Goal: Task Accomplishment & Management: Use online tool/utility

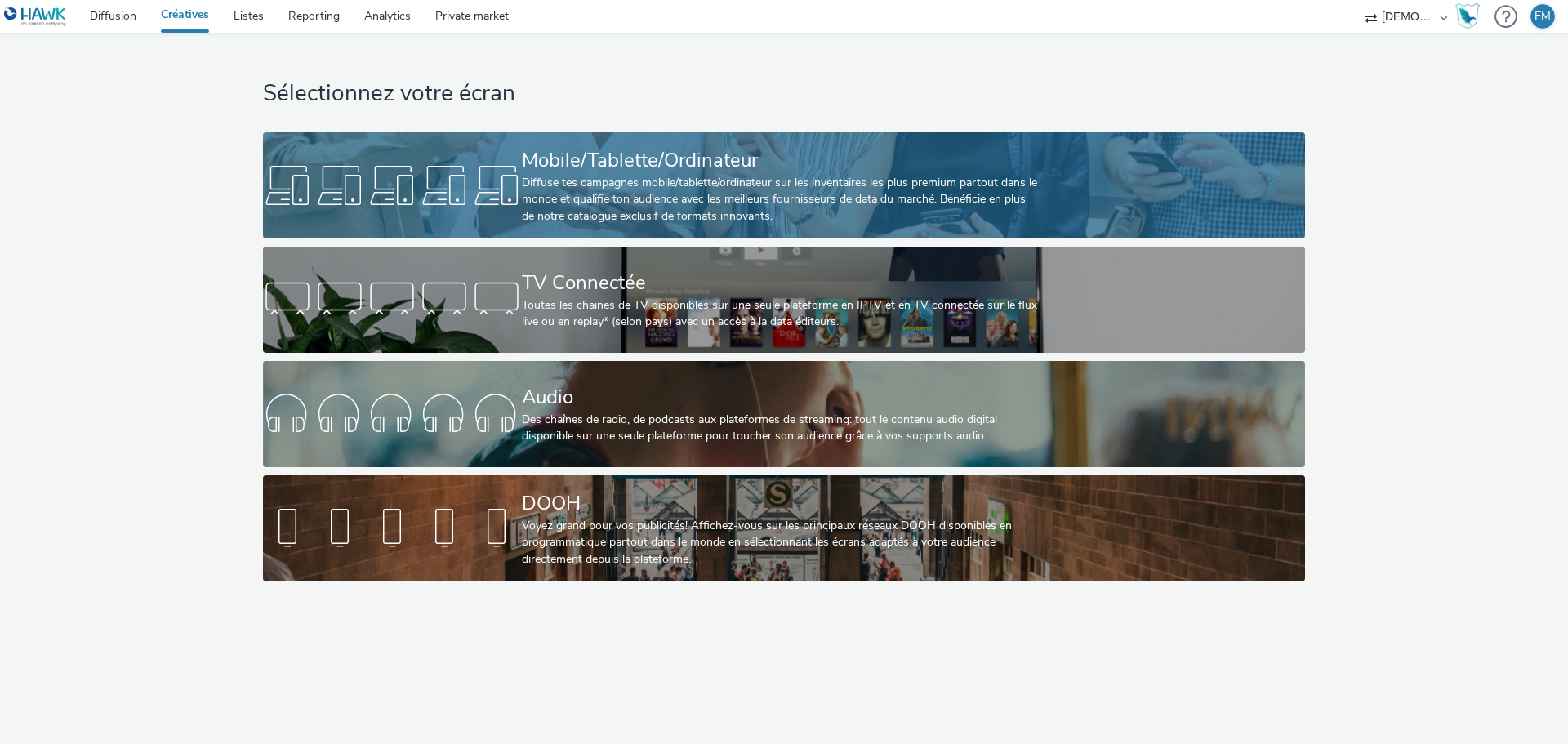
click at [610, 166] on div "Mobile/Tablette/Ordinateur" at bounding box center [780, 161] width 518 height 29
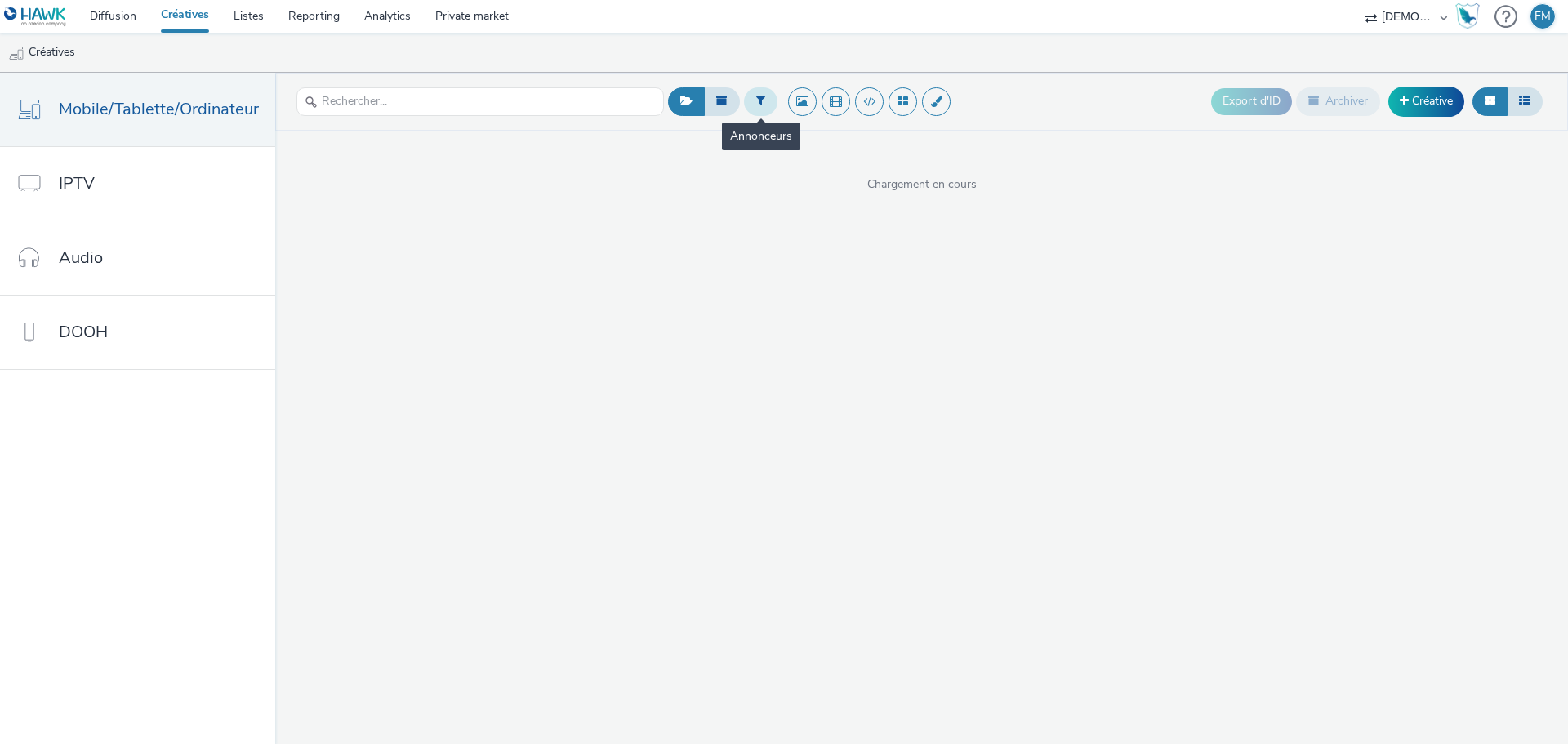
click at [747, 105] on button at bounding box center [760, 101] width 33 height 28
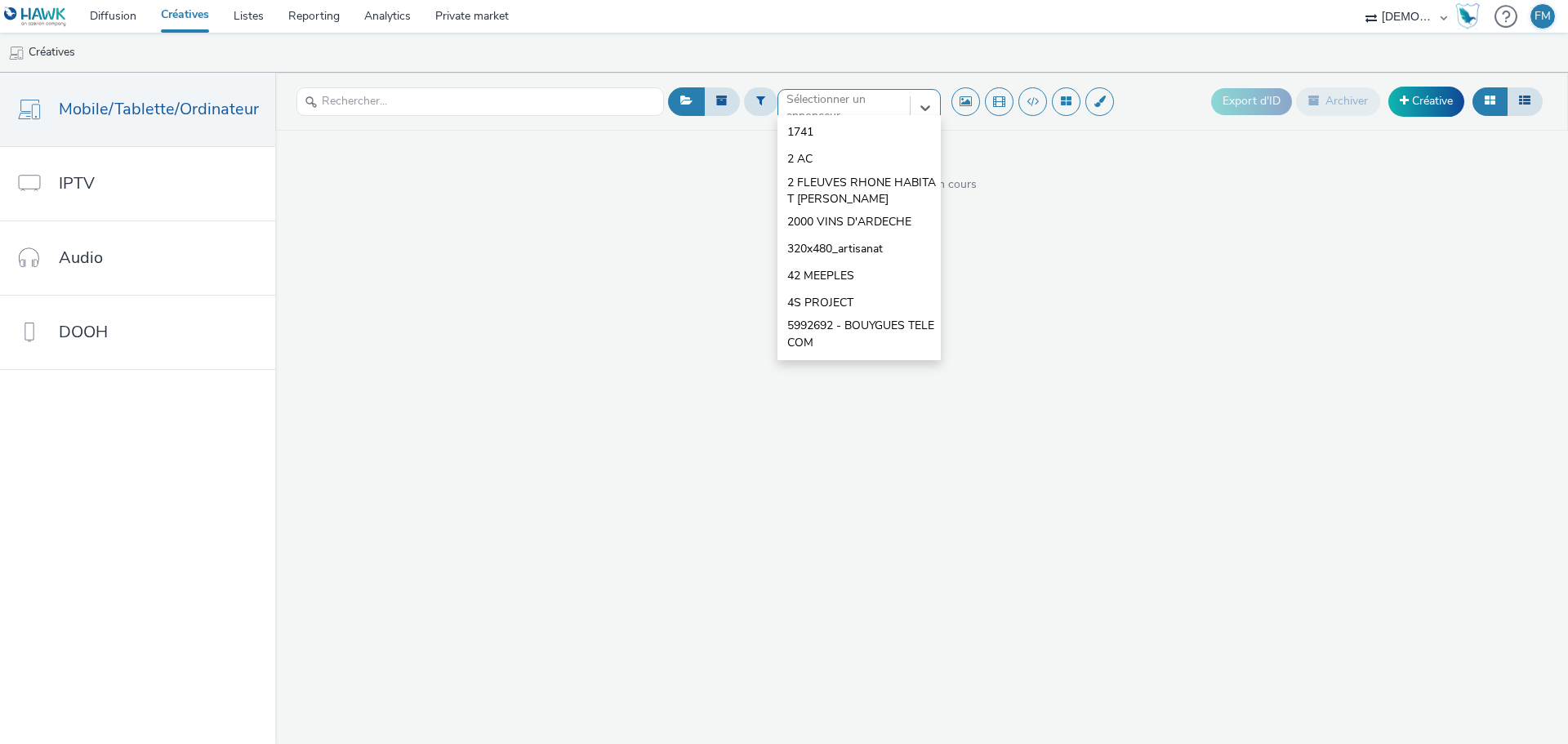
click at [794, 115] on div "option 1741 focused, 1 of 10. 10 results available. Use Up and Down to choose o…" at bounding box center [859, 101] width 164 height 26
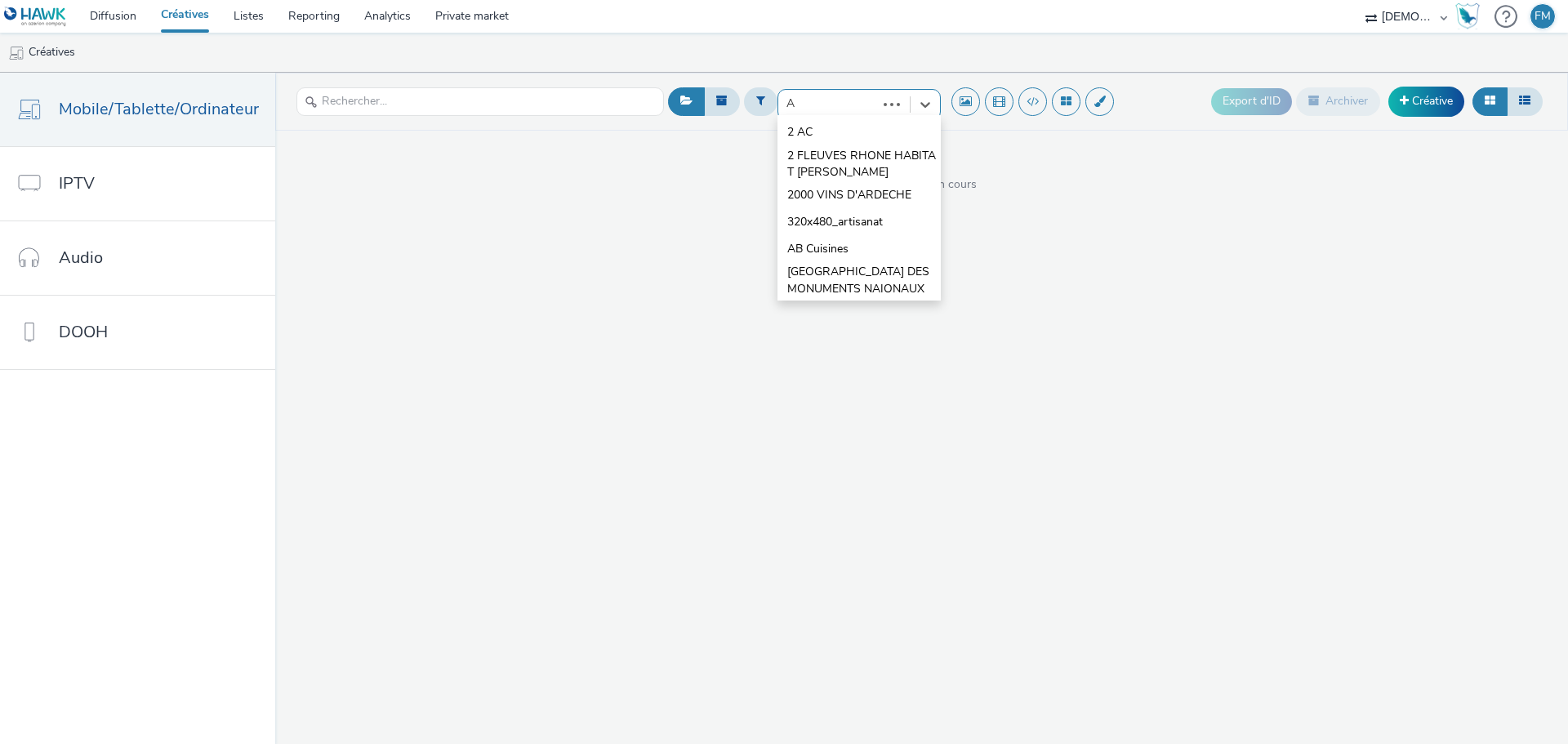
type input "AC"
click at [821, 157] on span "AC PNEUS ET SERVICES" at bounding box center [853, 159] width 130 height 16
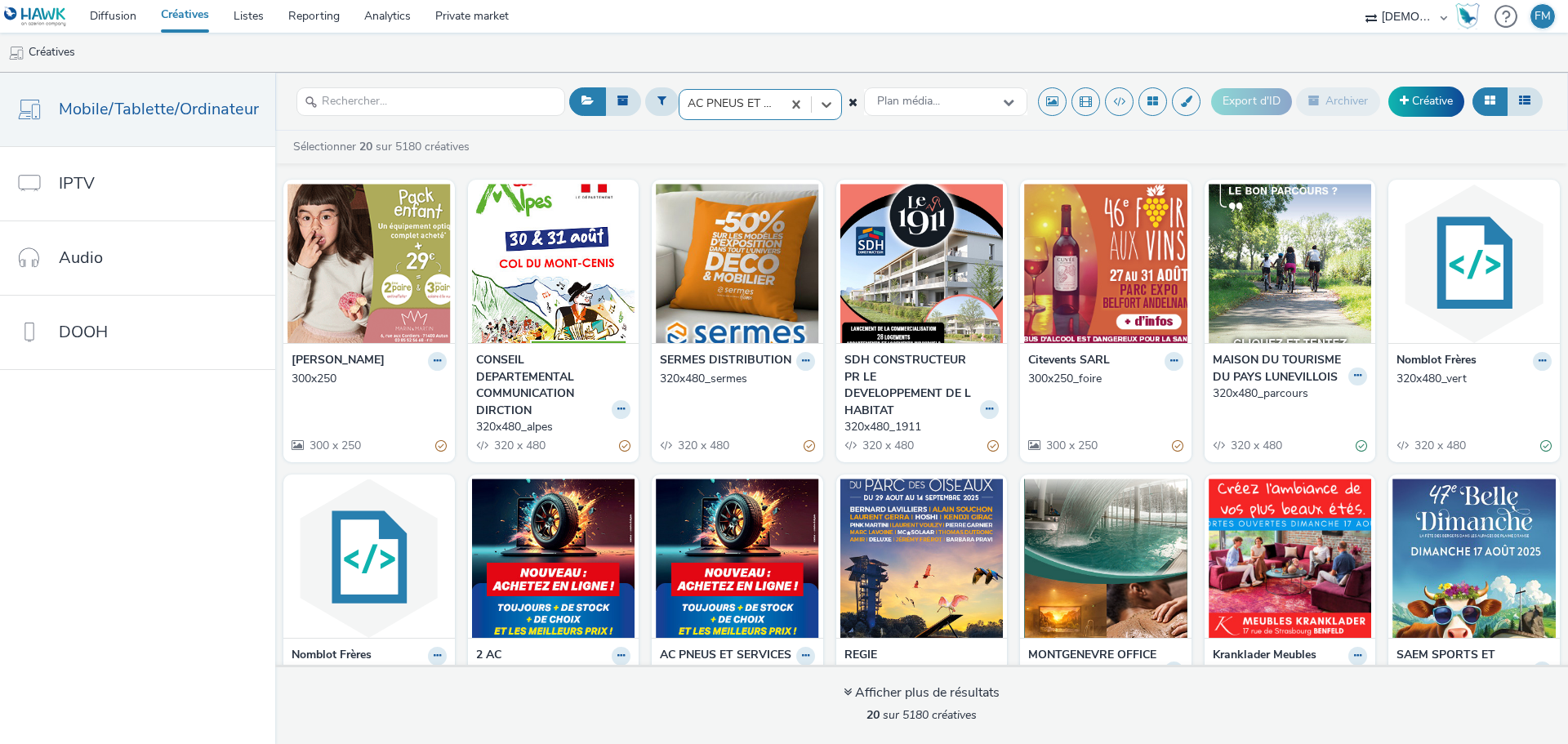
click at [732, 94] on div at bounding box center [730, 104] width 86 height 20
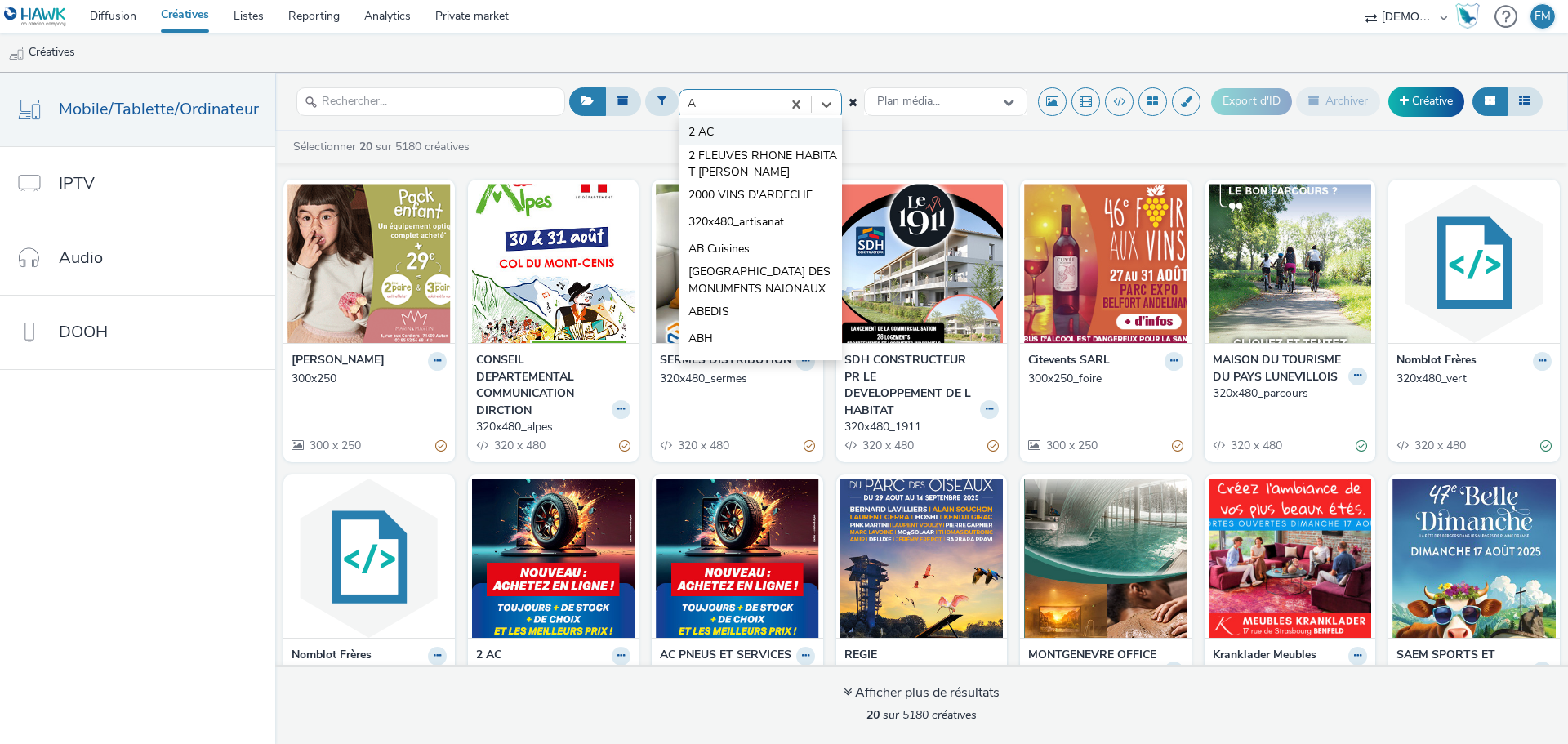
type input "AC"
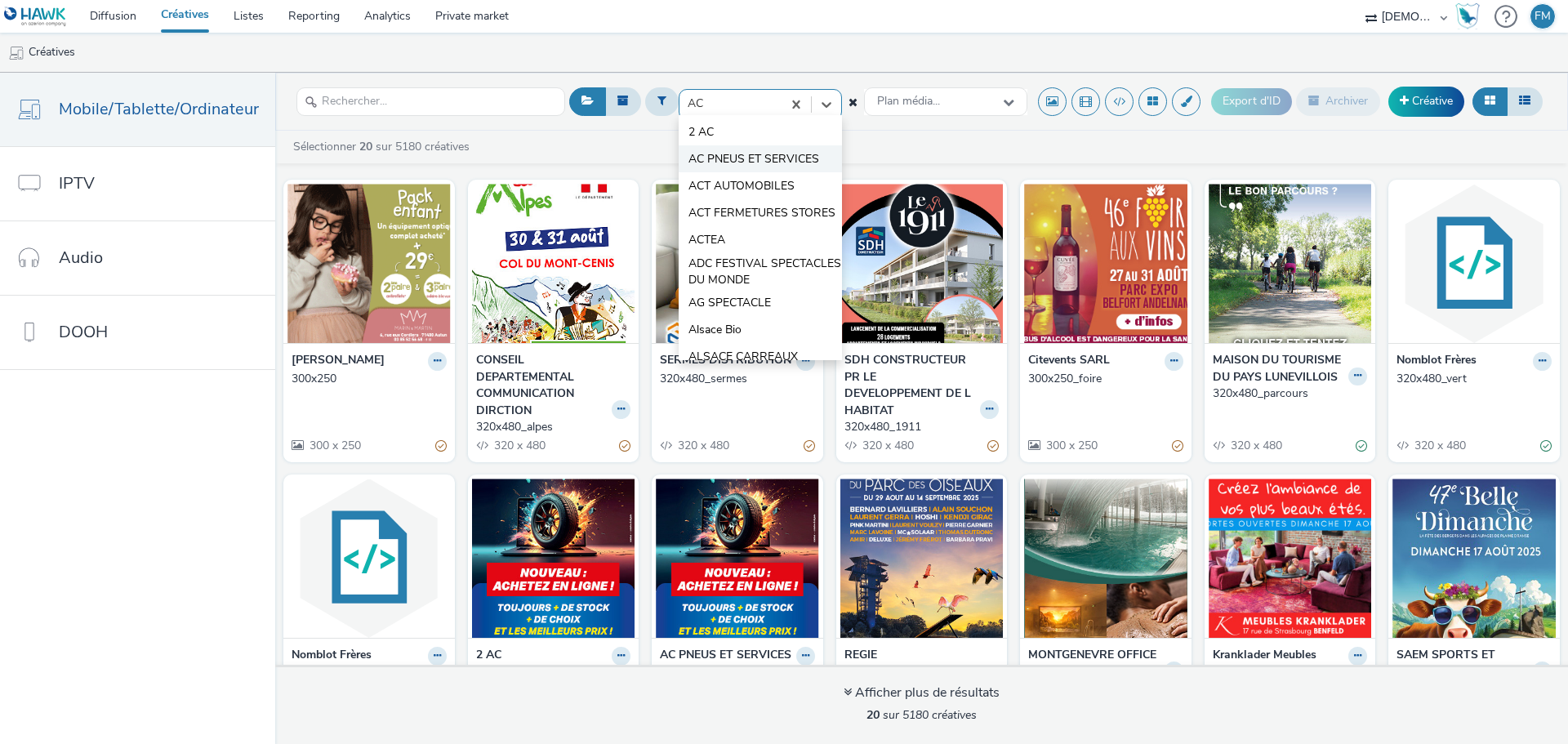
click at [736, 154] on span "AC PNEUS ET SERVICES" at bounding box center [753, 159] width 130 height 16
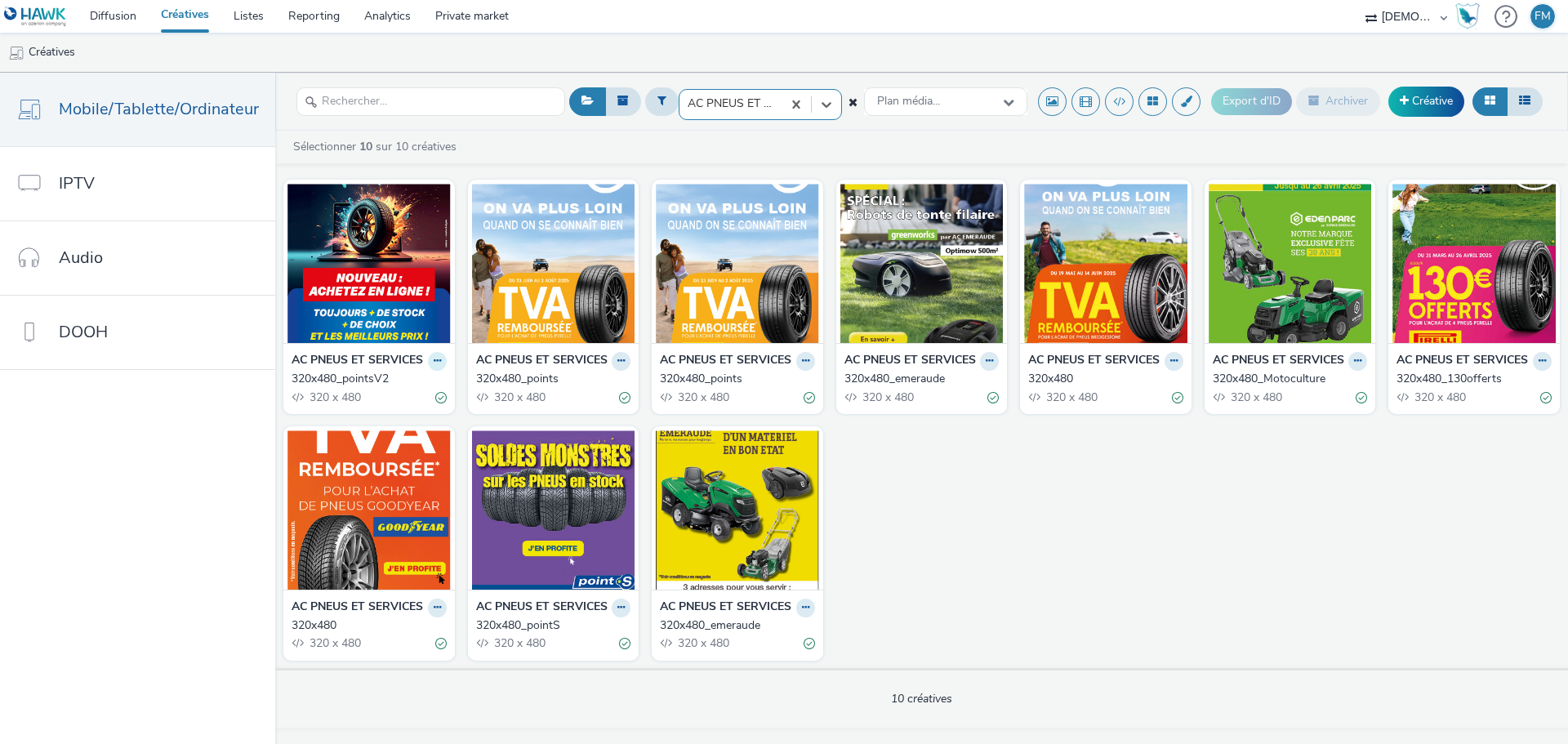
click at [434, 366] on icon at bounding box center [438, 361] width 7 height 10
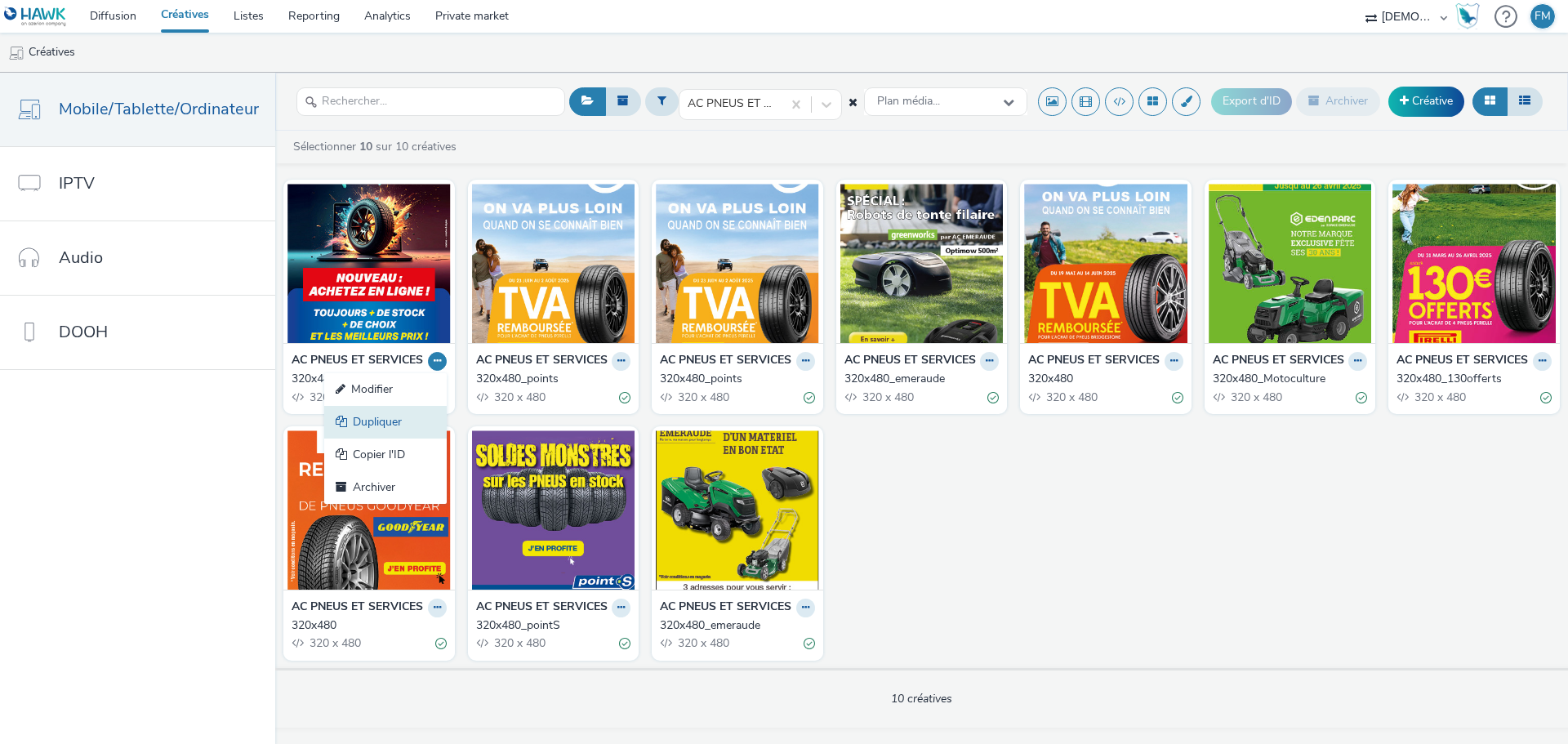
click at [370, 438] on link "Dupliquer" at bounding box center [385, 422] width 122 height 33
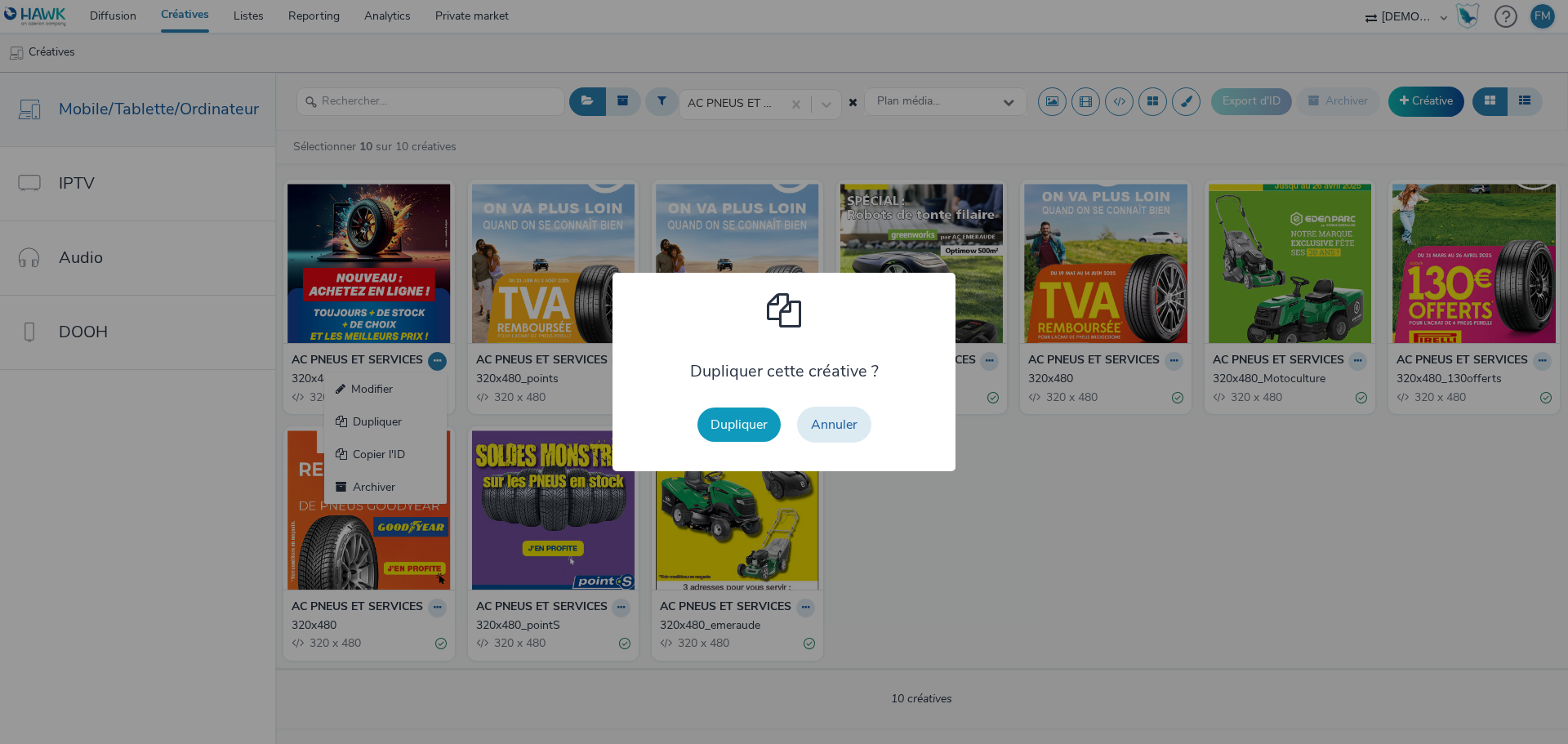
click at [699, 424] on button "Dupliquer" at bounding box center [739, 425] width 83 height 34
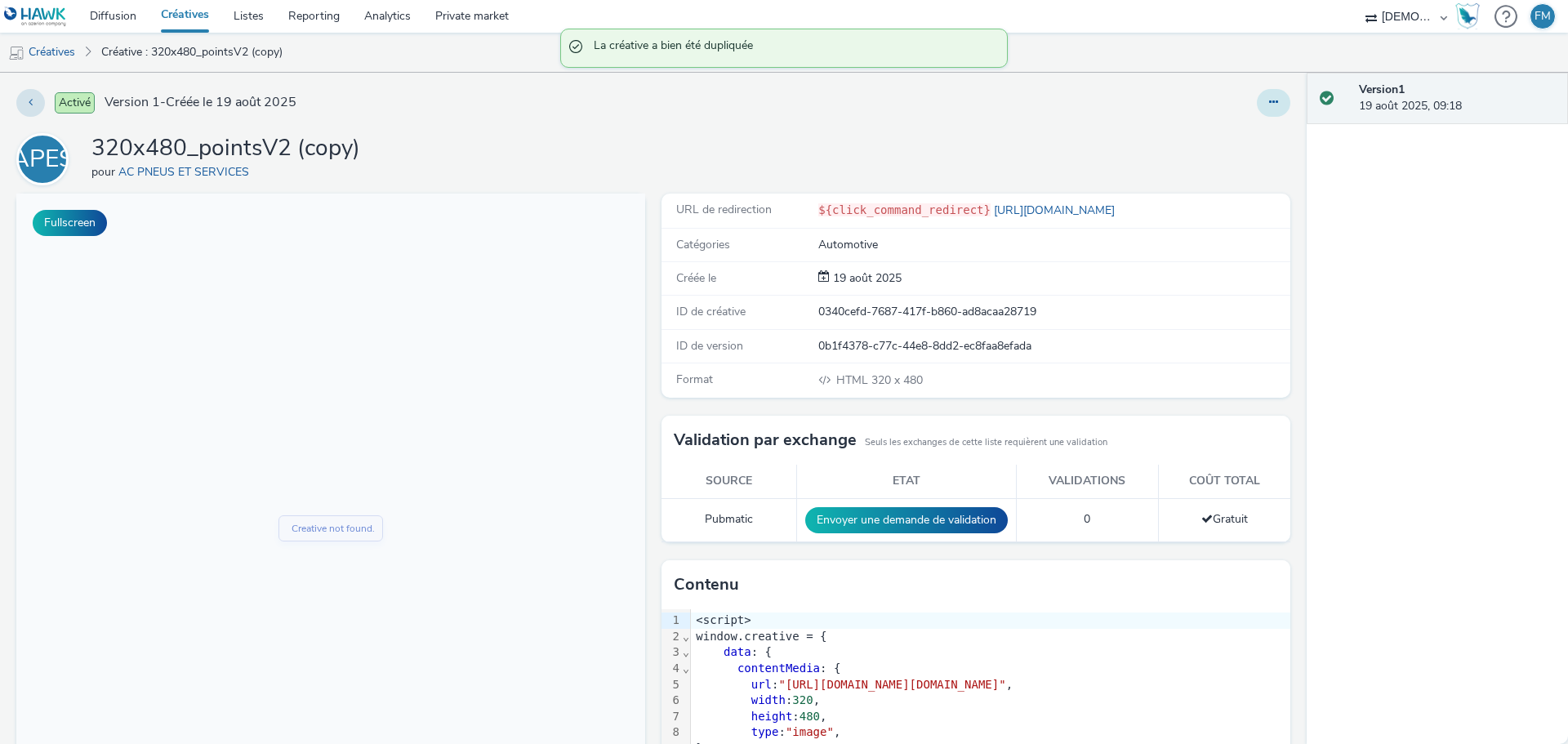
click at [1269, 106] on icon at bounding box center [1273, 102] width 9 height 12
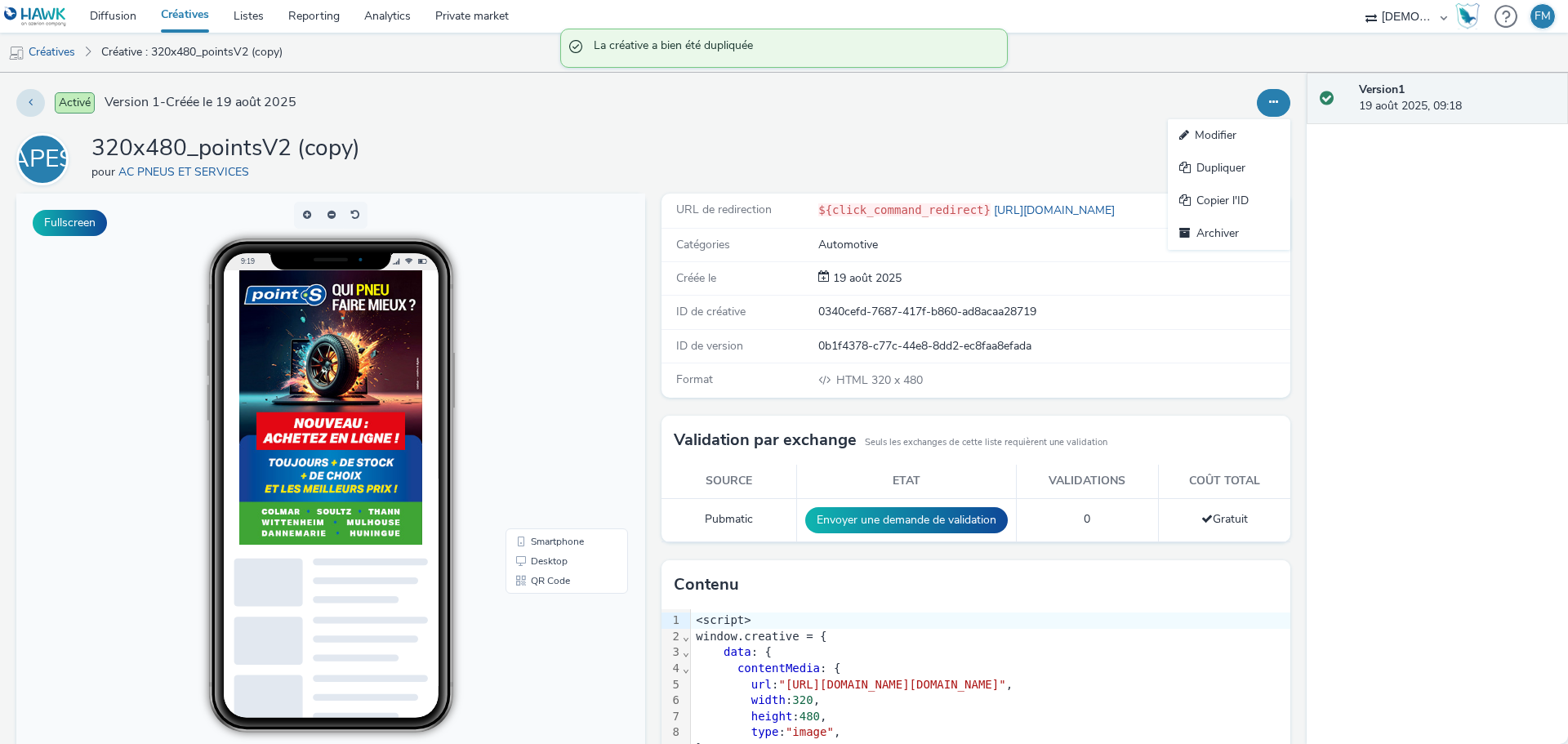
click at [1234, 123] on link "Modifier" at bounding box center [1228, 136] width 122 height 33
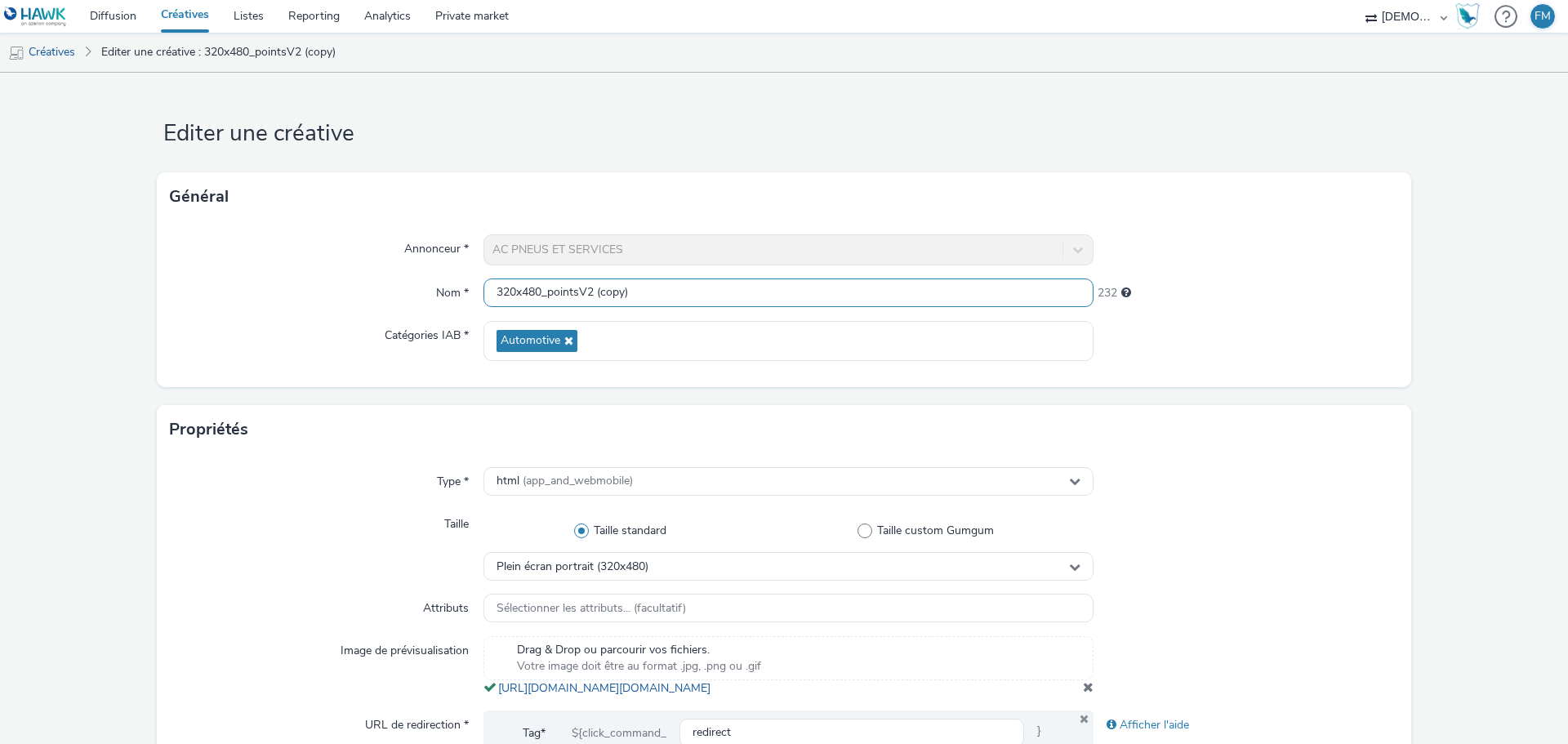
drag, startPoint x: 584, startPoint y: 287, endPoint x: 694, endPoint y: 301, distance: 110.9
click at [694, 301] on input "320x480_pointsV2 (copy)" at bounding box center [789, 293] width 610 height 29
type input "320x480_pointsV3"
click at [1190, 372] on div "Annonceur * AC PNEUS ET SERVICES Nom * 320x480_pointsV3 239 Catégories IAB * Au…" at bounding box center [783, 304] width 1254 height 165
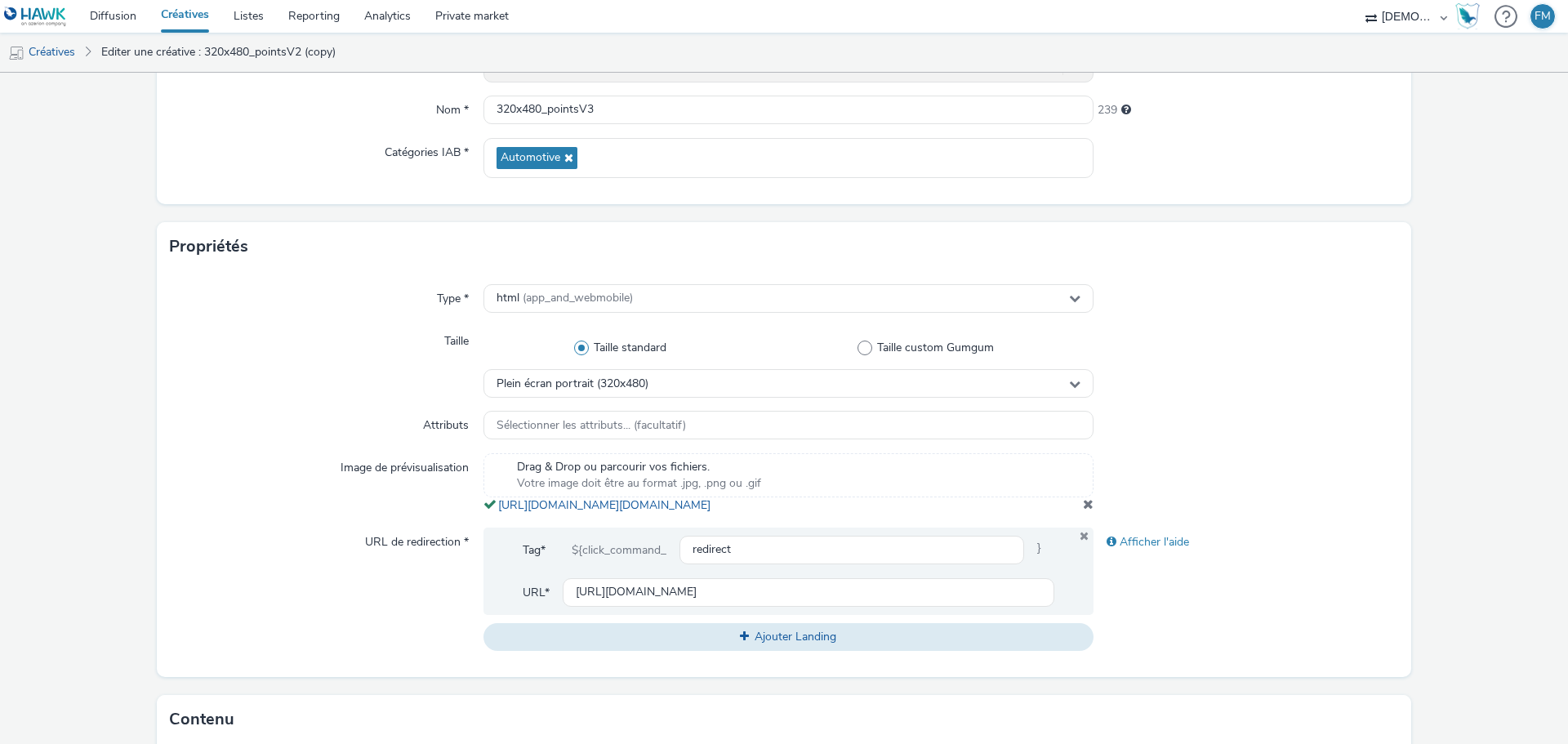
scroll to position [326, 0]
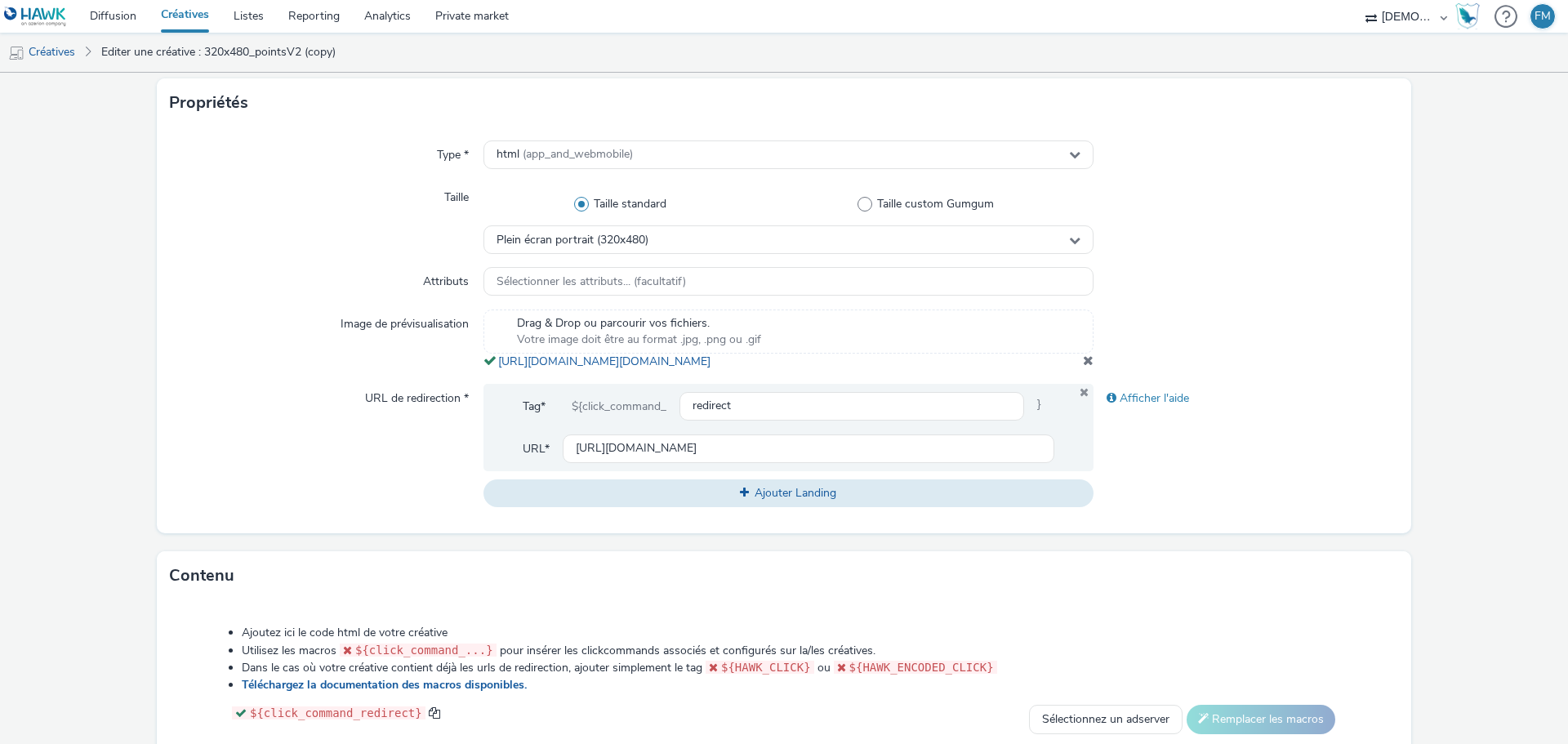
click at [1083, 366] on span at bounding box center [1088, 360] width 11 height 13
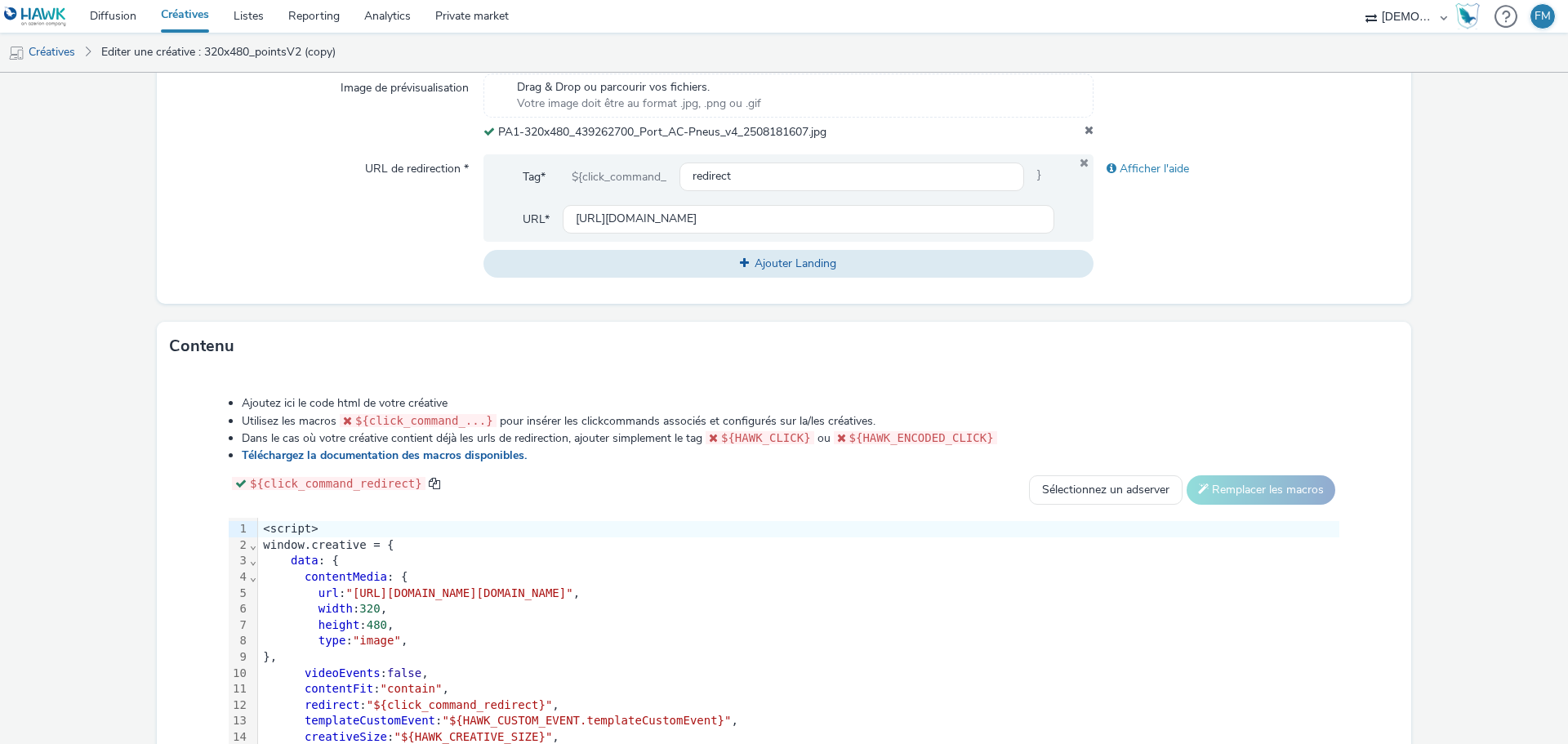
scroll to position [690, 0]
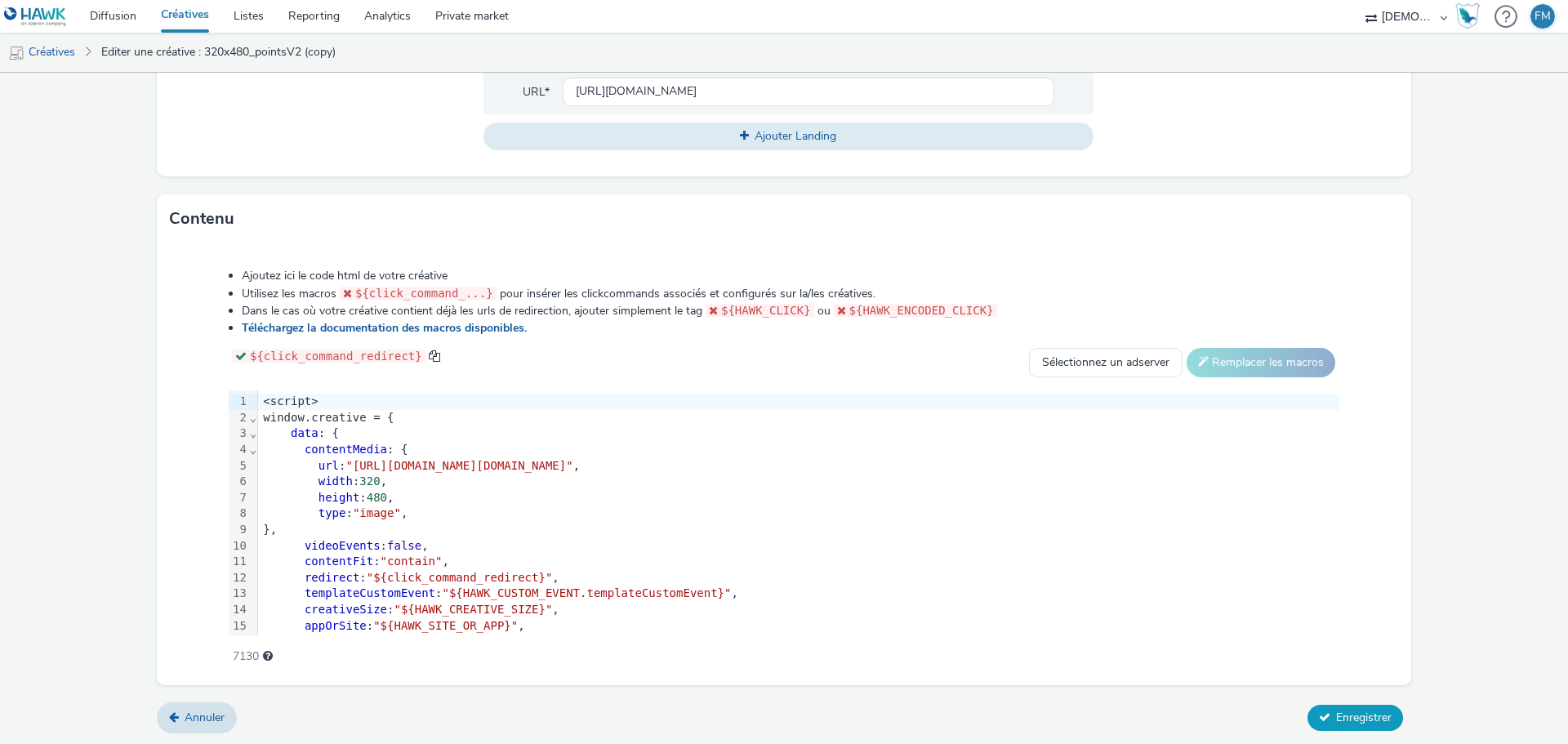
click at [1352, 710] on span "Enregistrer" at bounding box center [1363, 717] width 55 height 15
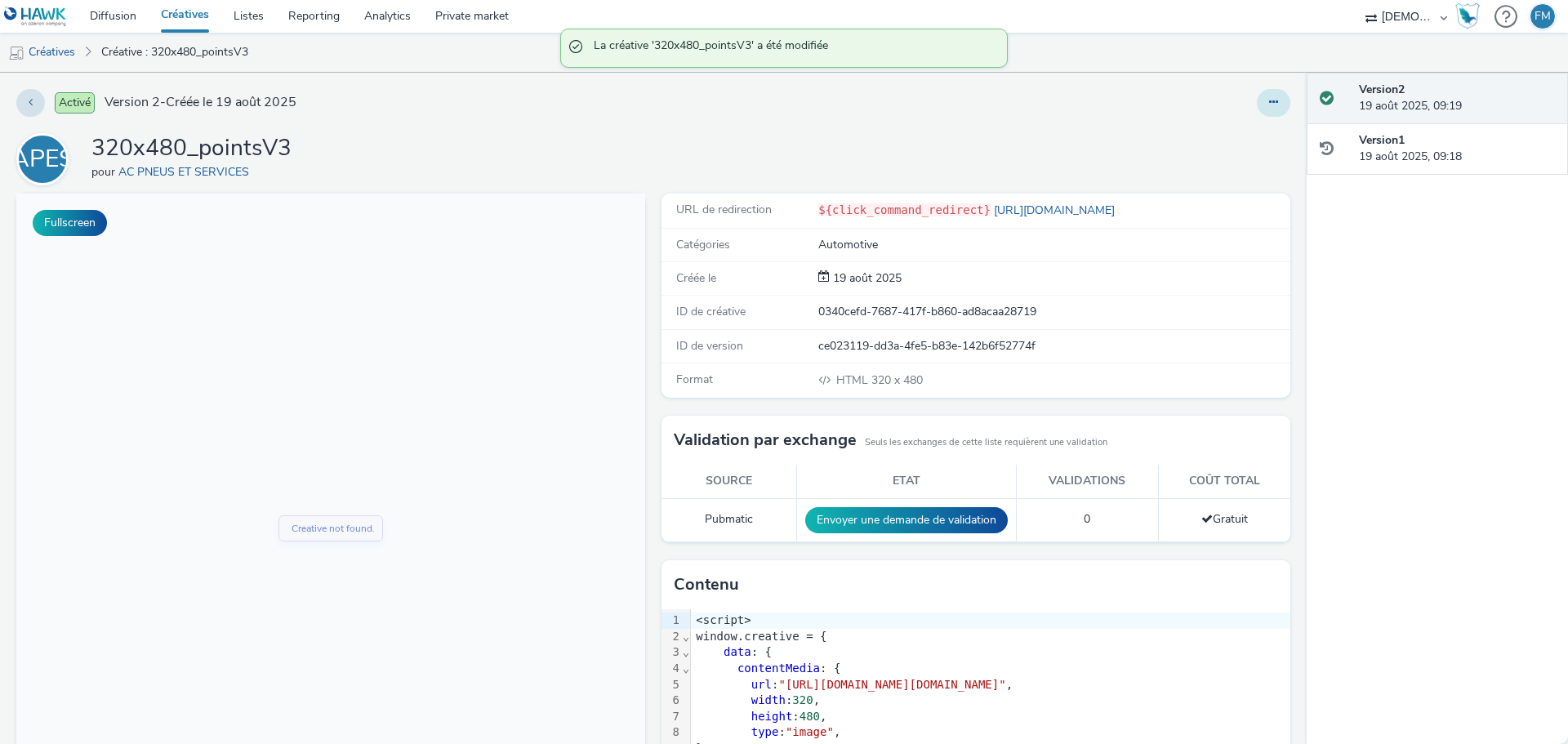
click at [1269, 101] on icon at bounding box center [1273, 102] width 9 height 12
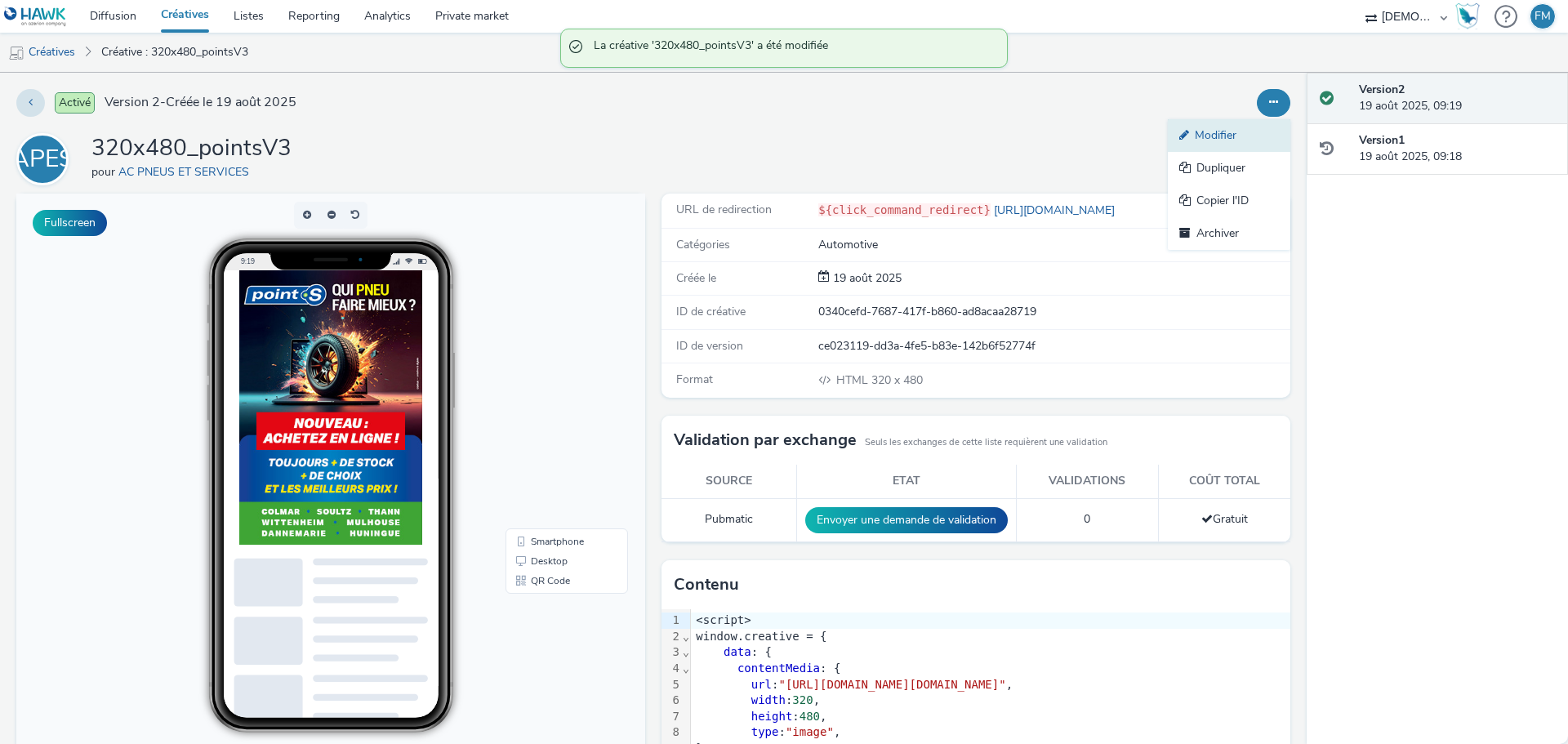
click at [1241, 127] on link "Modifier" at bounding box center [1228, 136] width 122 height 33
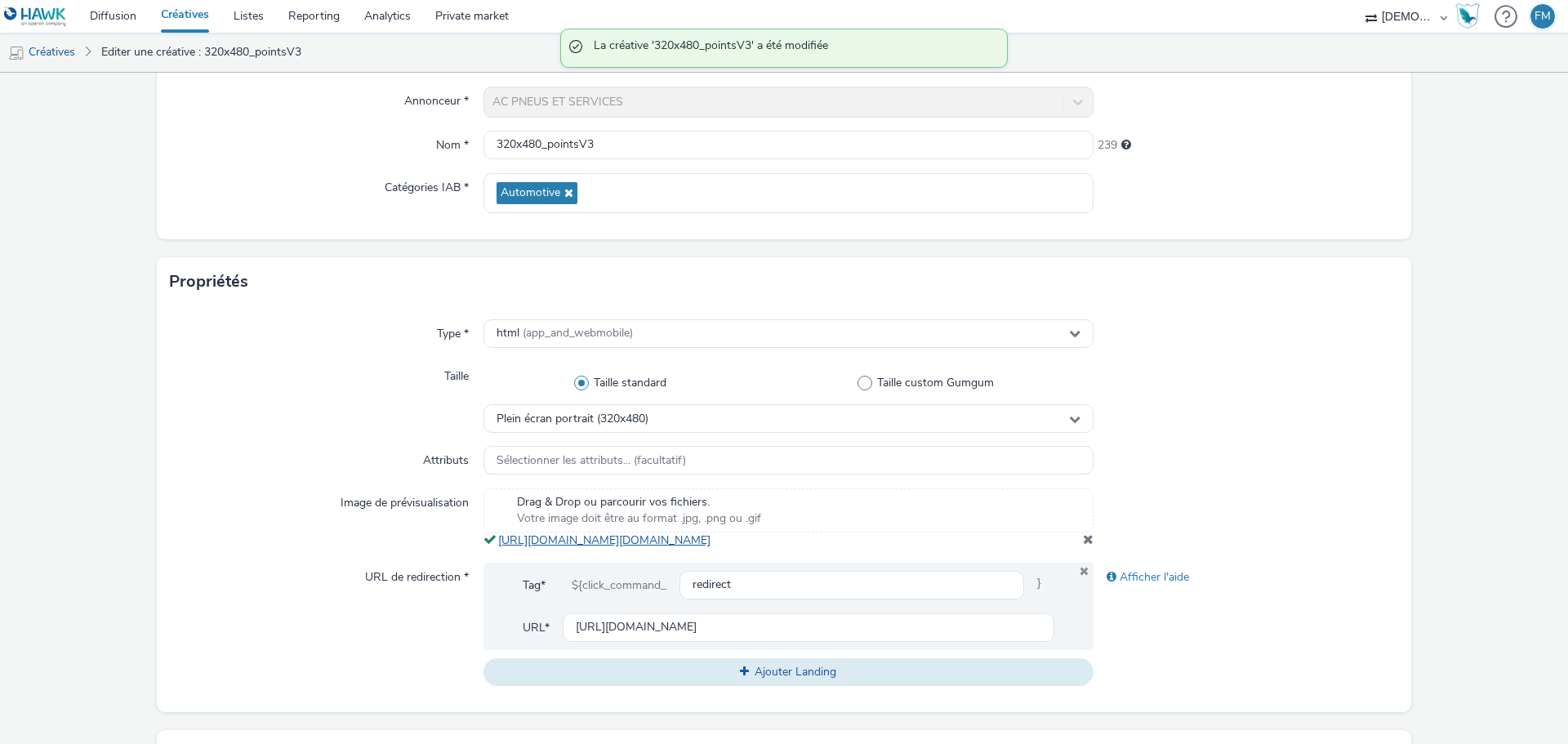
scroll to position [326, 0]
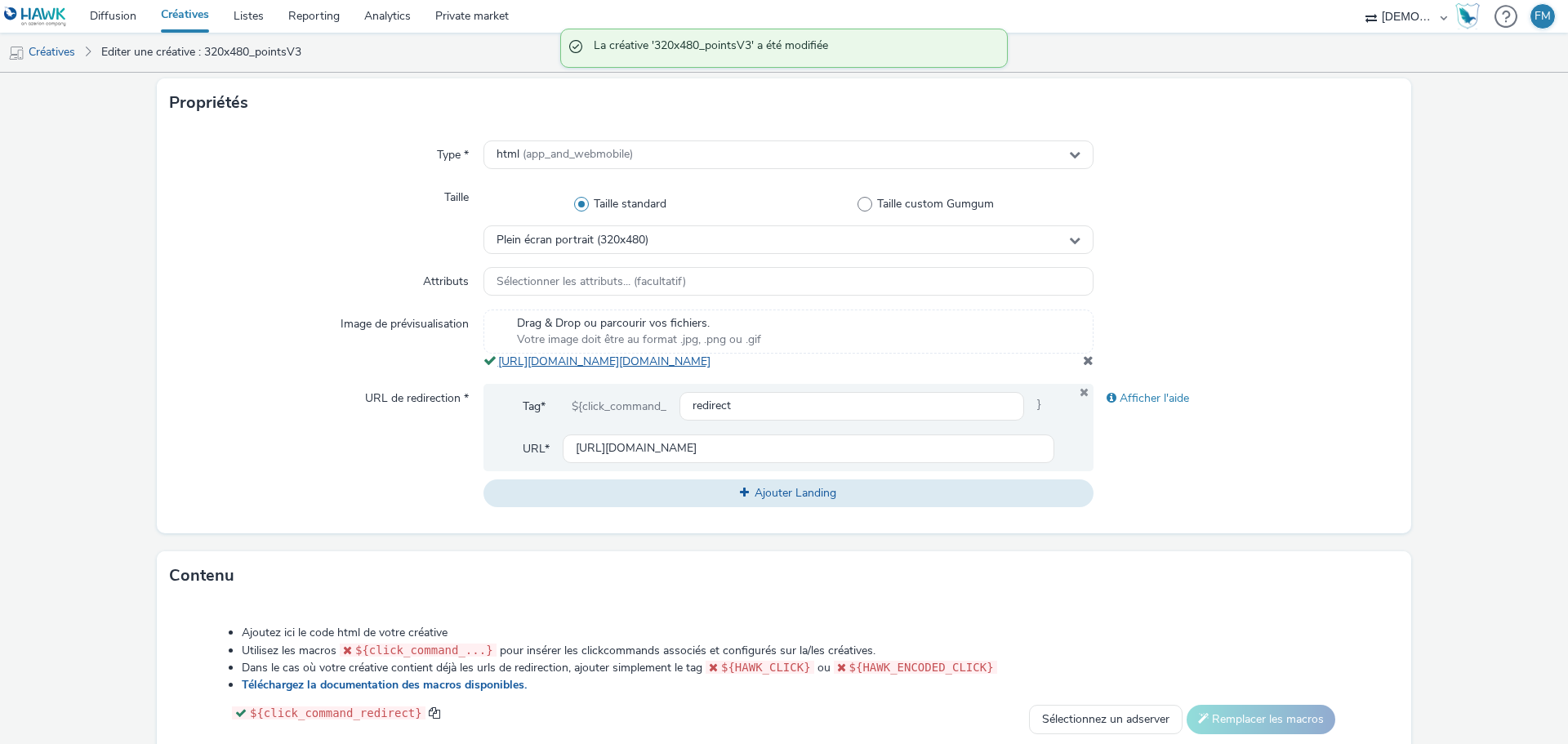
click at [717, 366] on link "https://tabmo-cdn.s3.eu-west-1.amazonaws.com/hawk.tabmo.io/organizations/38dc92…" at bounding box center [608, 361] width 219 height 15
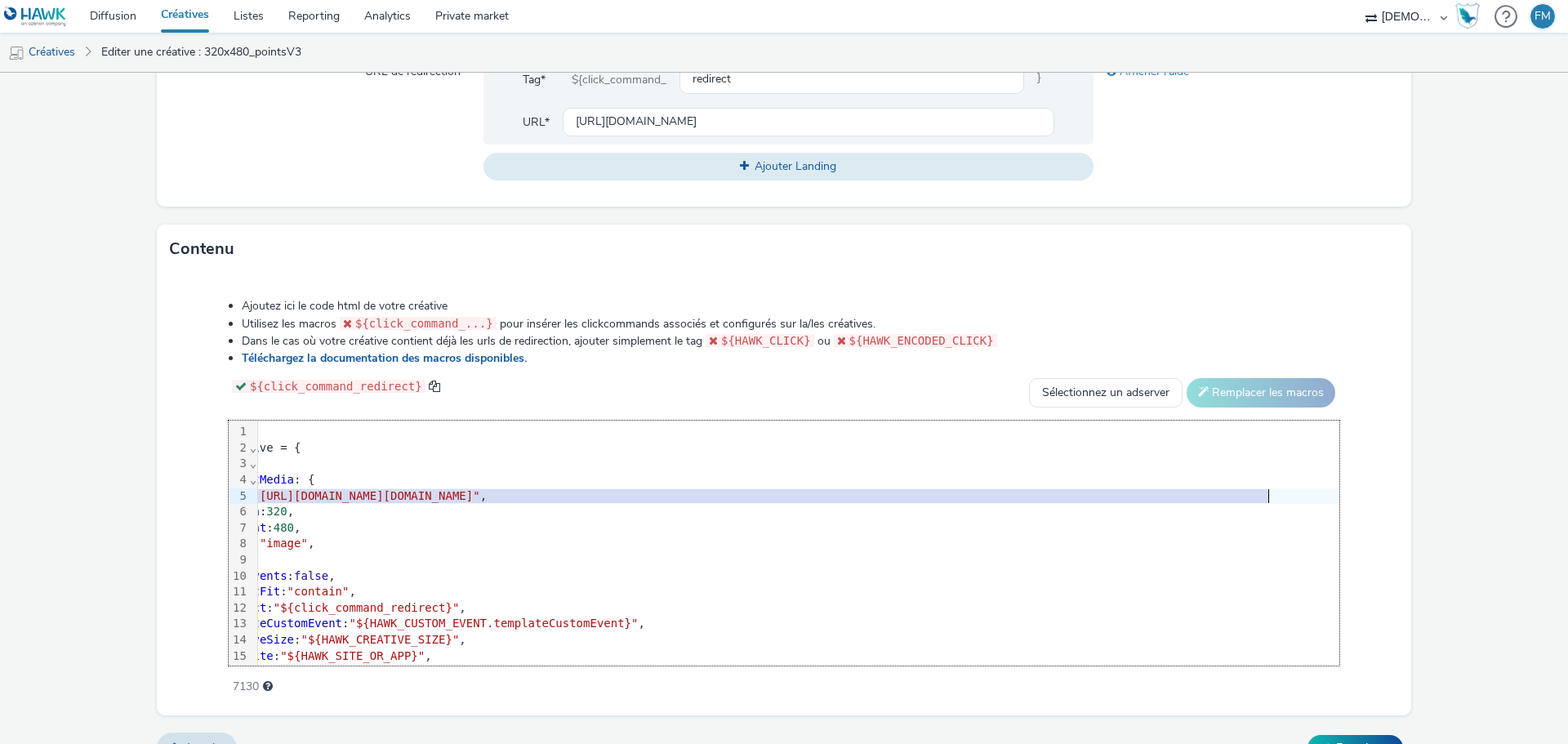
scroll to position [0, 141]
drag, startPoint x: 349, startPoint y: 507, endPoint x: 1209, endPoint y: 513, distance: 860.0
click at [431, 502] on span ""https://tabmo-cdn.s3.eu-west-1.amazonaws.com/hawk.tabmo.io/organizations/38dc9…" at bounding box center [317, 495] width 227 height 13
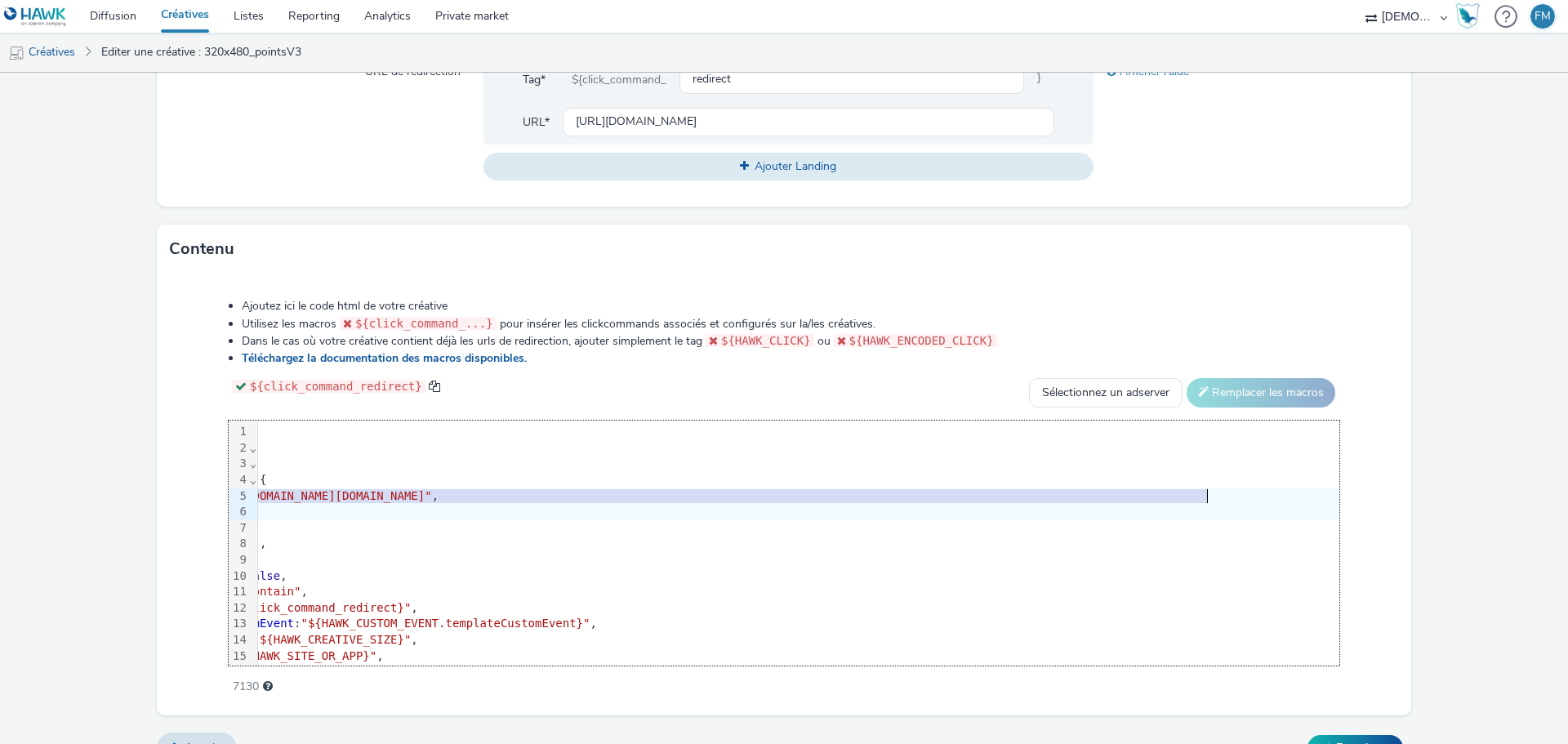
click at [1237, 520] on div "width : 320 ," at bounding box center [883, 512] width 1535 height 16
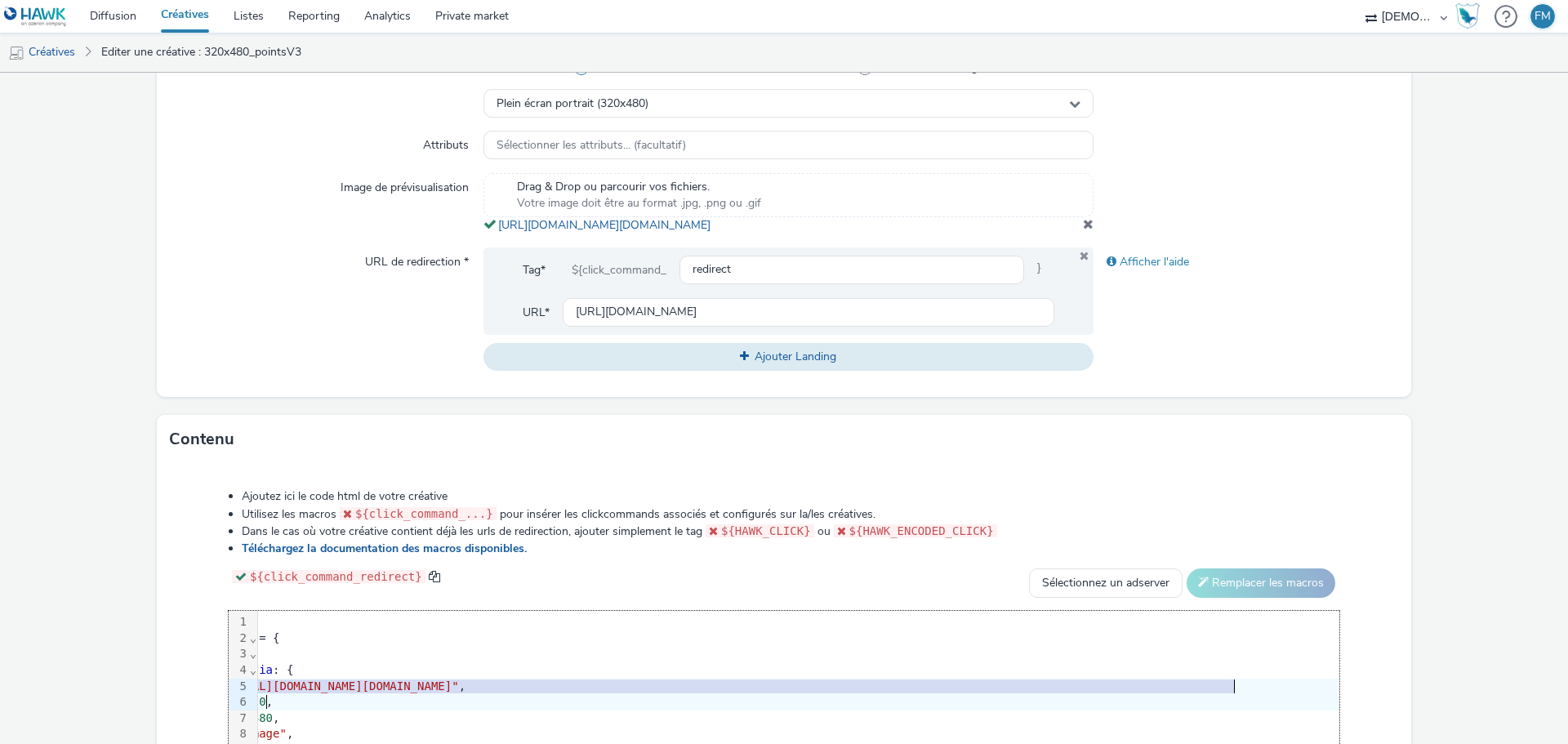
scroll to position [409, 0]
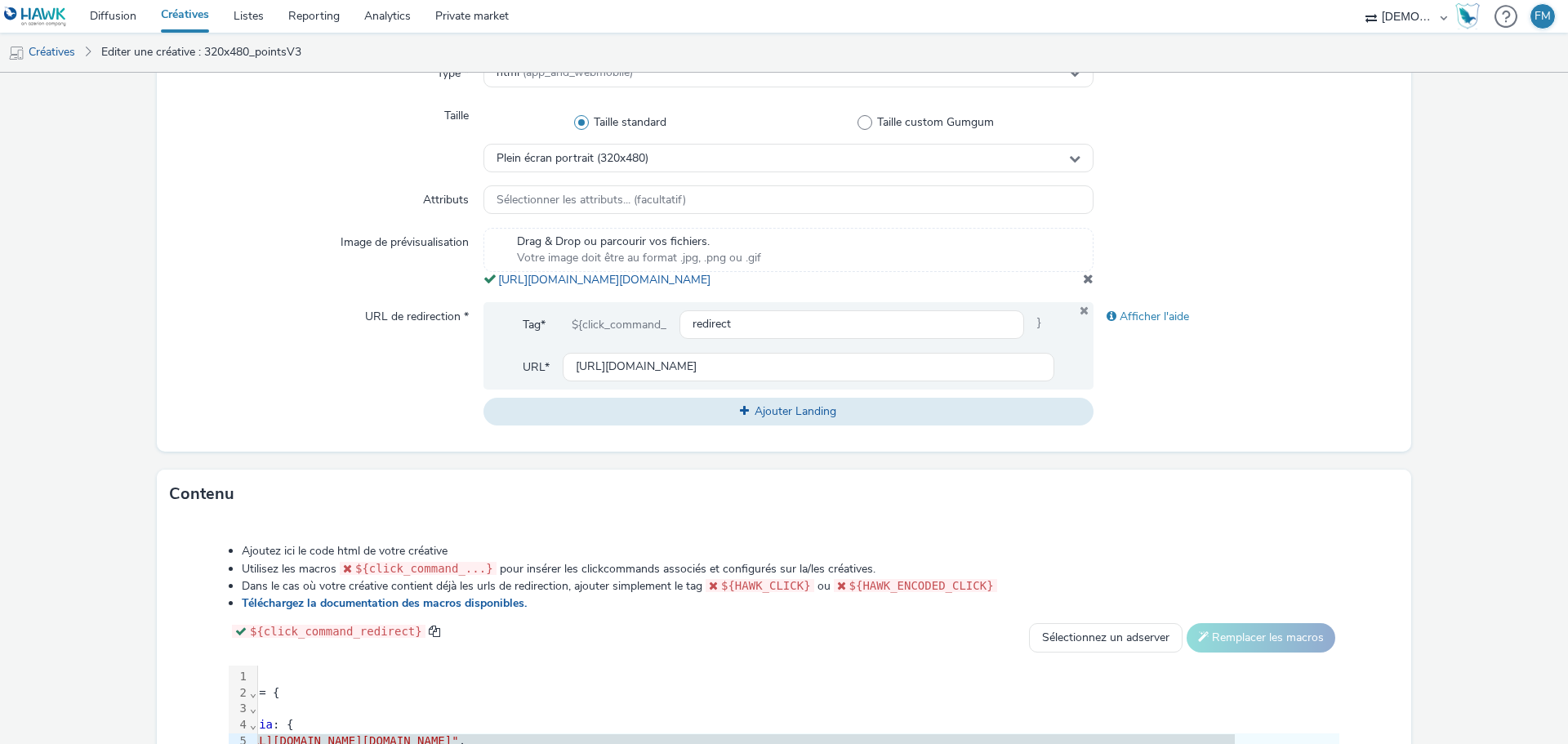
click at [770, 287] on div "Drag & Drop ou parcourir vos fichiers. Votre image doit être au format .jpg, .p…" at bounding box center [789, 258] width 610 height 61
click at [717, 287] on link "https://tabmo-cdn.s3.eu-west-1.amazonaws.com/hawk.tabmo.io/organizations/38dc92…" at bounding box center [608, 279] width 219 height 15
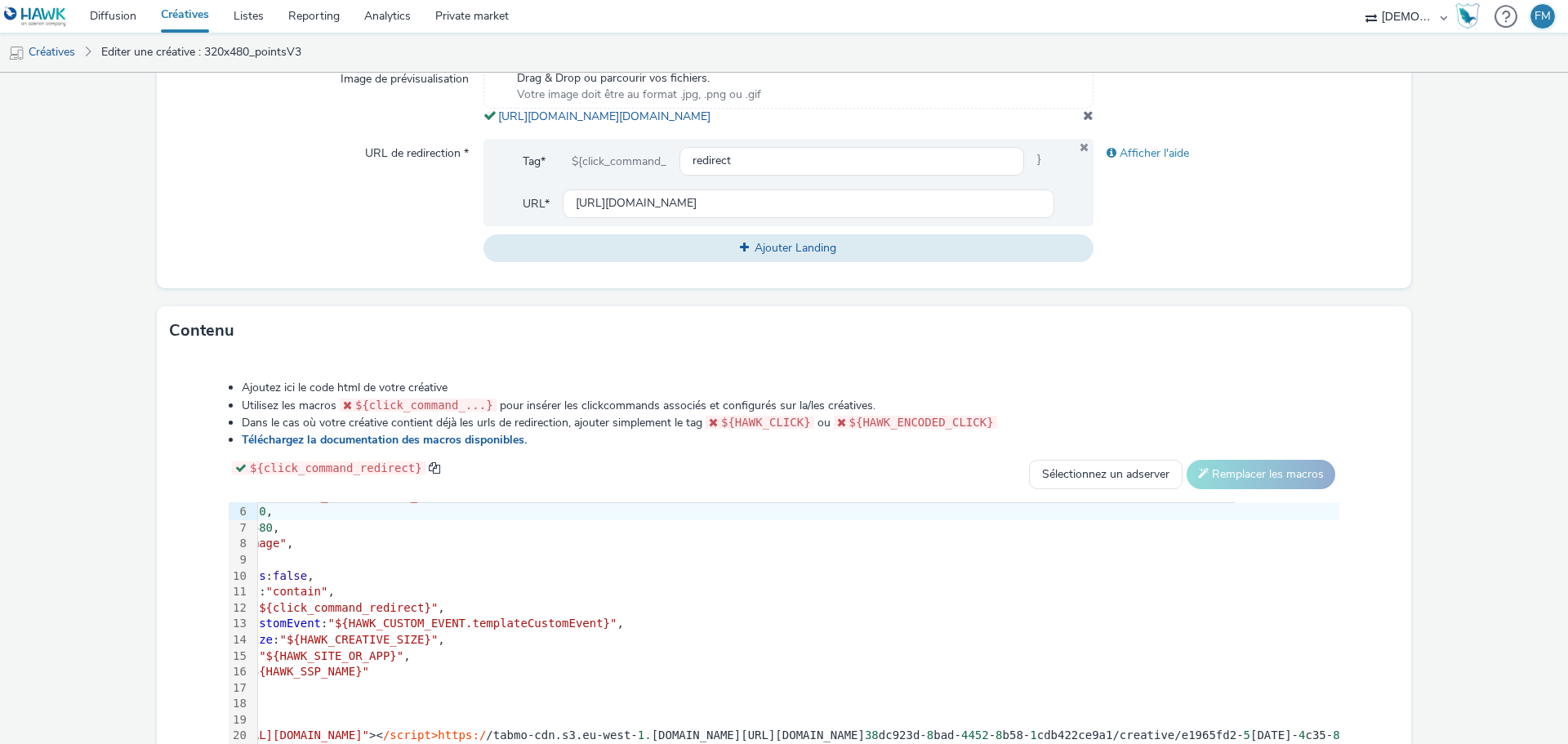
scroll to position [94, 114]
click at [569, 577] on div "videoEvents : false ," at bounding box center [911, 577] width 1535 height 16
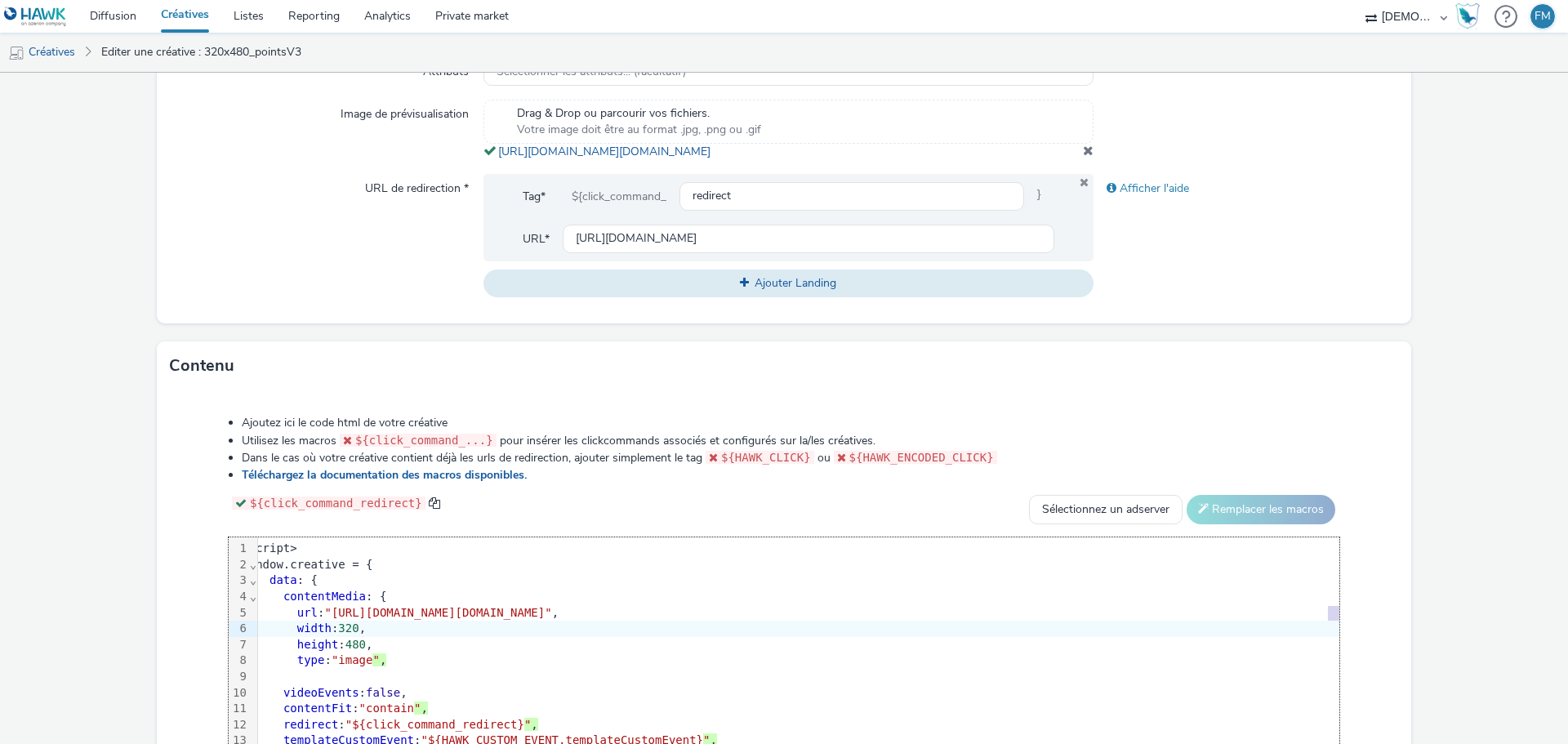
scroll to position [0, 0]
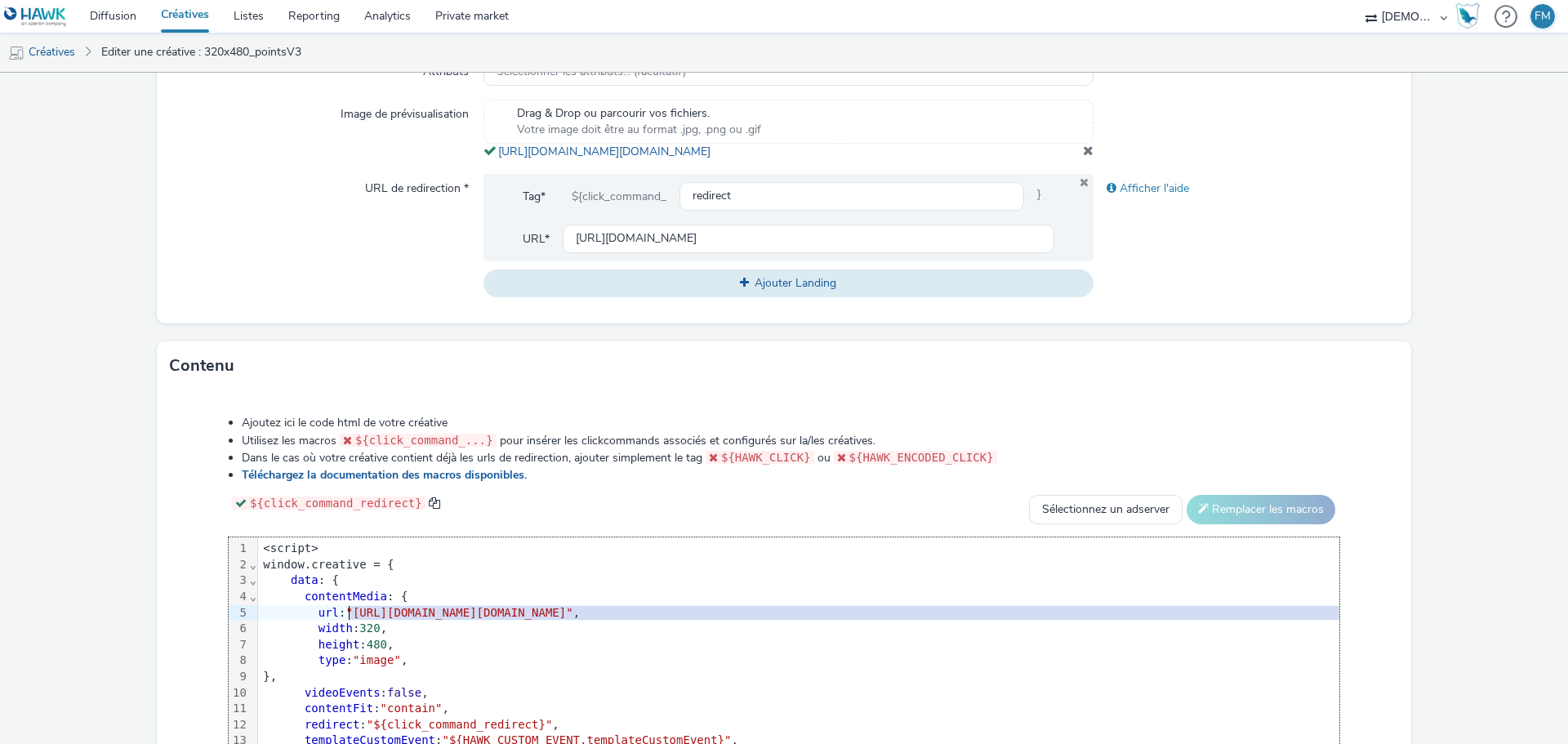
drag, startPoint x: 1233, startPoint y: 627, endPoint x: 349, endPoint y: 630, distance: 884.0
click at [349, 618] on span ""https://tabmo-cdn.s3.eu-west-1.amazonaws.com/hawk.tabmo.io/organizations/38dc9…" at bounding box center [458, 612] width 227 height 13
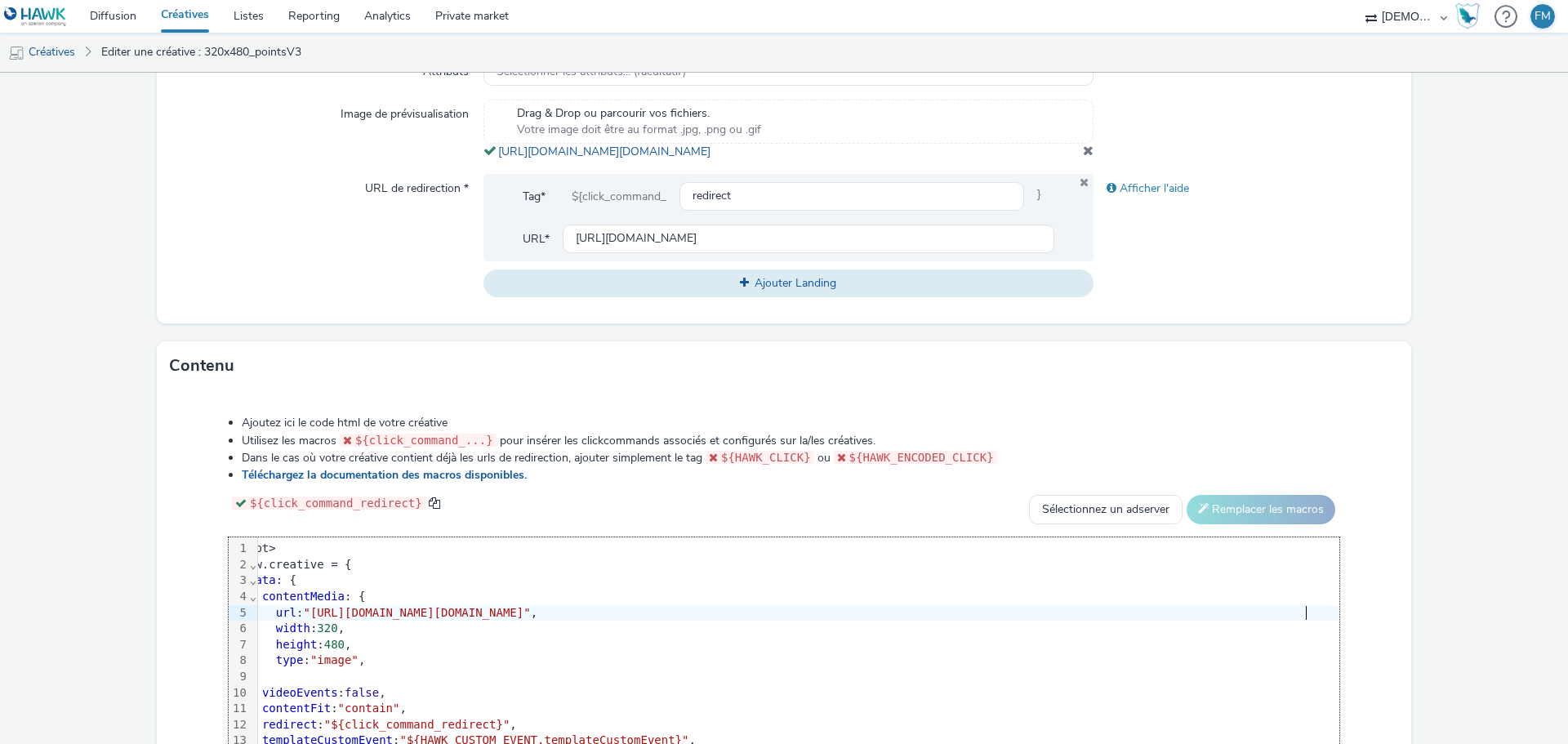
scroll to position [700, 0]
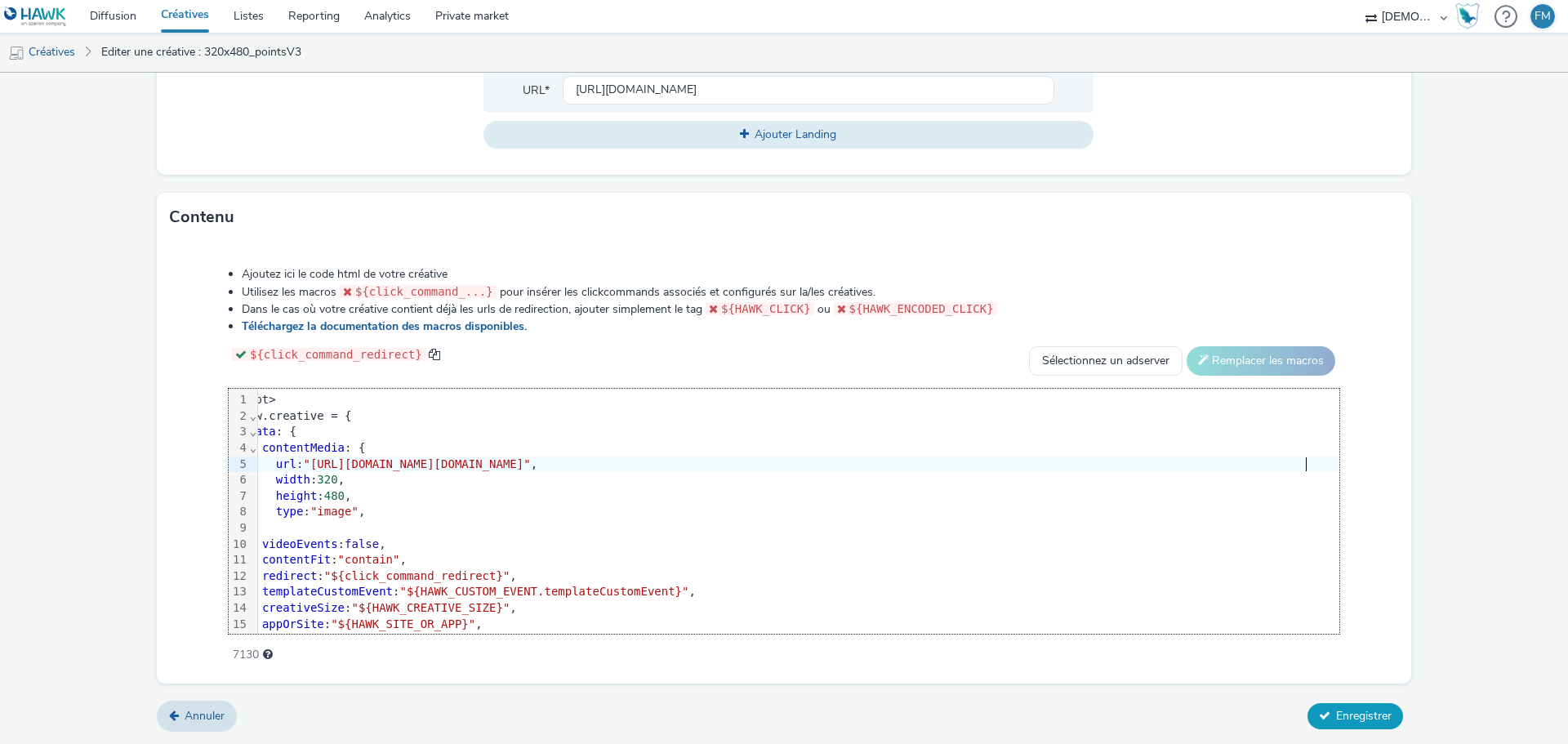
click at [1374, 724] on button "Enregistrer" at bounding box center [1355, 716] width 96 height 26
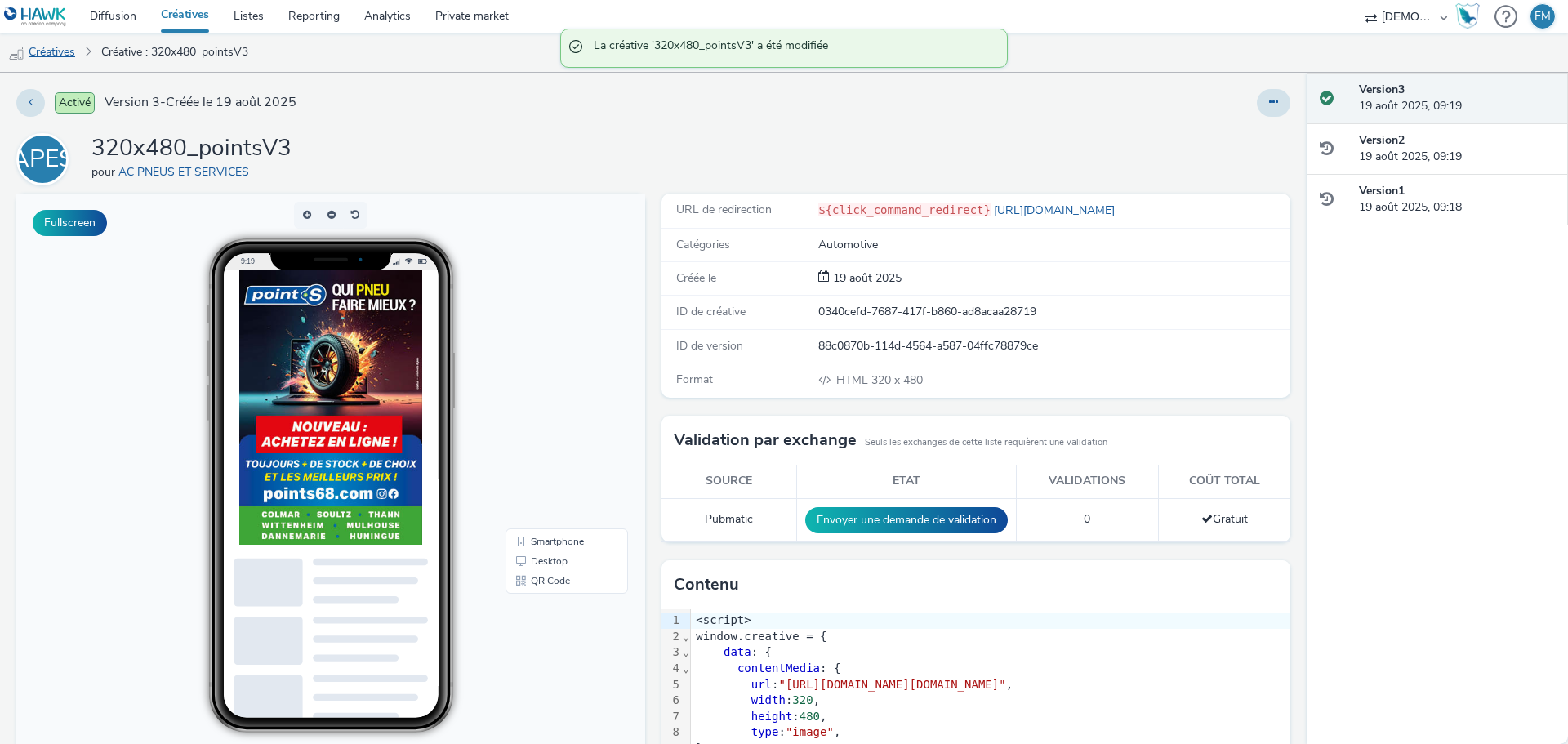
click at [73, 51] on link "Créatives" at bounding box center [42, 52] width 83 height 39
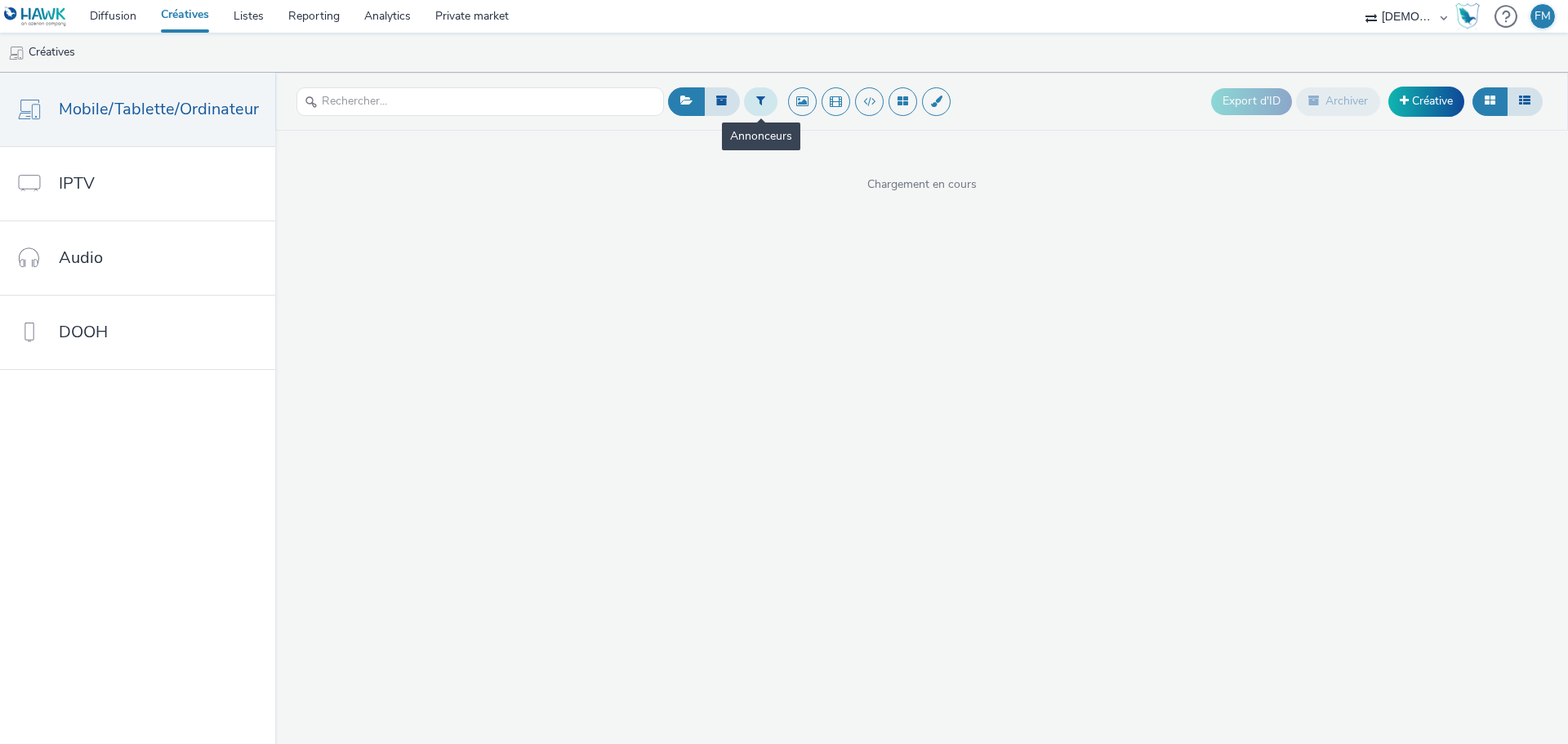
click at [766, 107] on button at bounding box center [760, 101] width 33 height 28
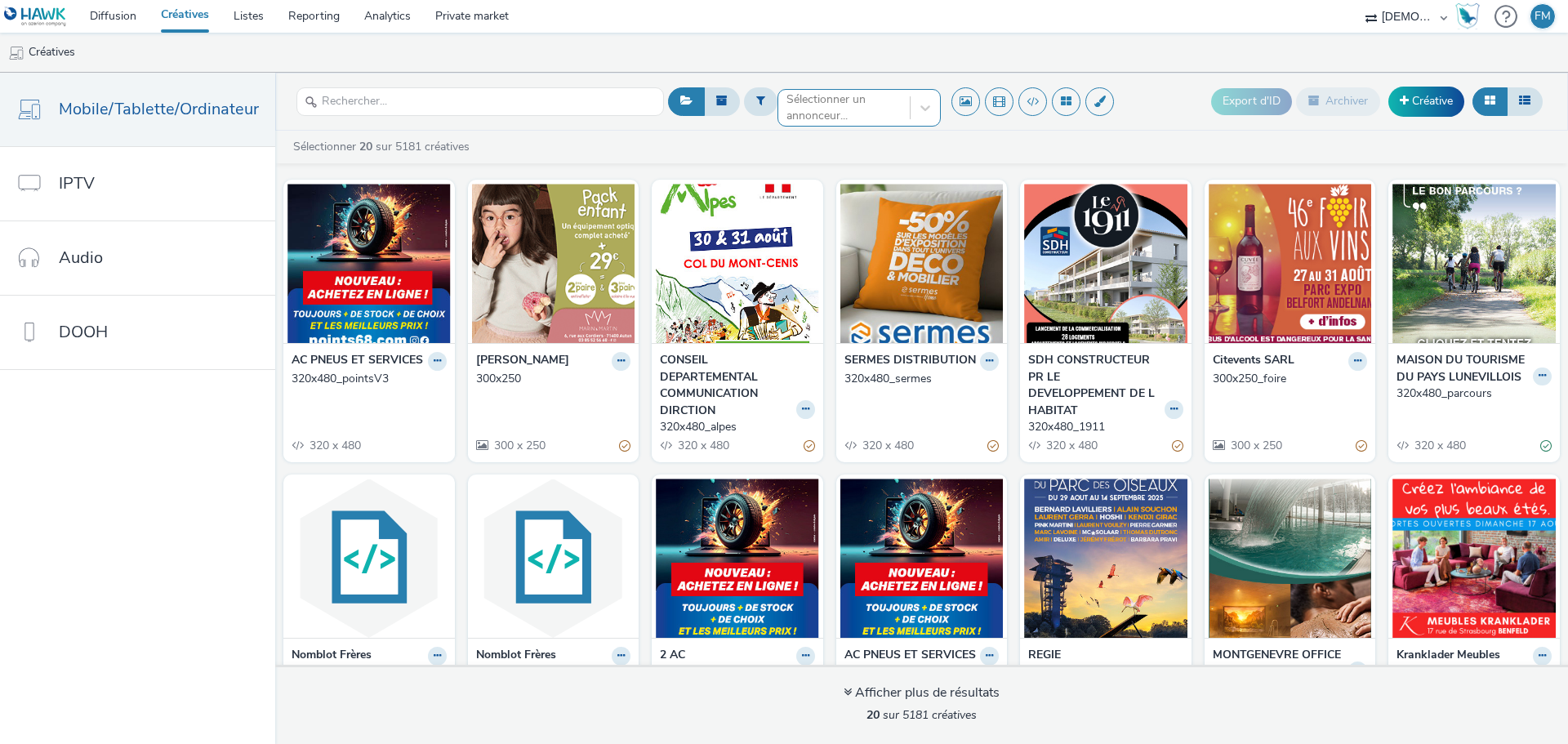
click at [853, 105] on div at bounding box center [844, 108] width 115 height 20
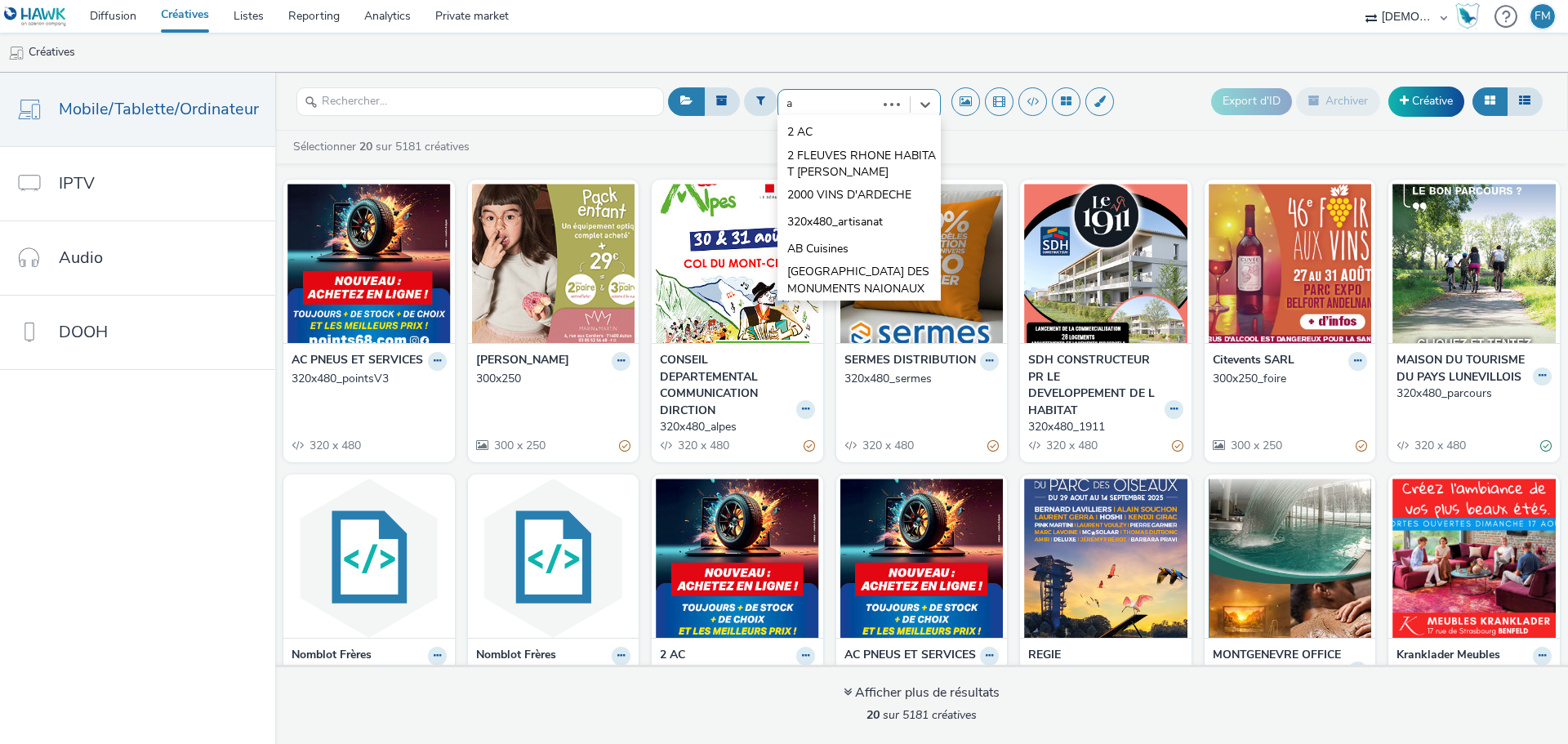
type input "ac"
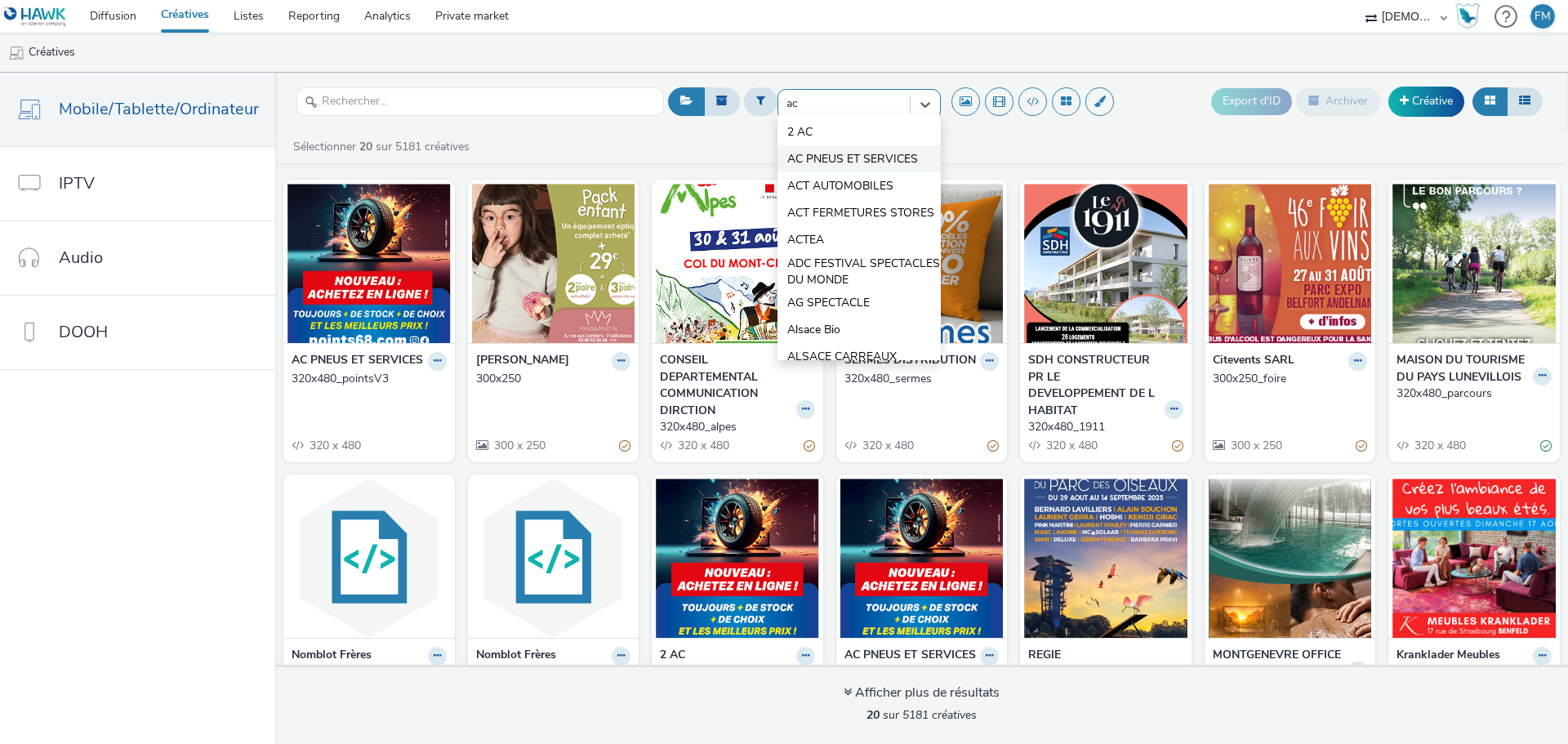
click at [831, 163] on span "AC PNEUS ET SERVICES" at bounding box center [853, 159] width 130 height 16
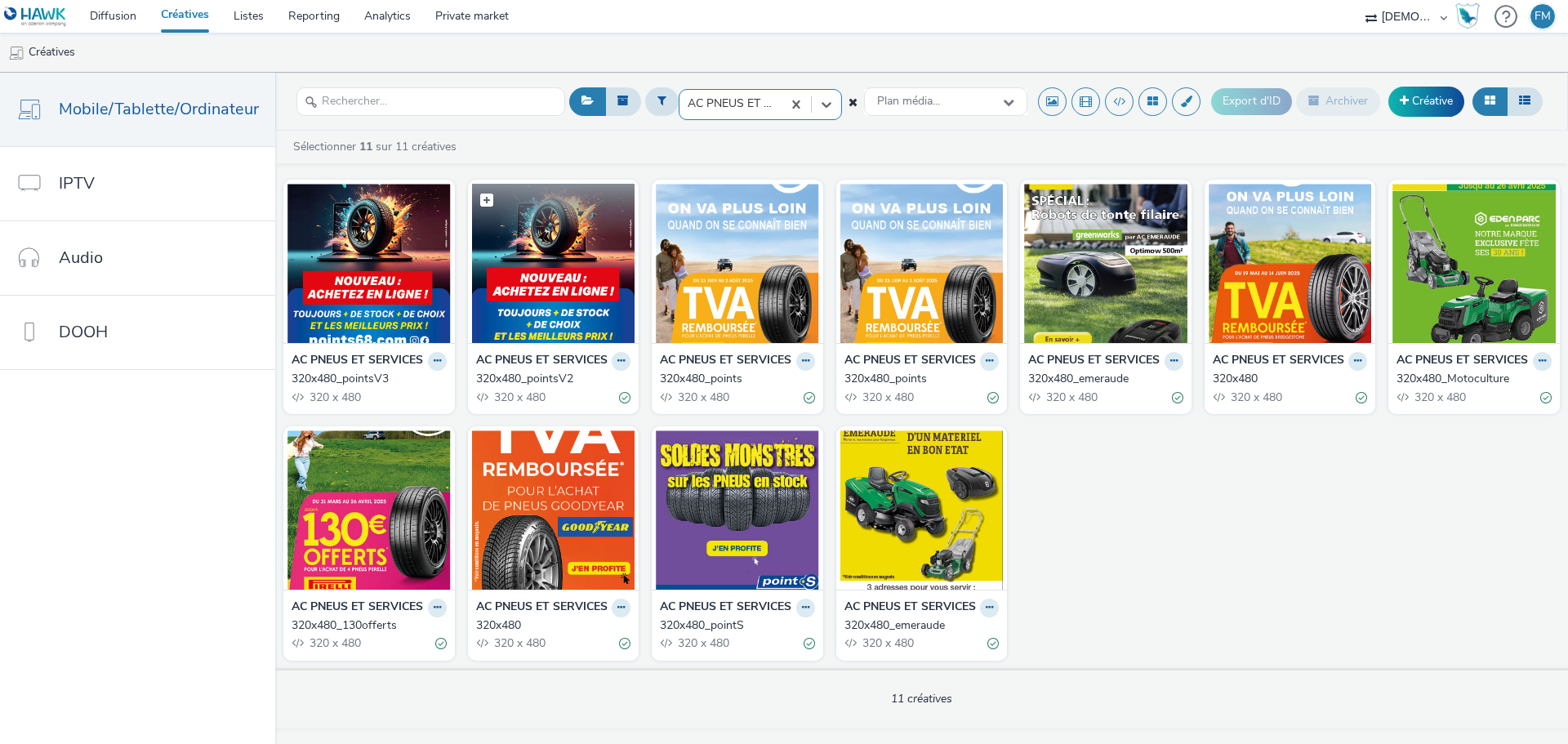
click at [585, 265] on img at bounding box center [553, 263] width 164 height 159
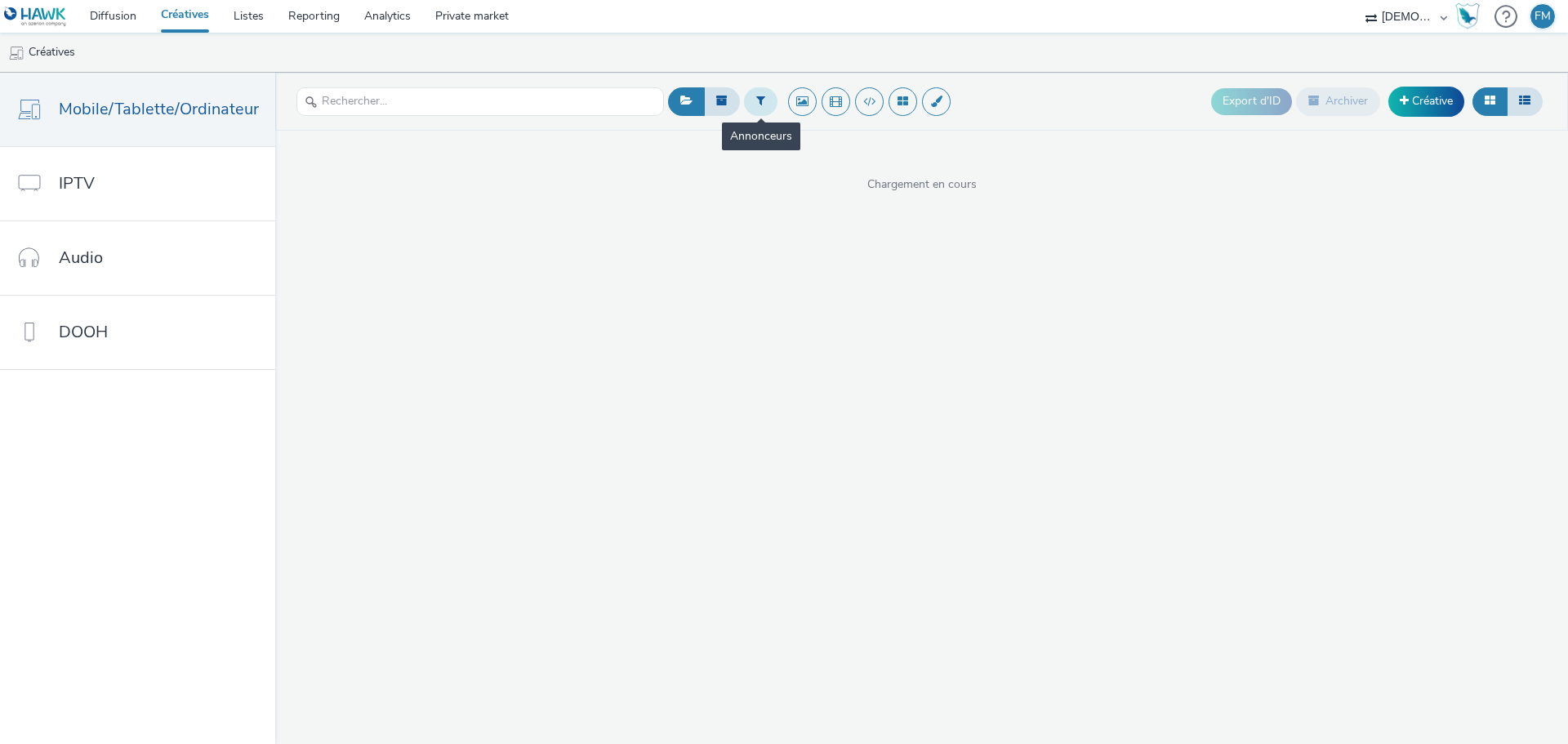
click at [748, 105] on button at bounding box center [760, 101] width 33 height 28
click at [808, 103] on div at bounding box center [844, 108] width 115 height 20
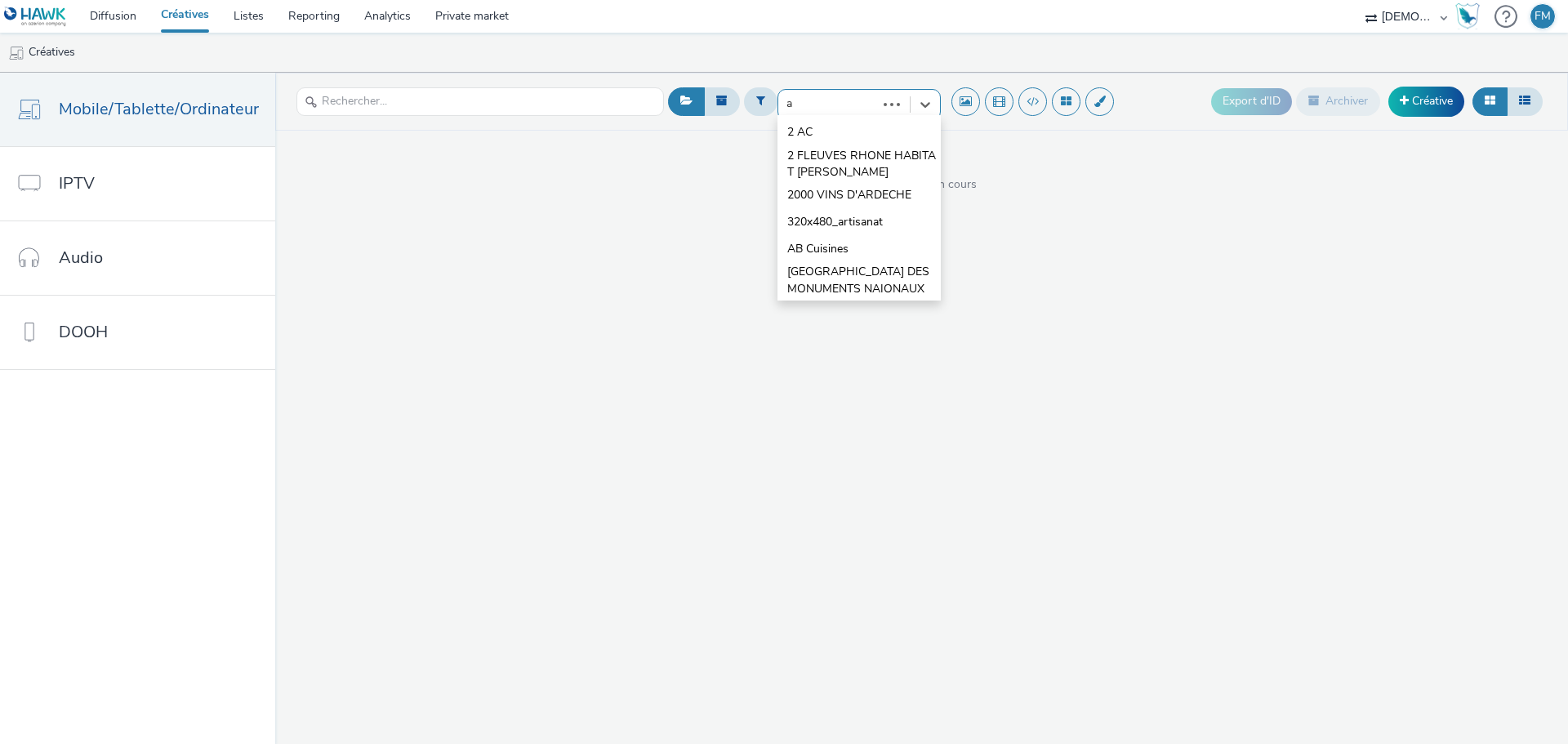
type input "ac"
click at [855, 155] on span "AC PNEUS ET SERVICES" at bounding box center [853, 159] width 130 height 16
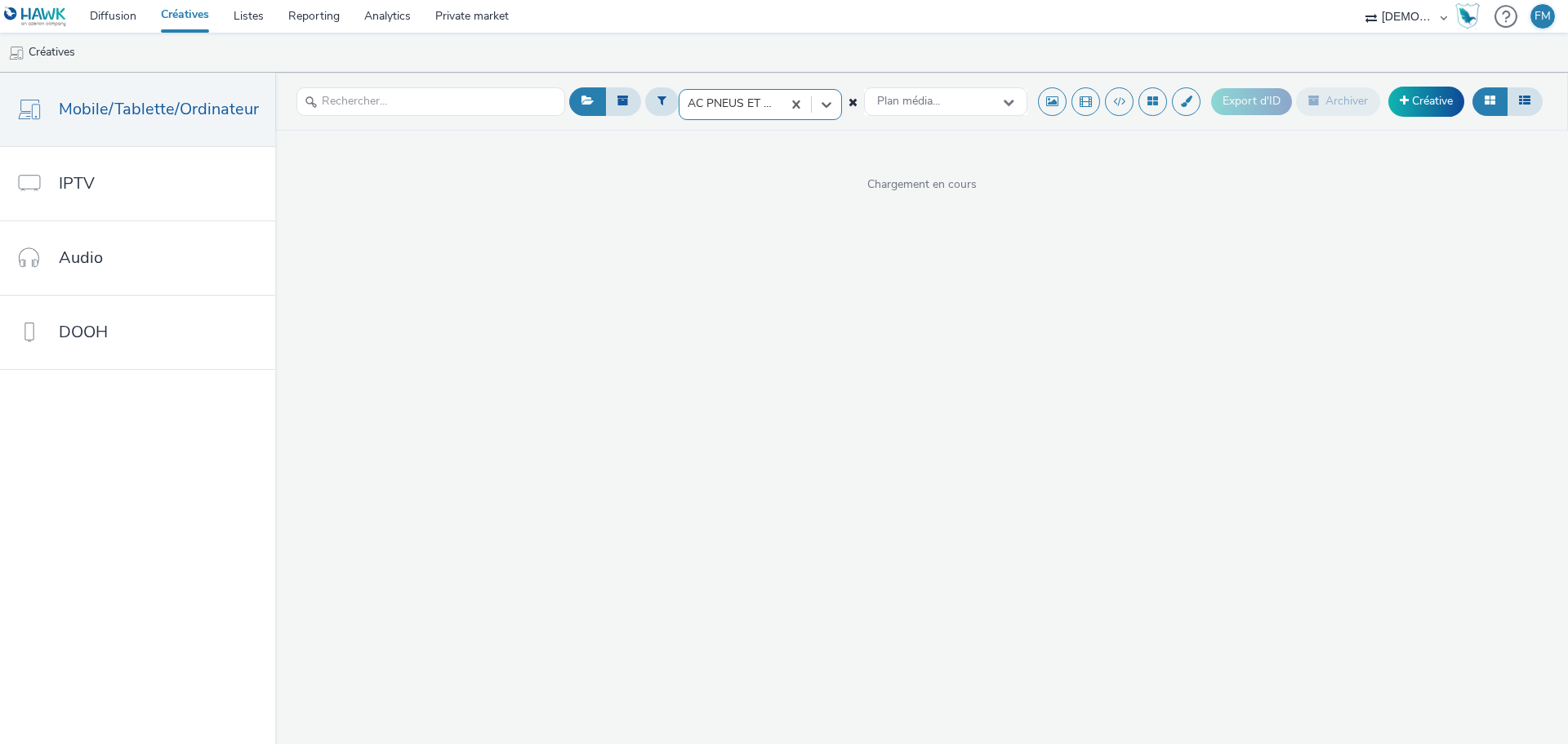
click at [851, 99] on icon at bounding box center [853, 102] width 9 height 12
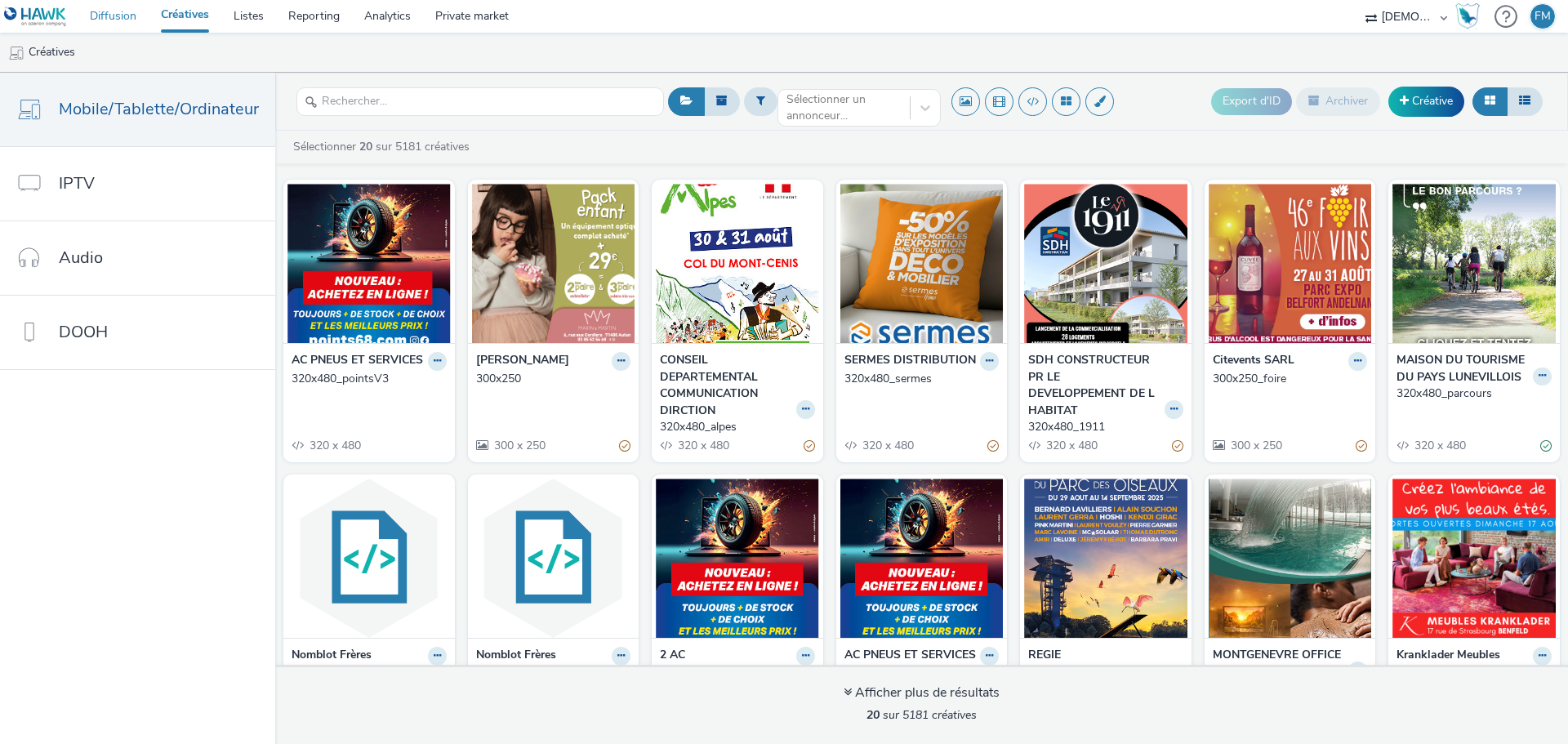
click at [120, 20] on link "Diffusion" at bounding box center [113, 16] width 71 height 33
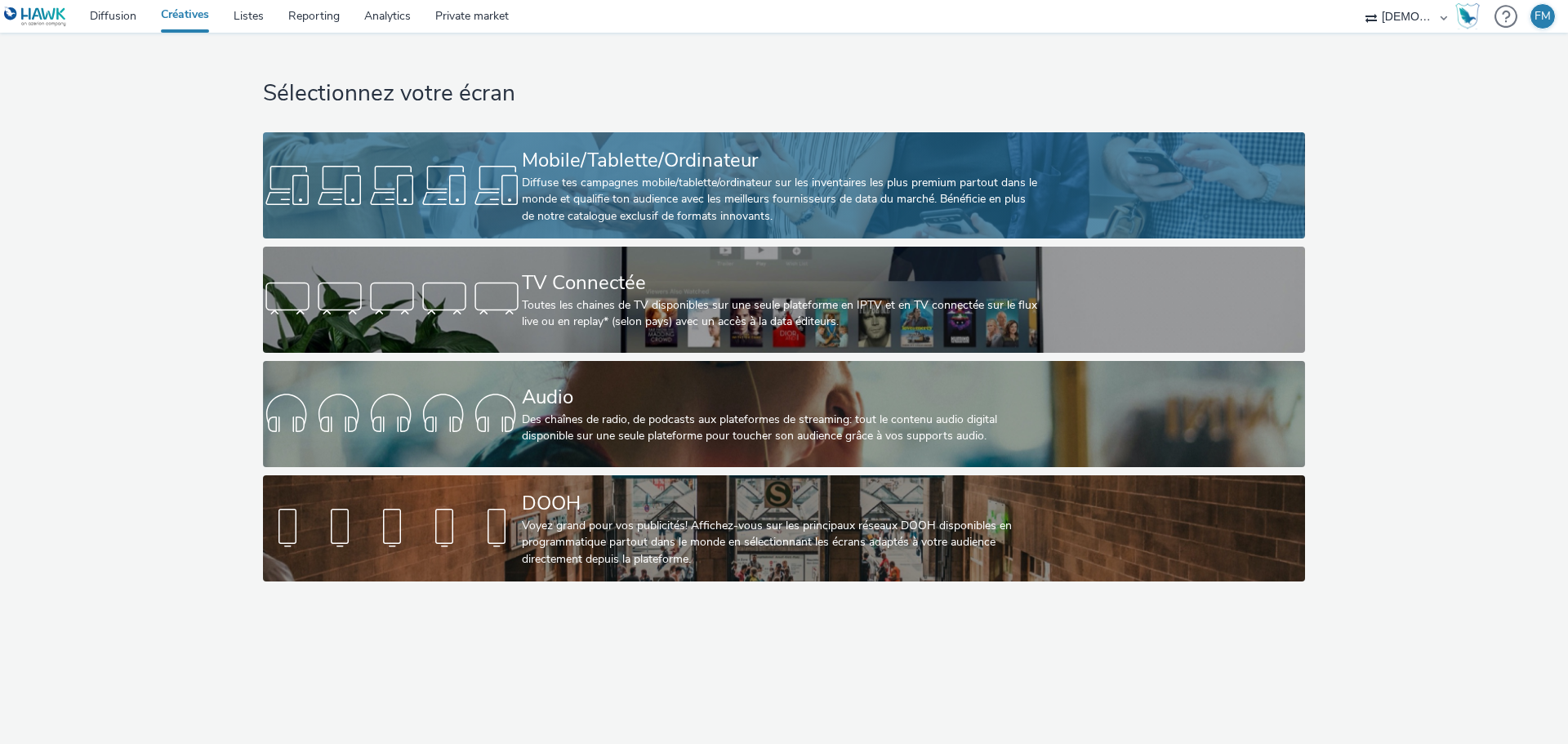
click at [712, 187] on div "Diffuse tes campagnes mobile/tablette/ordinateur sur les inventaires les plus p…" at bounding box center [780, 199] width 518 height 50
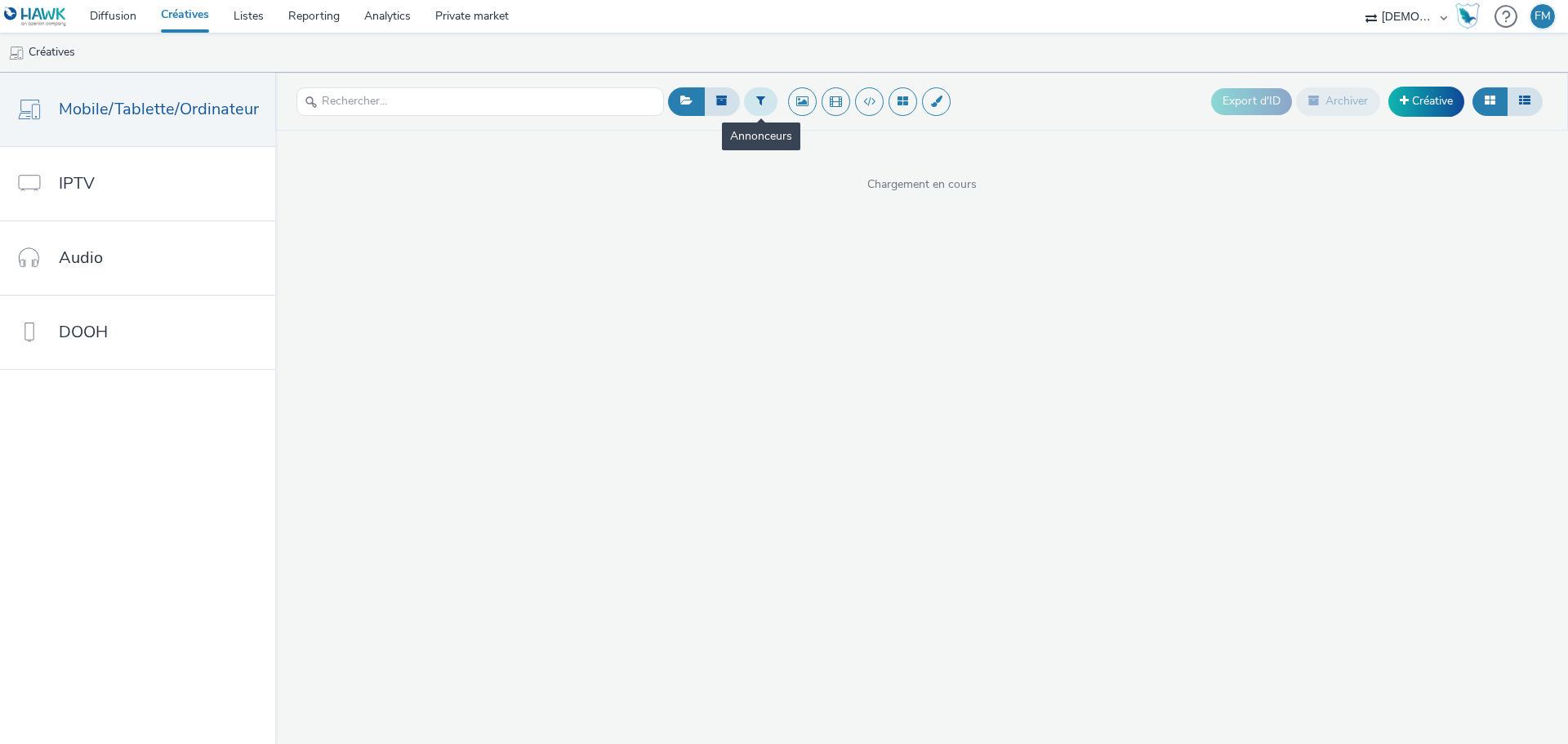
click at [756, 100] on icon at bounding box center [760, 100] width 9 height 12
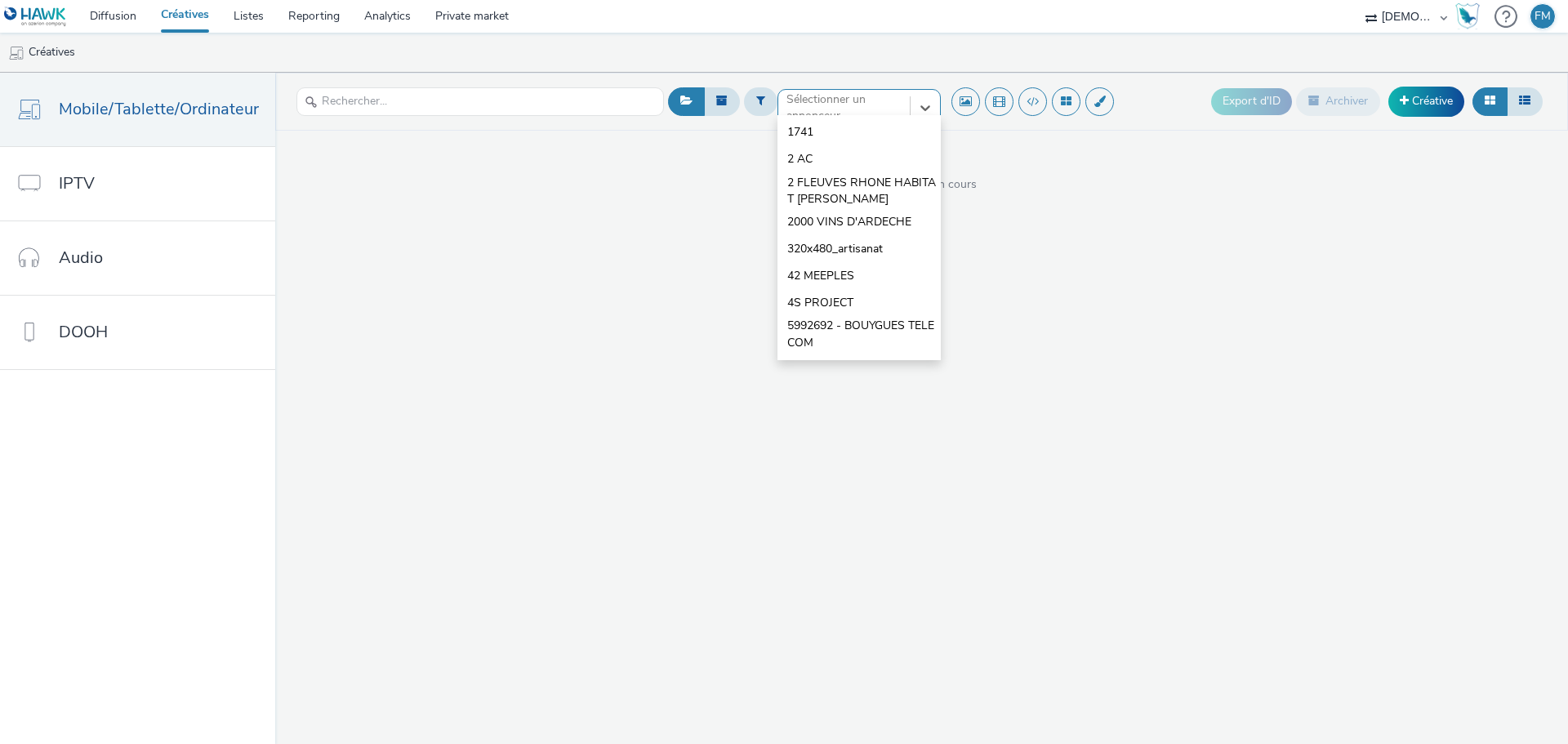
click at [797, 114] on div at bounding box center [844, 108] width 115 height 20
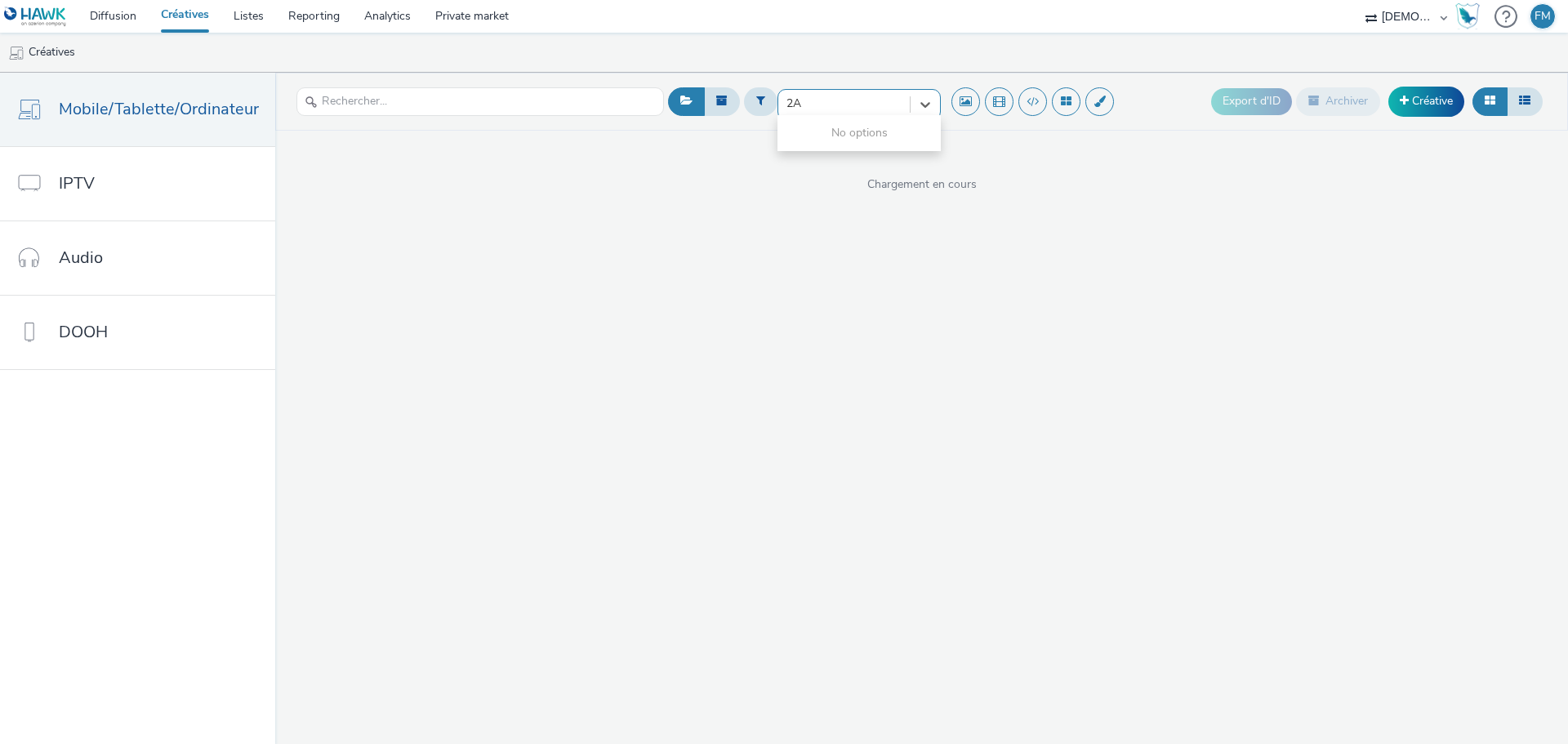
type input "2"
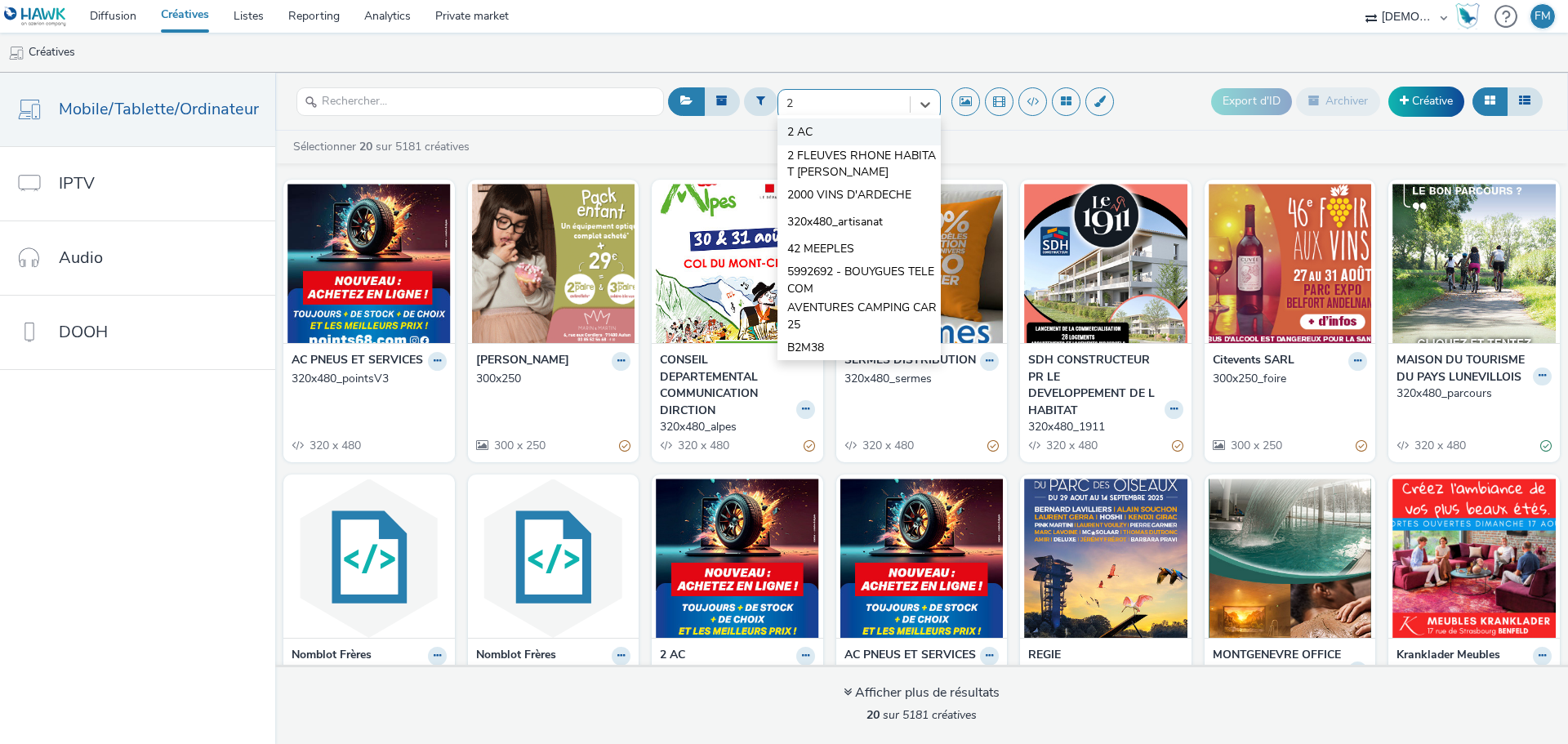
click at [808, 131] on span "2 AC" at bounding box center [800, 132] width 25 height 16
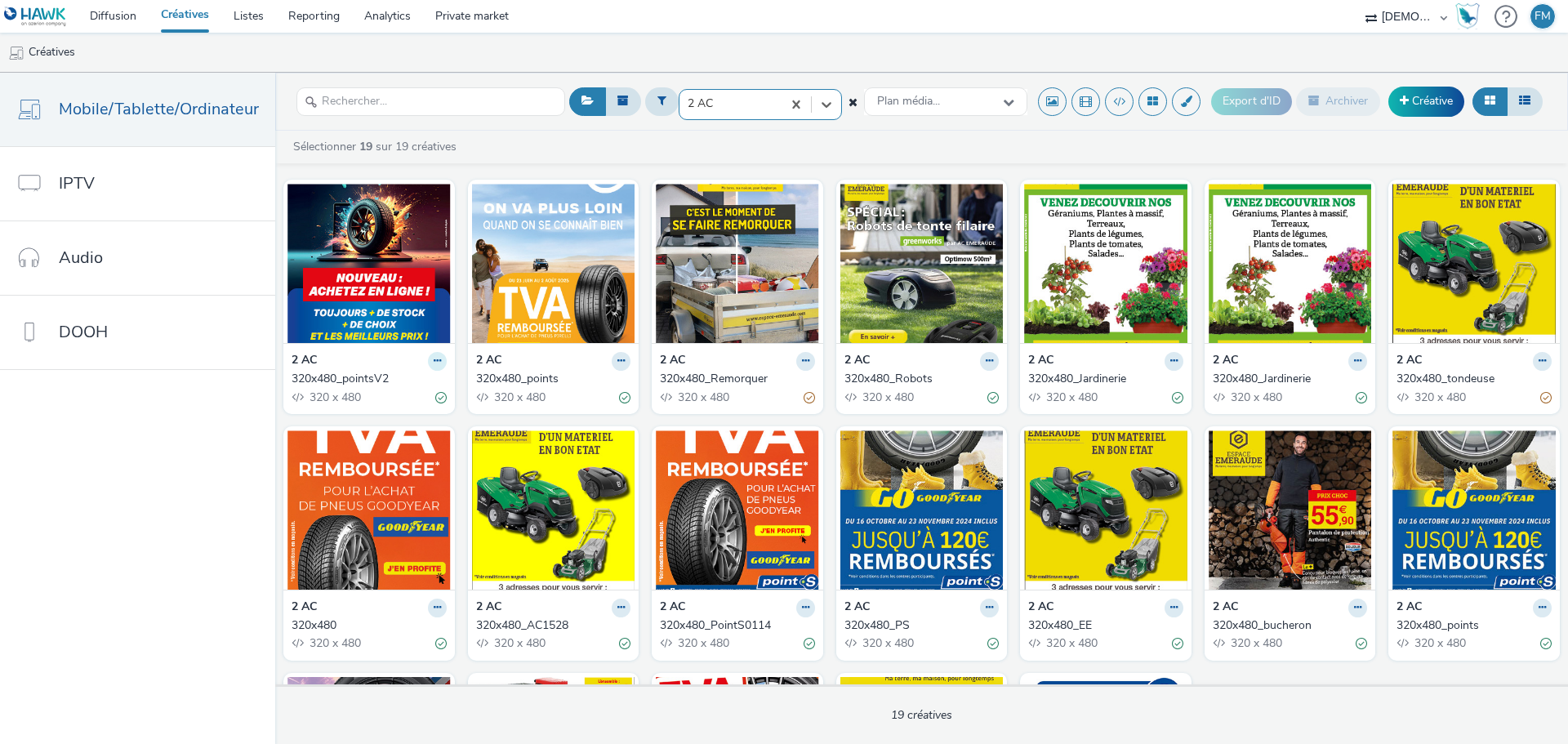
click at [434, 358] on icon at bounding box center [438, 361] width 7 height 10
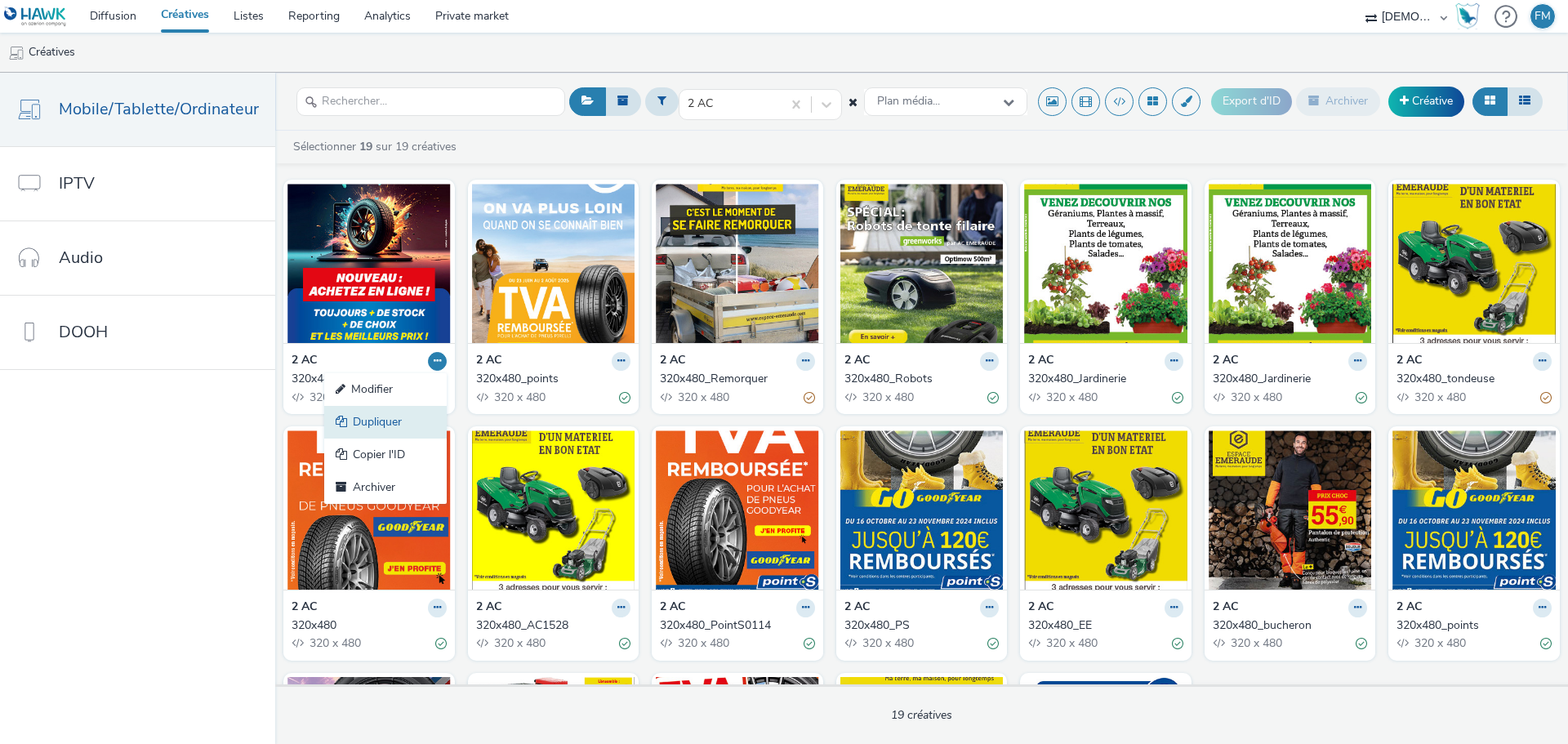
click at [404, 421] on link "Dupliquer" at bounding box center [385, 422] width 122 height 33
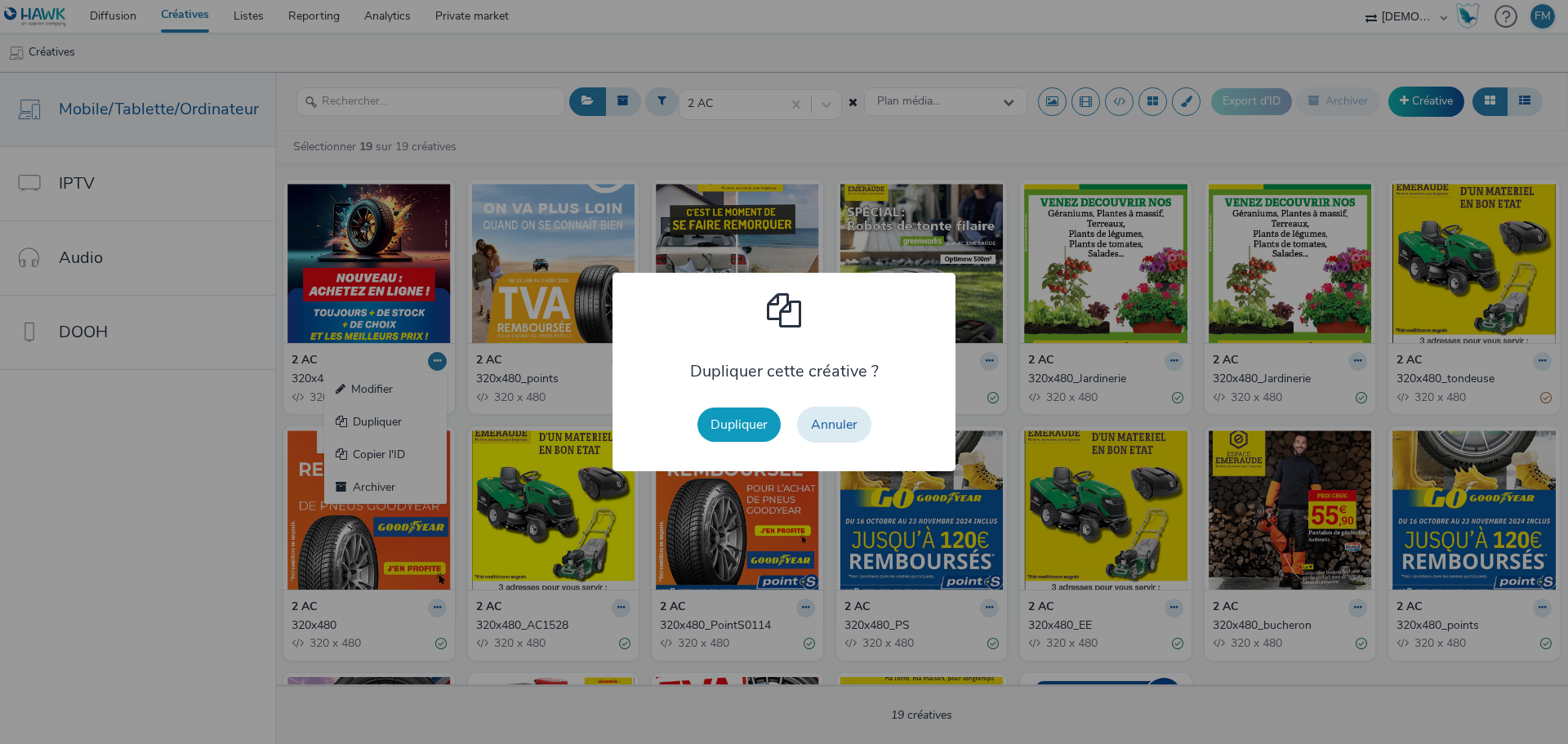
click at [734, 437] on button "Dupliquer" at bounding box center [739, 425] width 83 height 34
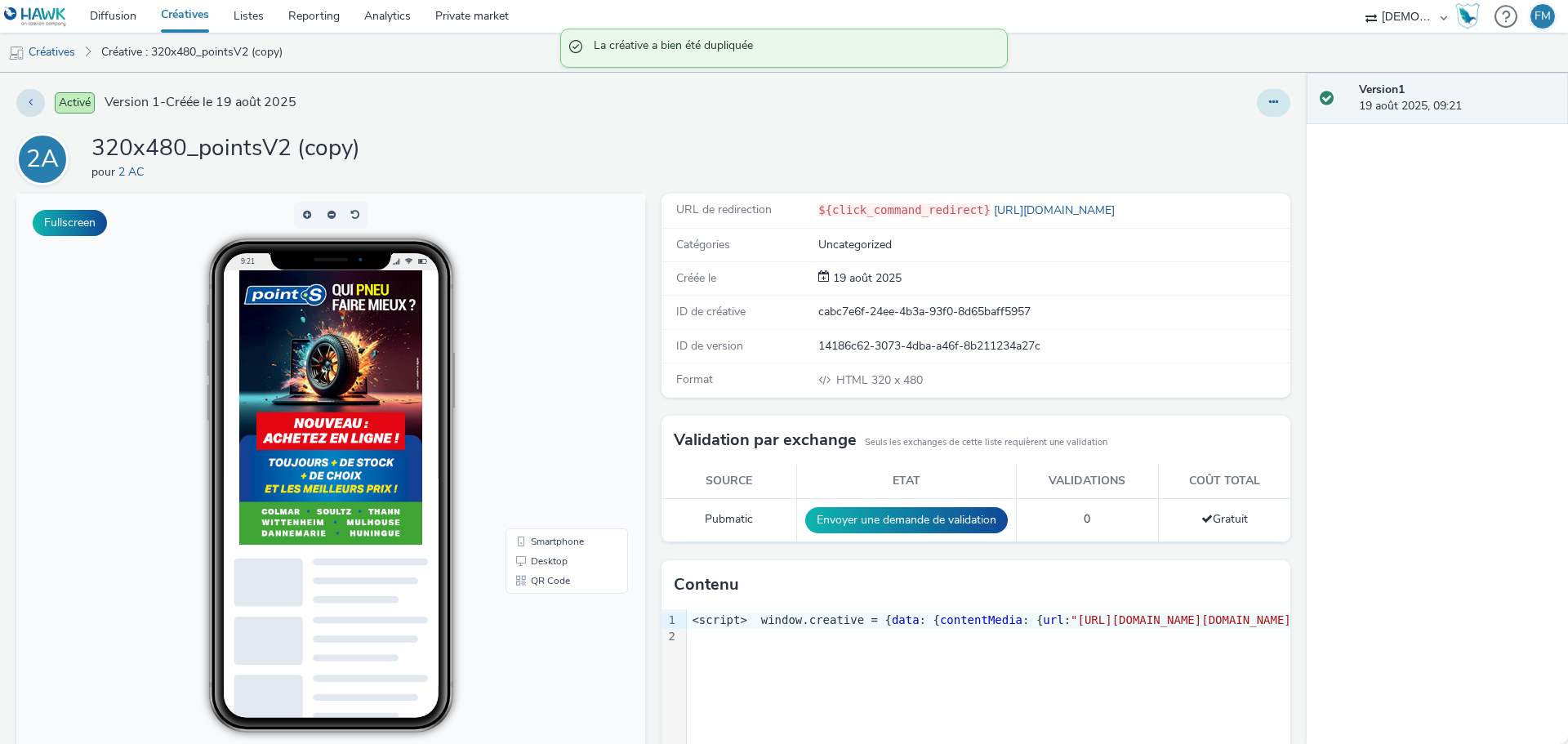
click at [1257, 108] on button at bounding box center [1273, 102] width 33 height 28
click at [1205, 131] on link "Modifier" at bounding box center [1228, 136] width 122 height 33
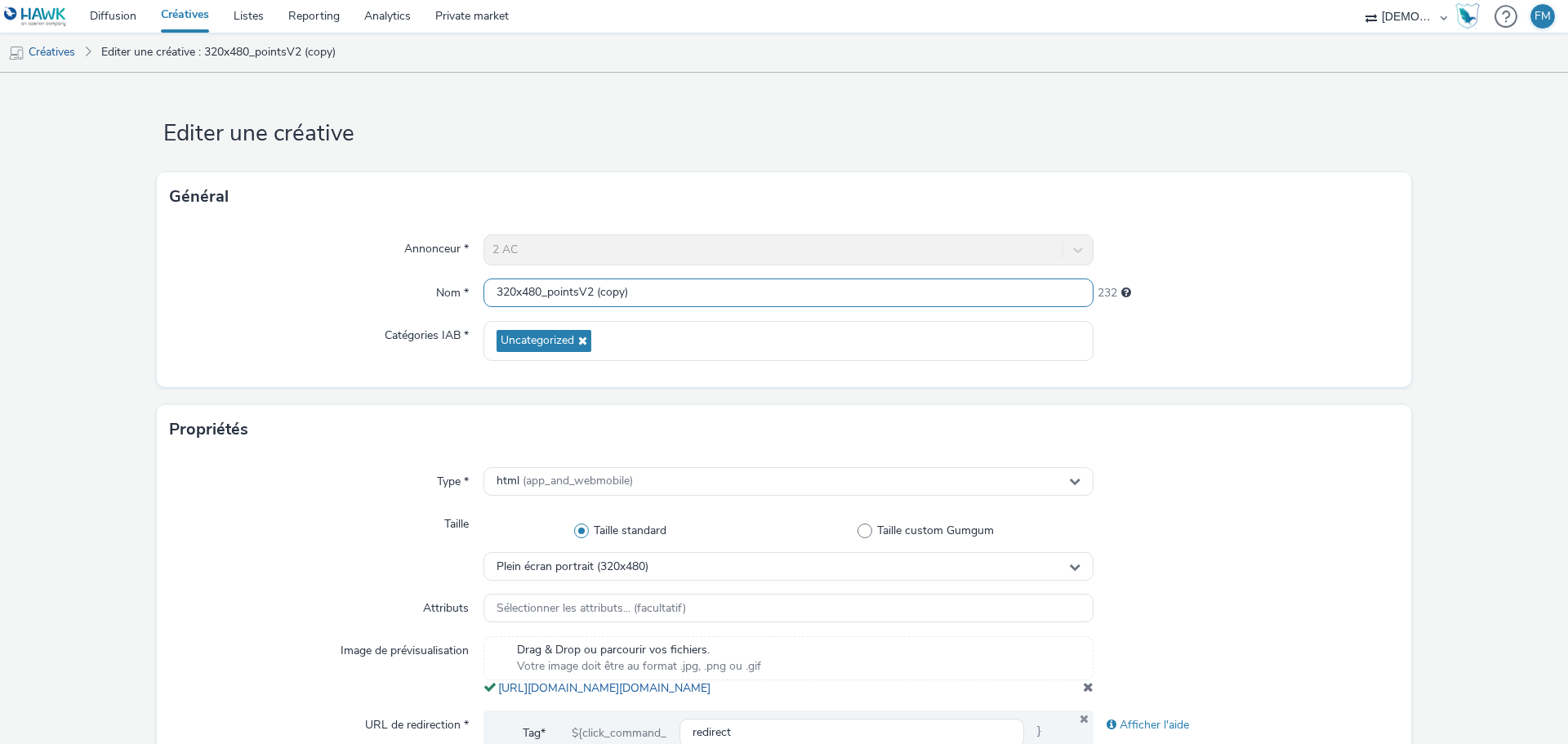
drag, startPoint x: 583, startPoint y: 294, endPoint x: 677, endPoint y: 297, distance: 94.0
click at [677, 297] on input "320x480_pointsV2 (copy)" at bounding box center [789, 293] width 610 height 29
type input "320x480_pointsV3"
click at [719, 177] on div "Général" at bounding box center [783, 197] width 1254 height 49
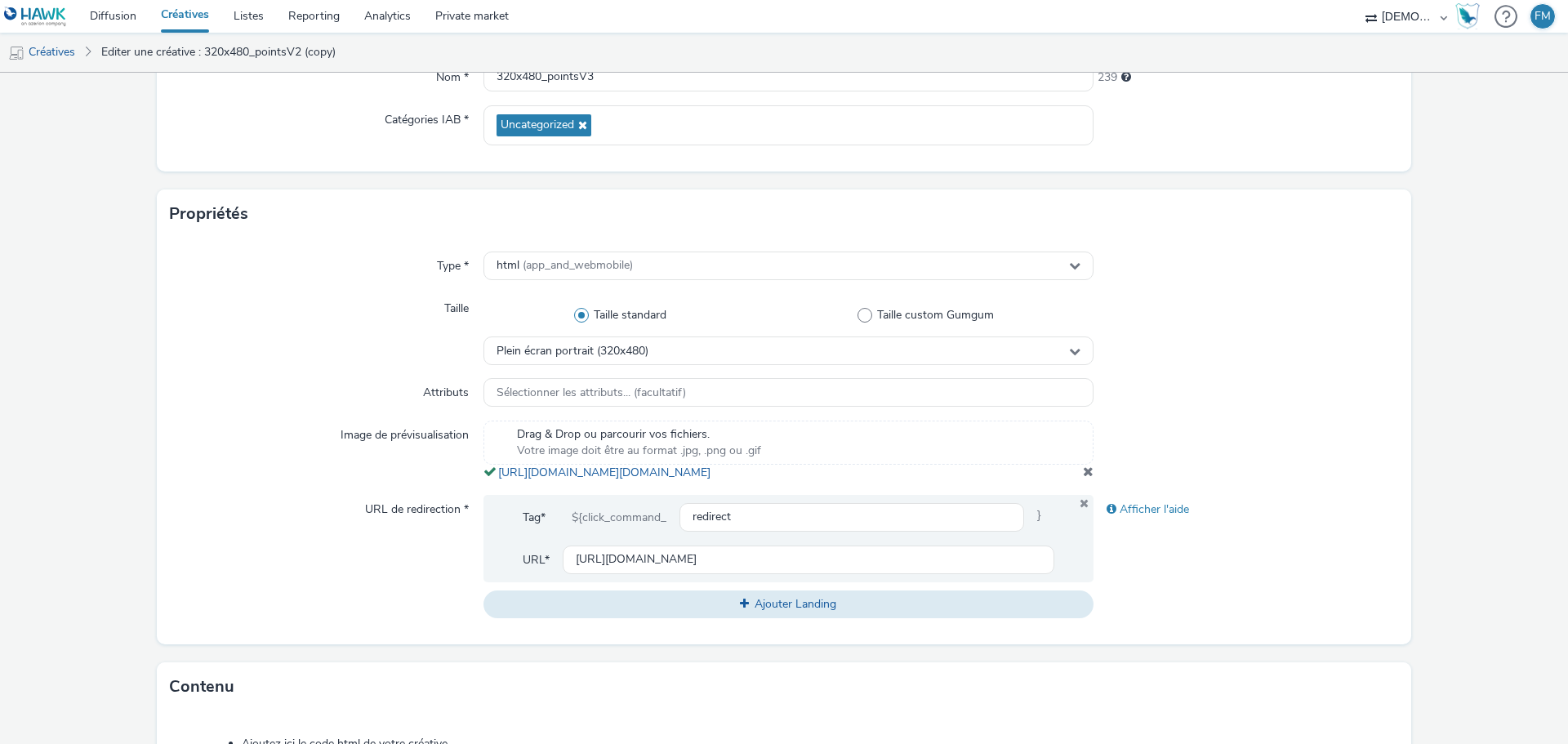
scroll to position [326, 0]
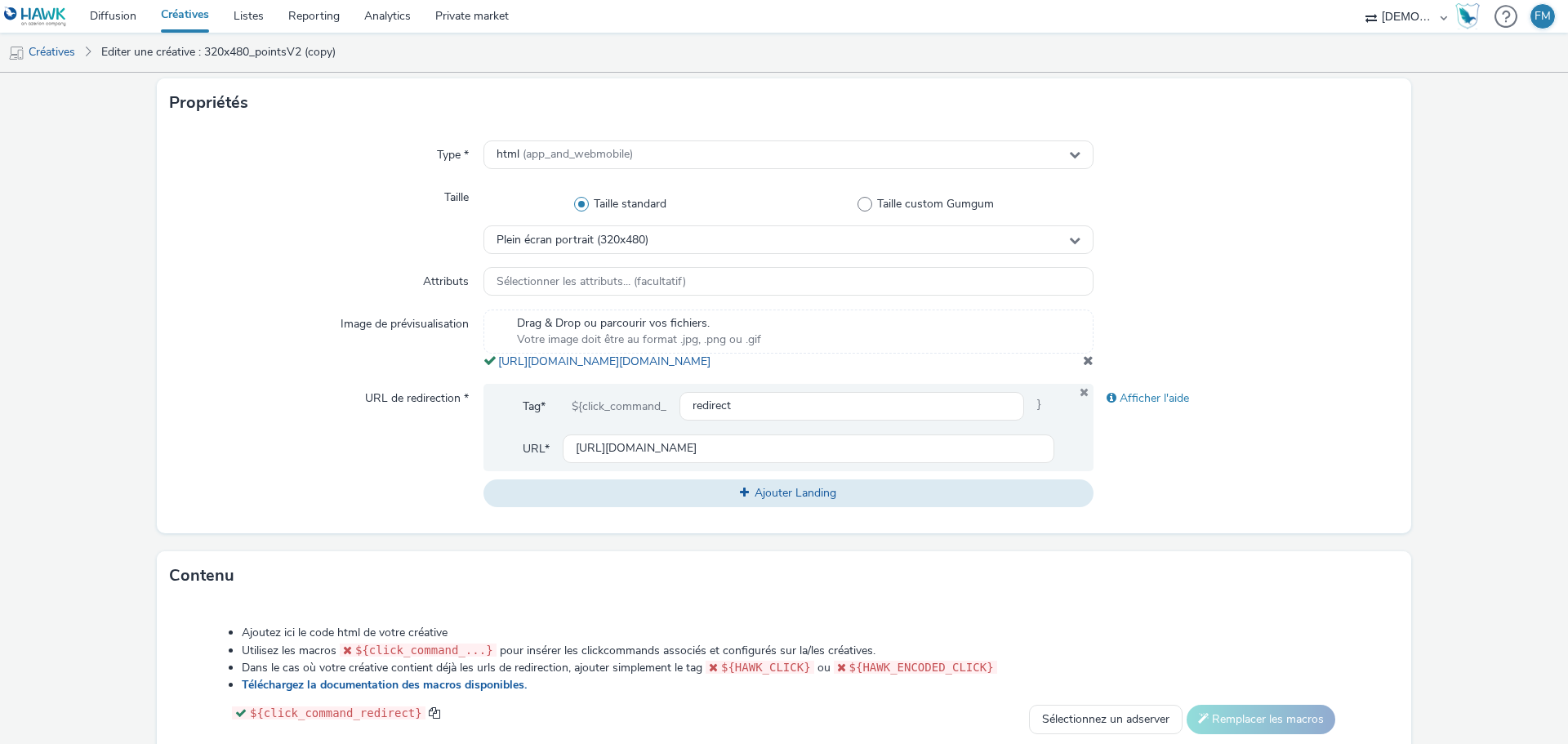
click at [1082, 366] on span at bounding box center [1088, 360] width 11 height 13
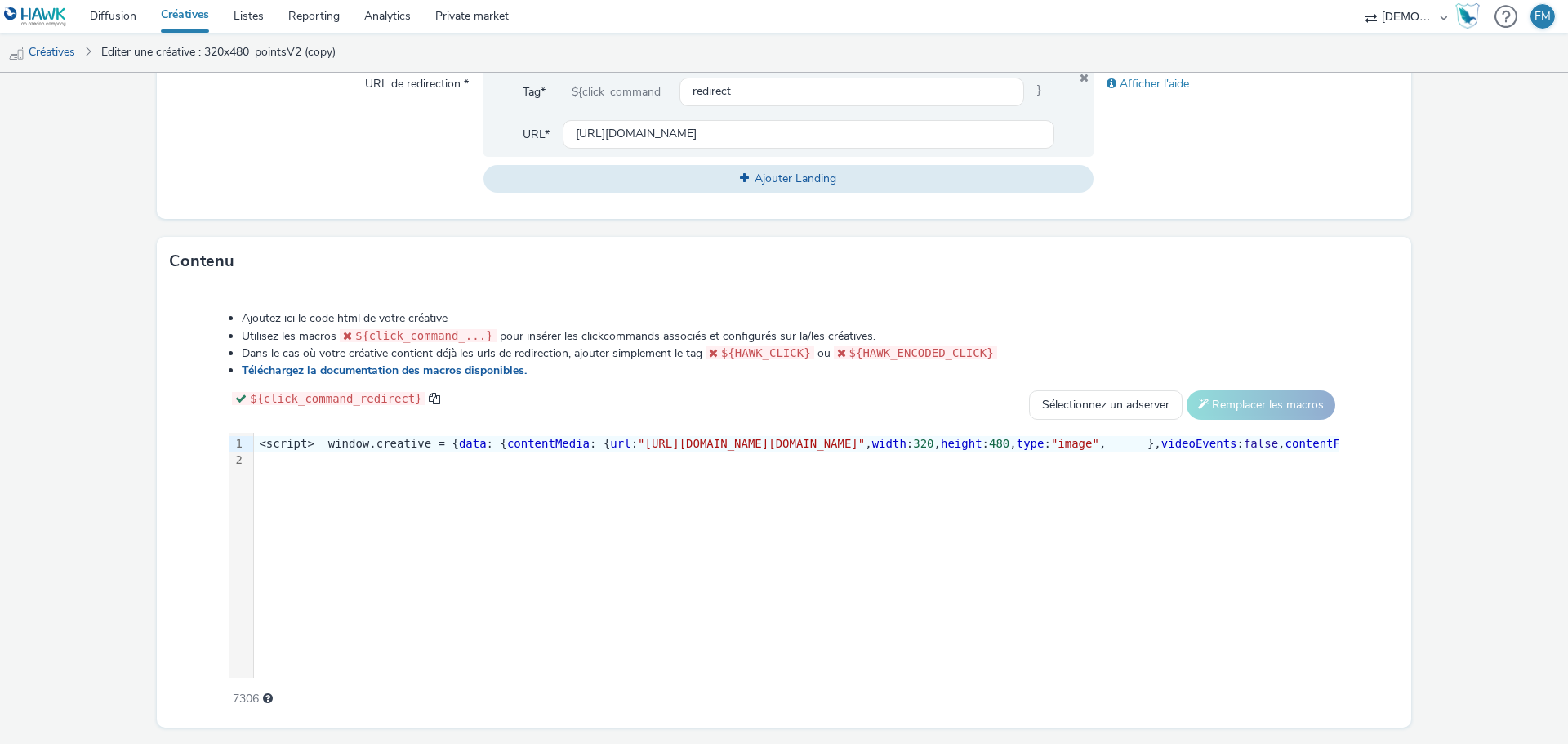
scroll to position [690, 0]
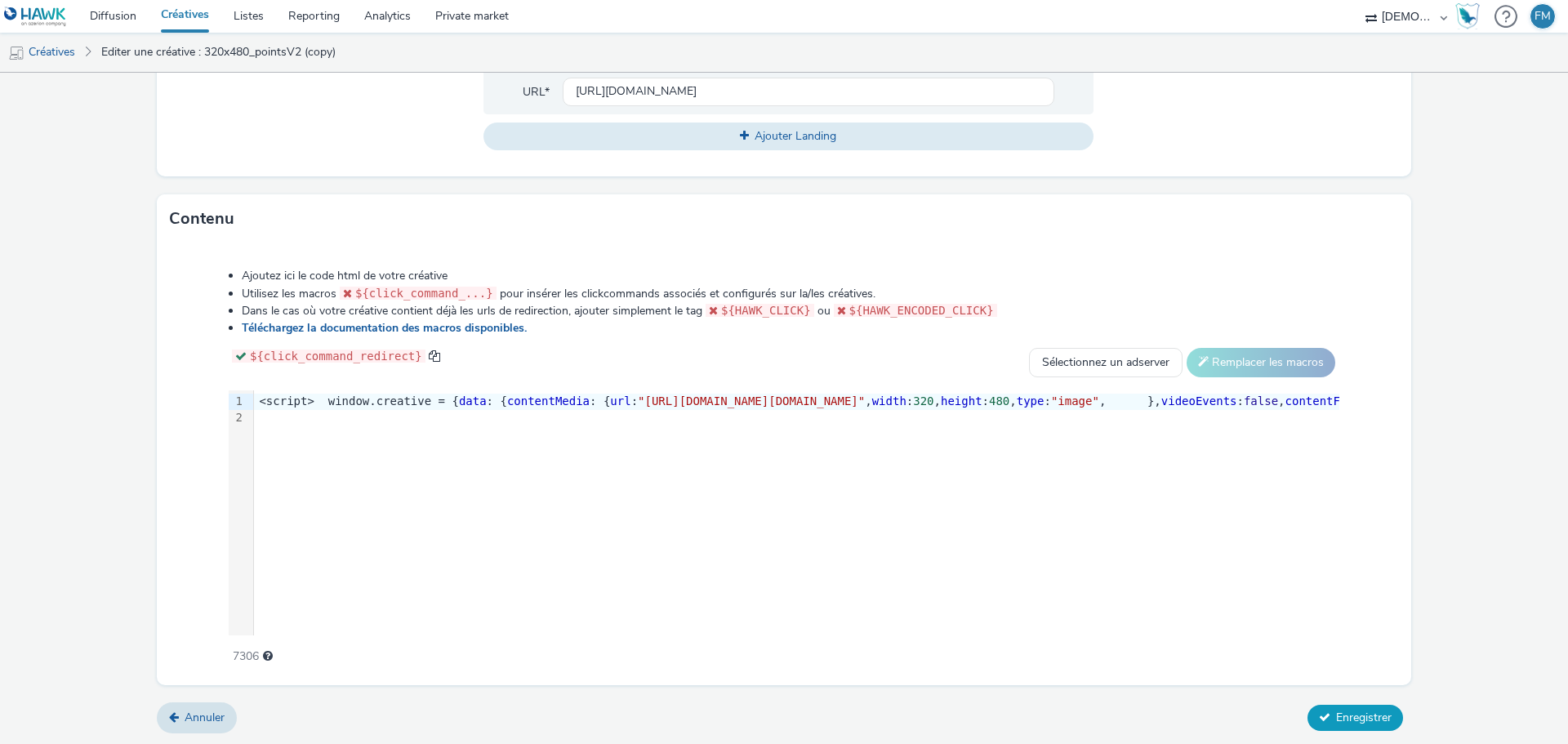
click at [1354, 711] on span "Enregistrer" at bounding box center [1363, 717] width 55 height 15
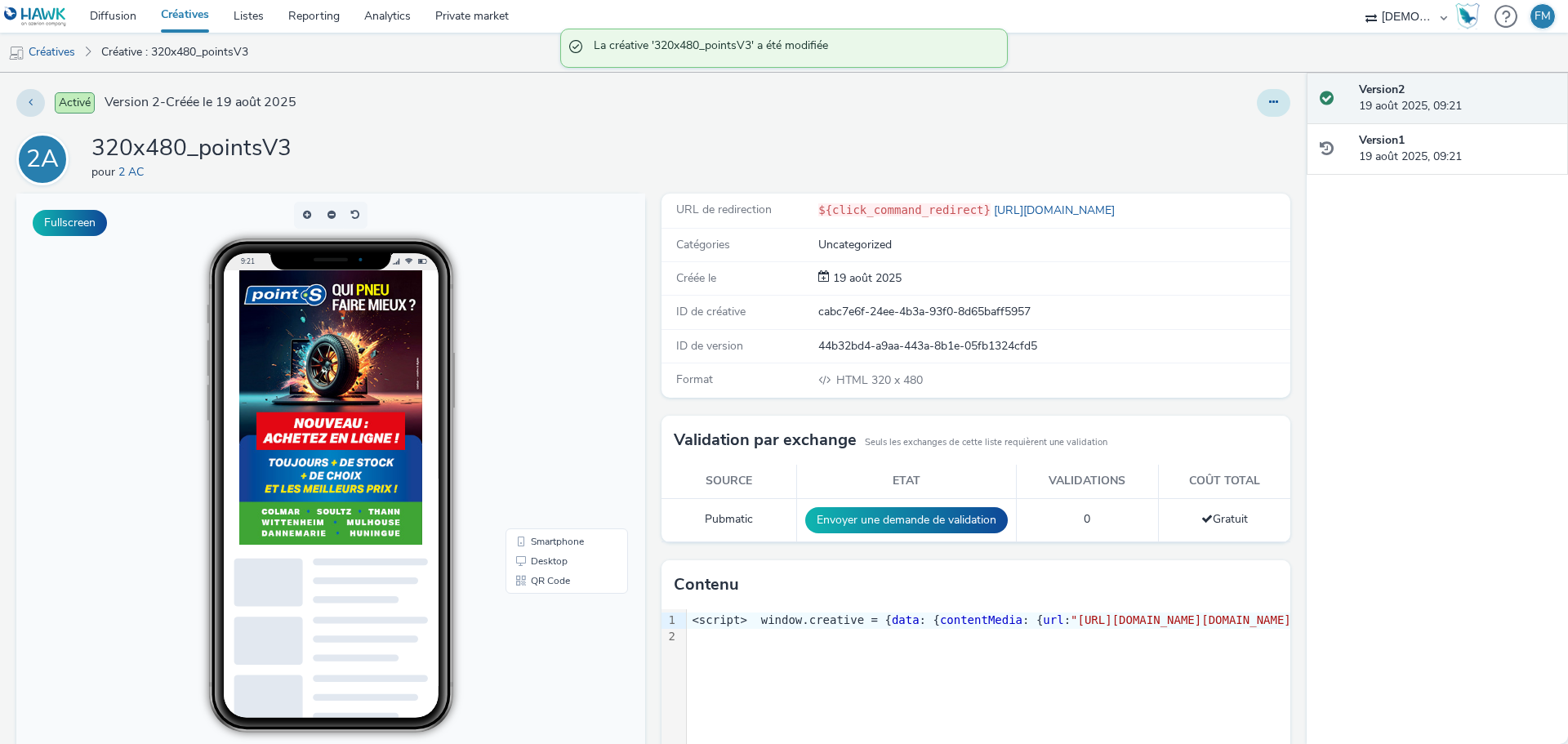
click at [1269, 99] on icon at bounding box center [1273, 102] width 9 height 12
click at [1233, 141] on link "Modifier" at bounding box center [1228, 136] width 122 height 33
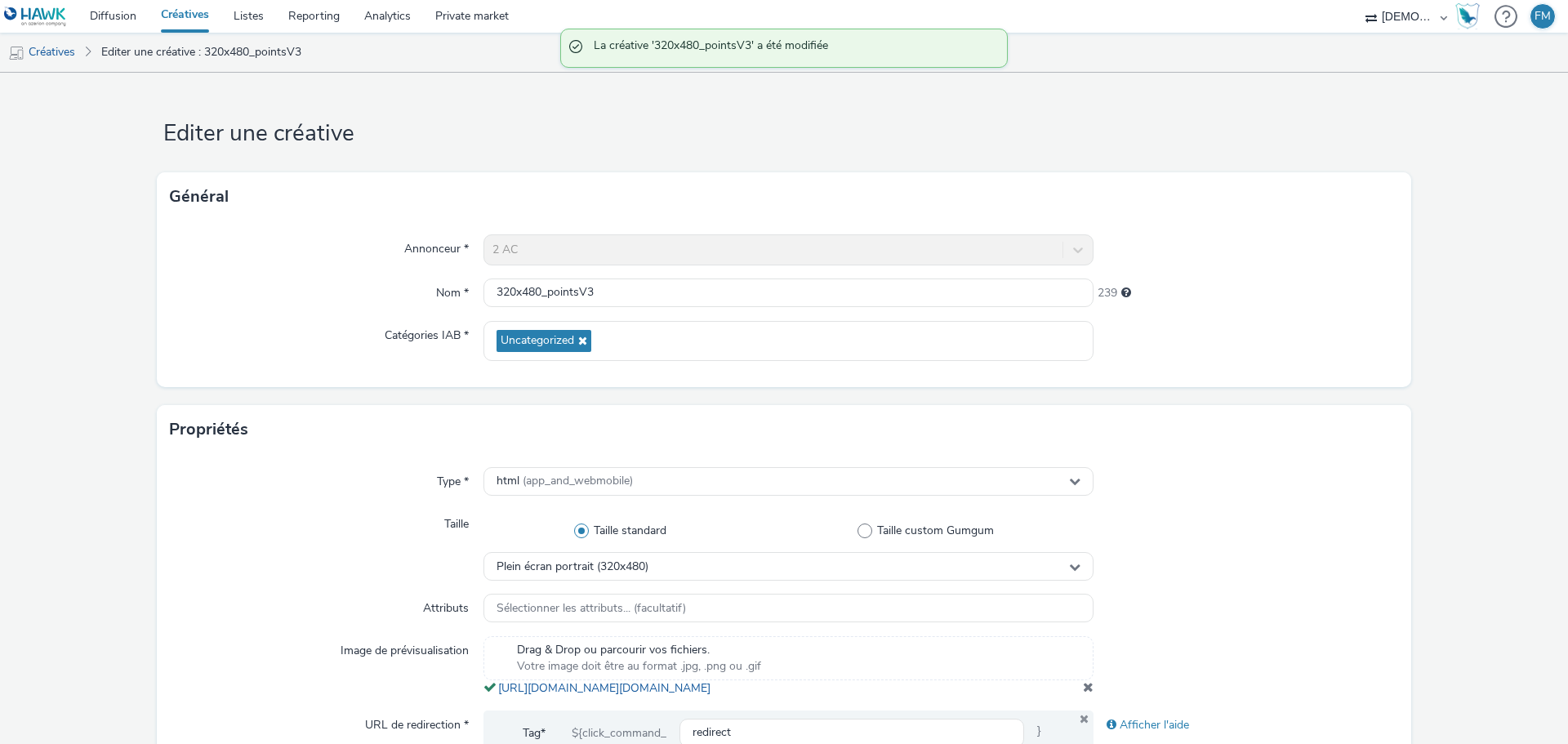
scroll to position [409, 0]
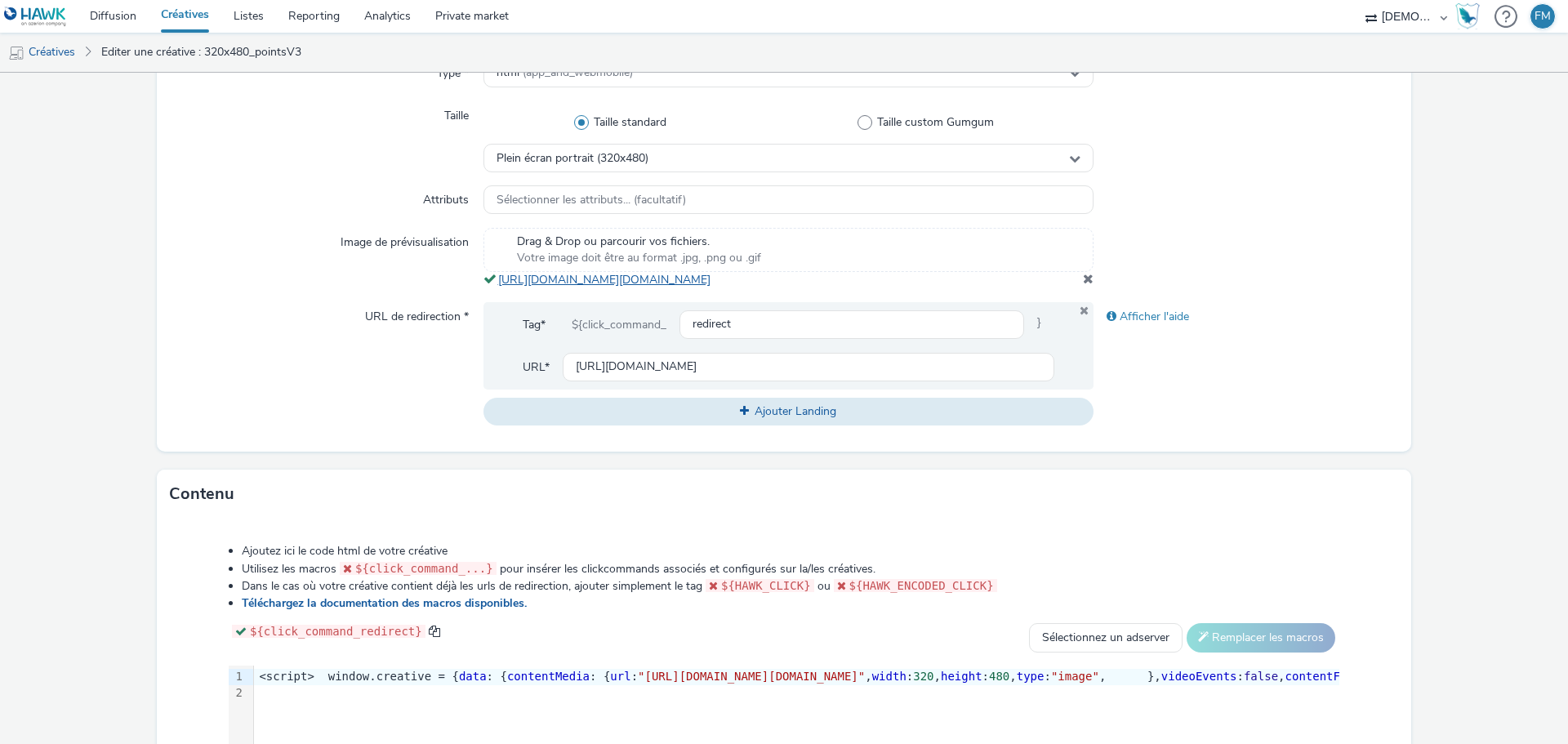
click at [596, 279] on link "[URL][DOMAIN_NAME][DOMAIN_NAME]" at bounding box center [608, 279] width 219 height 15
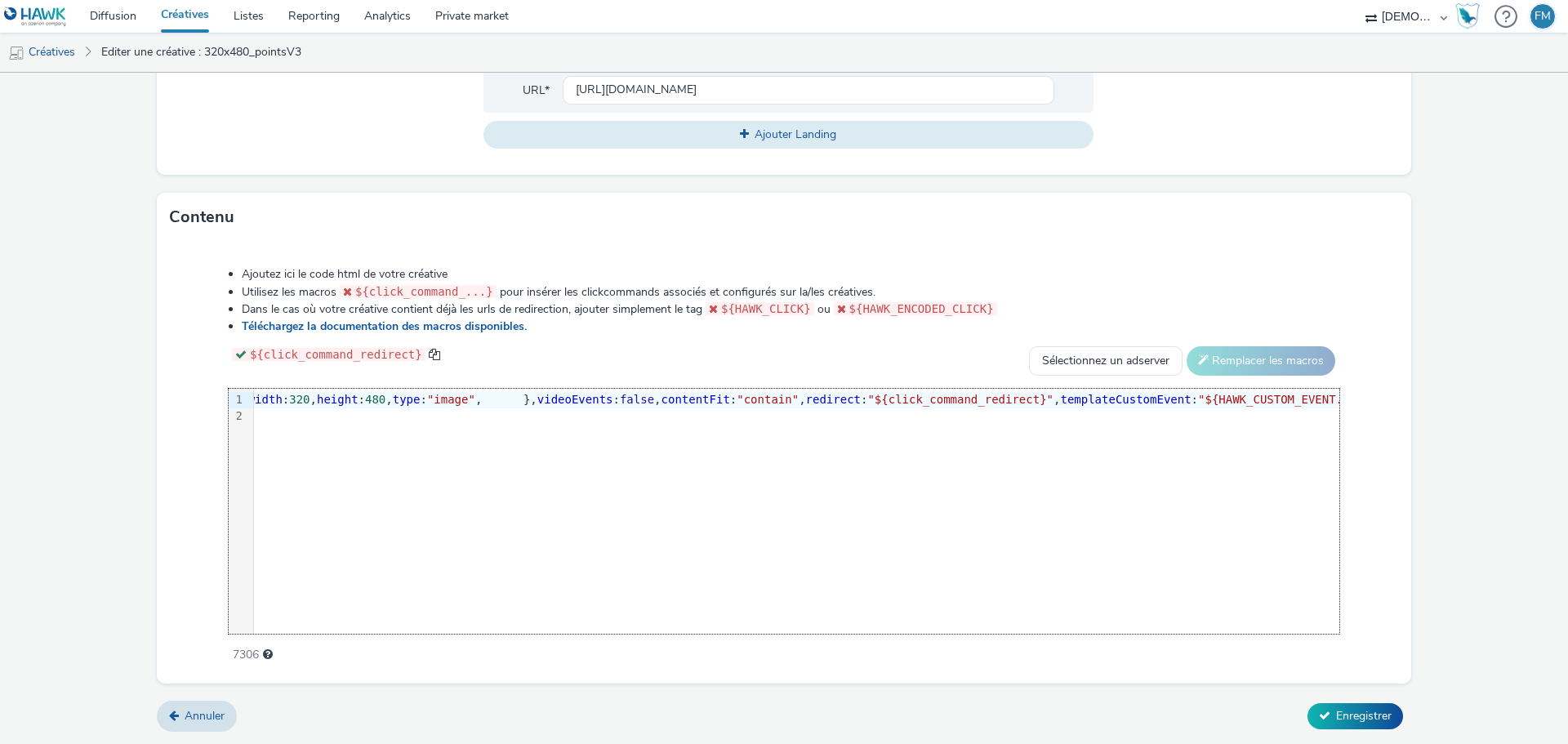
scroll to position [0, 642]
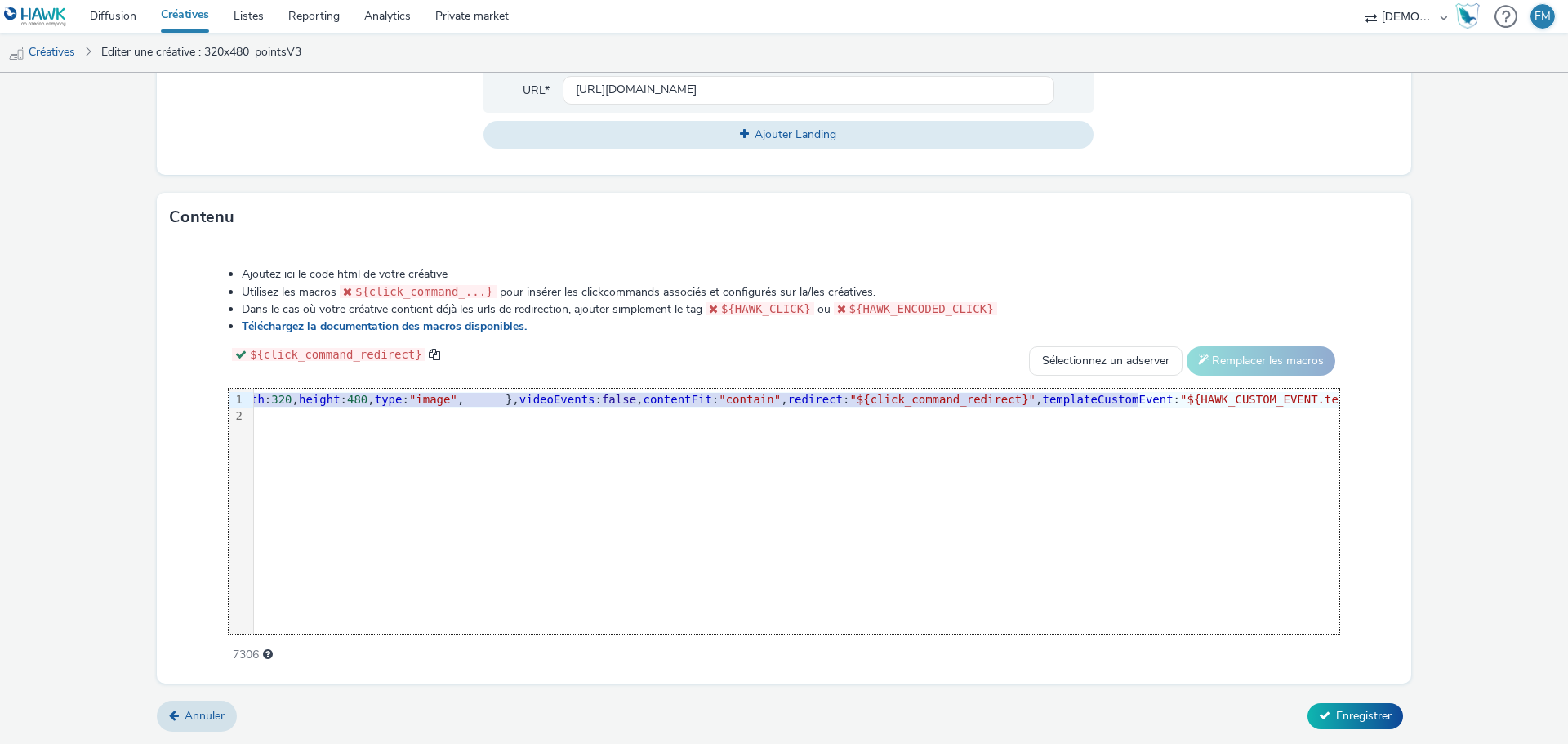
drag, startPoint x: 779, startPoint y: 398, endPoint x: 1134, endPoint y: 397, distance: 355.0
click at [223, 397] on span ""[URL][DOMAIN_NAME][DOMAIN_NAME]"" at bounding box center [109, 399] width 227 height 13
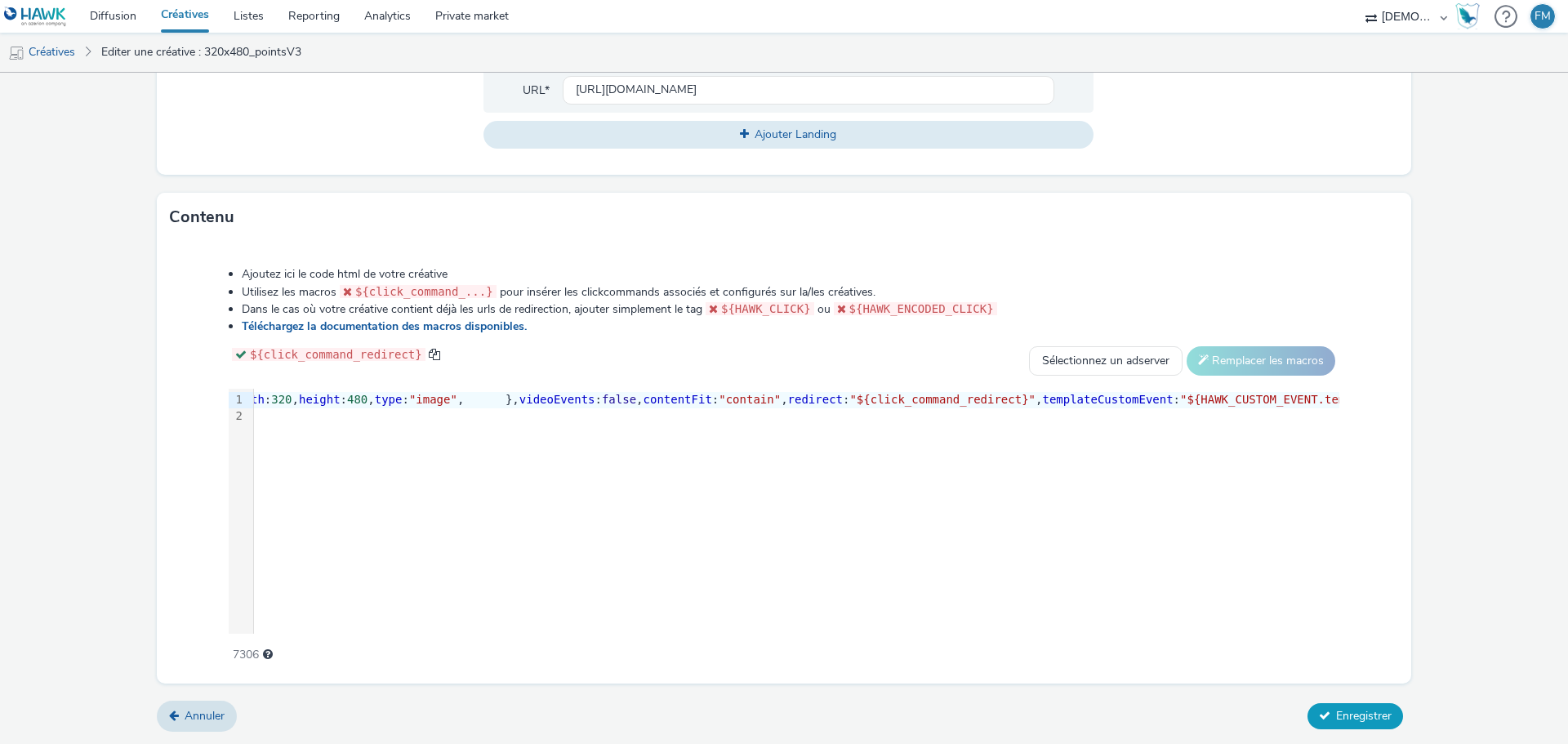
click at [1318, 717] on icon at bounding box center [1324, 715] width 12 height 12
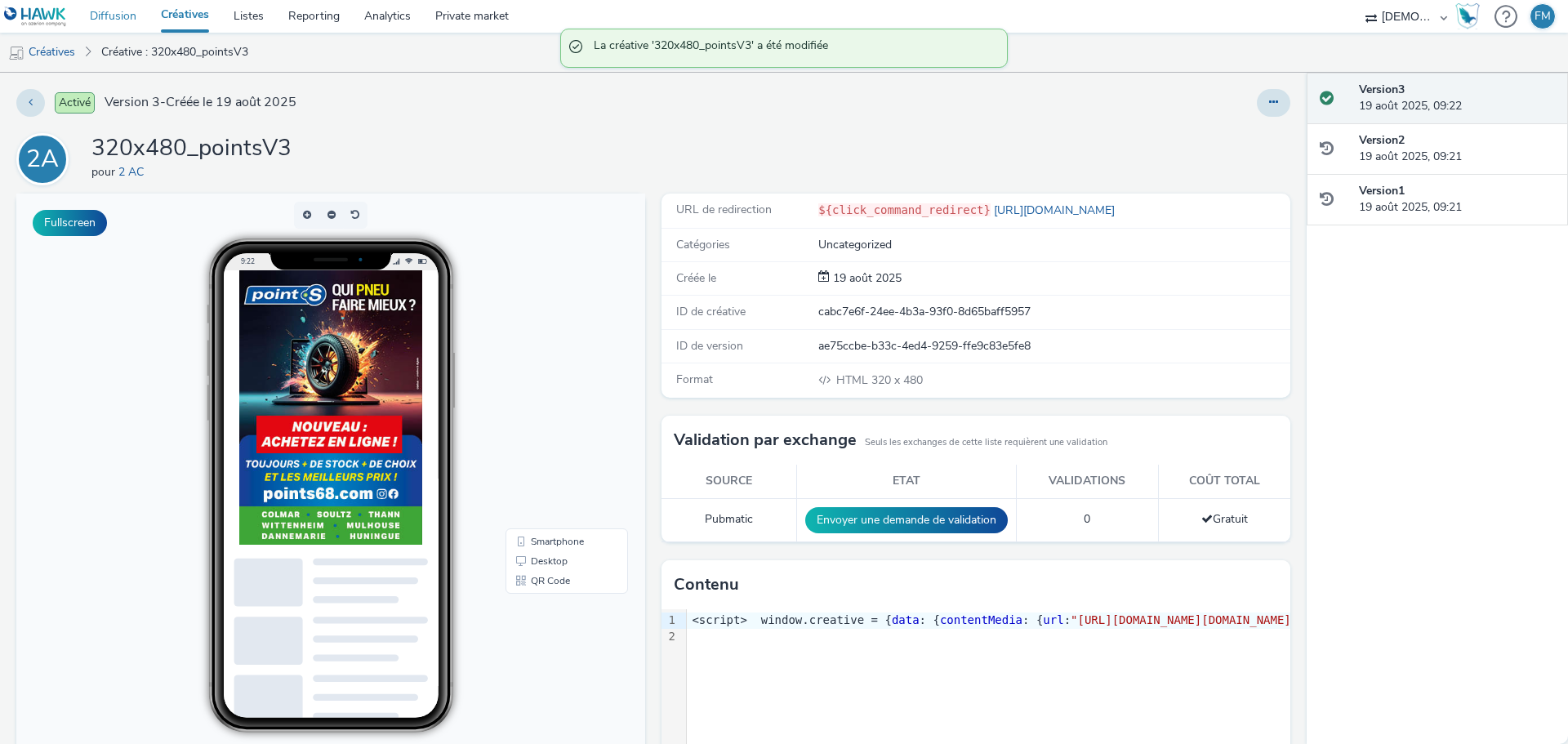
click at [100, 23] on link "Diffusion" at bounding box center [113, 16] width 71 height 33
